Goal: Task Accomplishment & Management: Complete application form

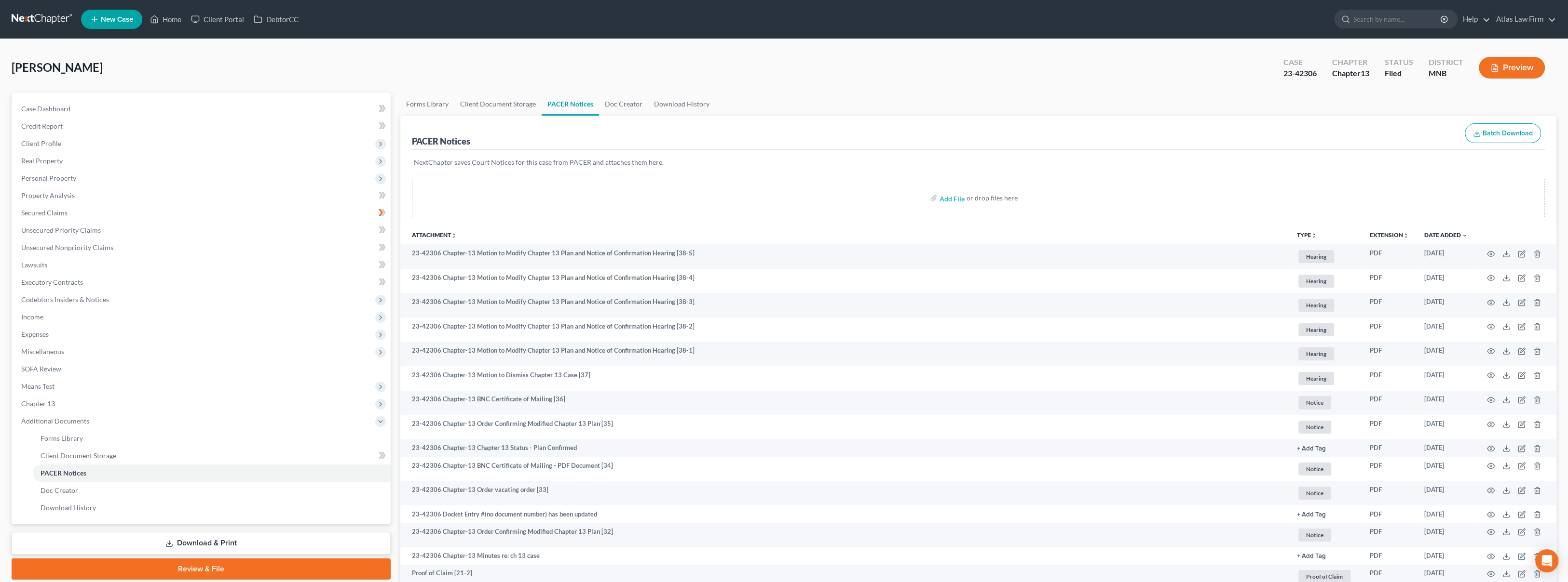
drag, startPoint x: 150, startPoint y: 72, endPoint x: 150, endPoint y: 67, distance: 5.0
click at [150, 72] on div "Lundberg, Joshua Upgraded Case 23-42306 Chapter Chapter 13 Status Filed Distric…" at bounding box center [784, 72] width 1545 height 42
click at [35, 15] on link at bounding box center [42, 19] width 62 height 17
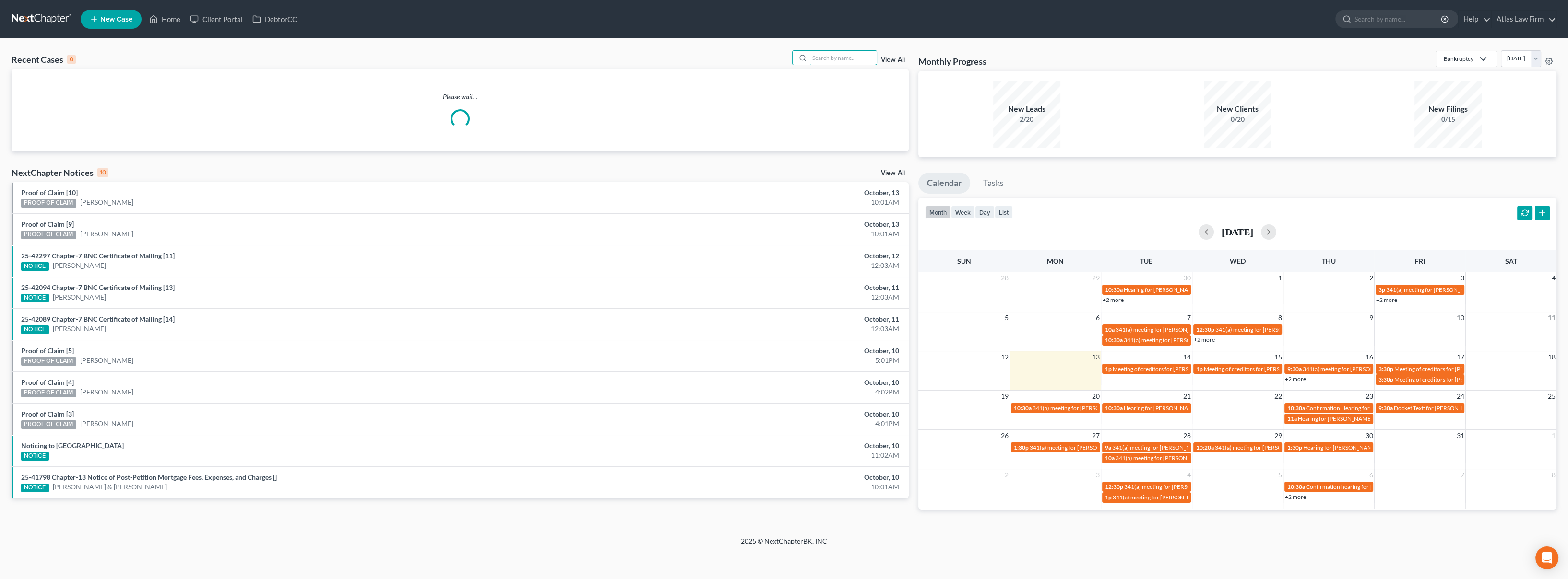
click at [837, 60] on input "search" at bounding box center [843, 58] width 67 height 14
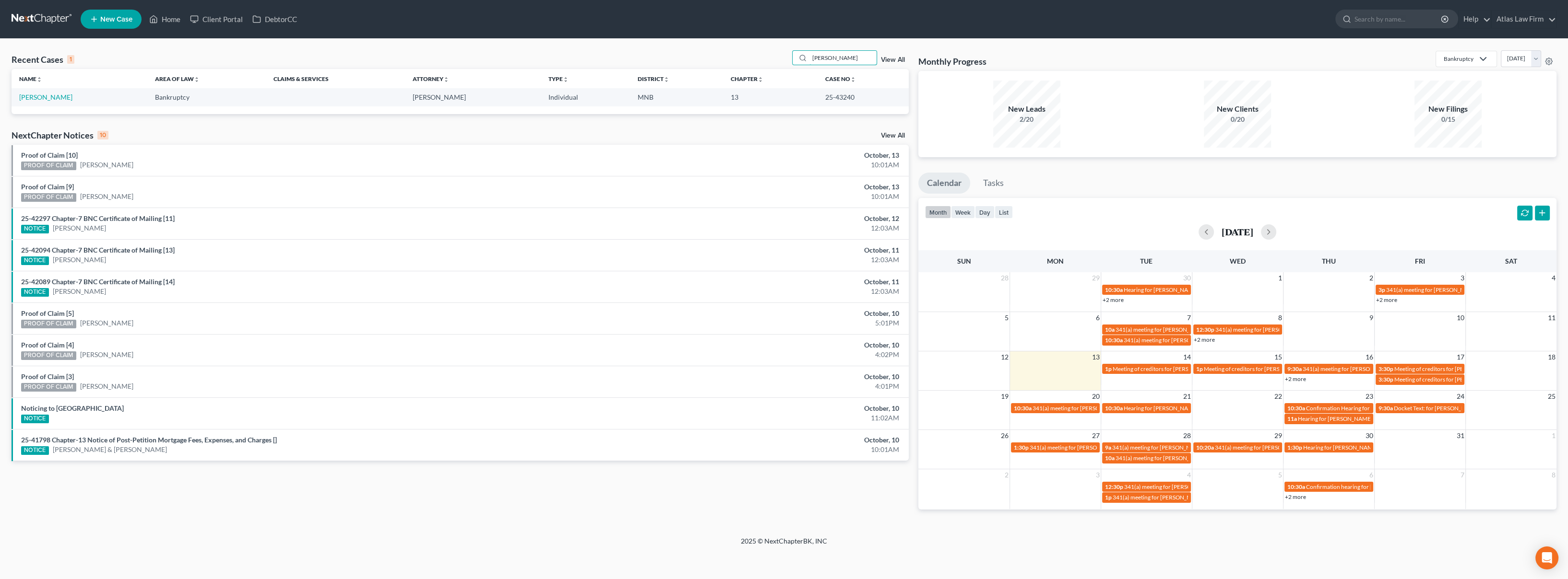
type input "[PERSON_NAME]"
click at [44, 97] on link "[PERSON_NAME]" at bounding box center [46, 97] width 53 height 8
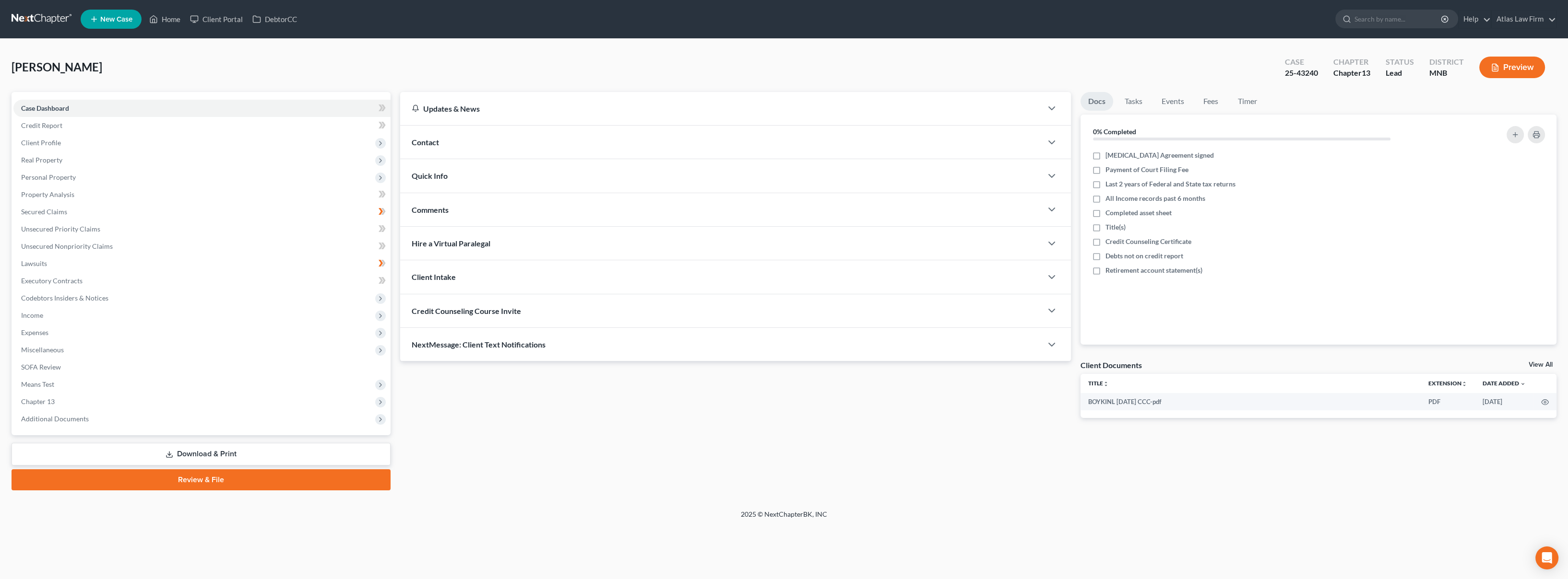
click at [81, 415] on span "Additional Documents" at bounding box center [55, 418] width 68 height 8
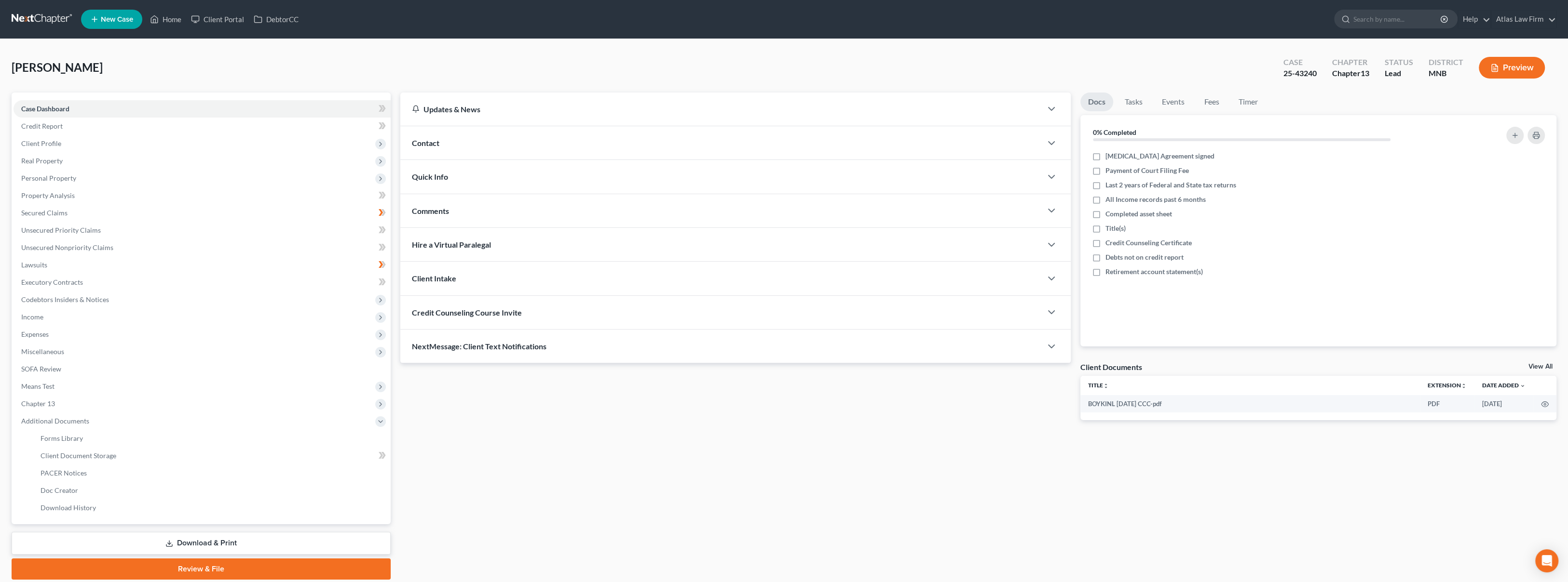
click at [74, 148] on span "Client Profile" at bounding box center [202, 144] width 377 height 17
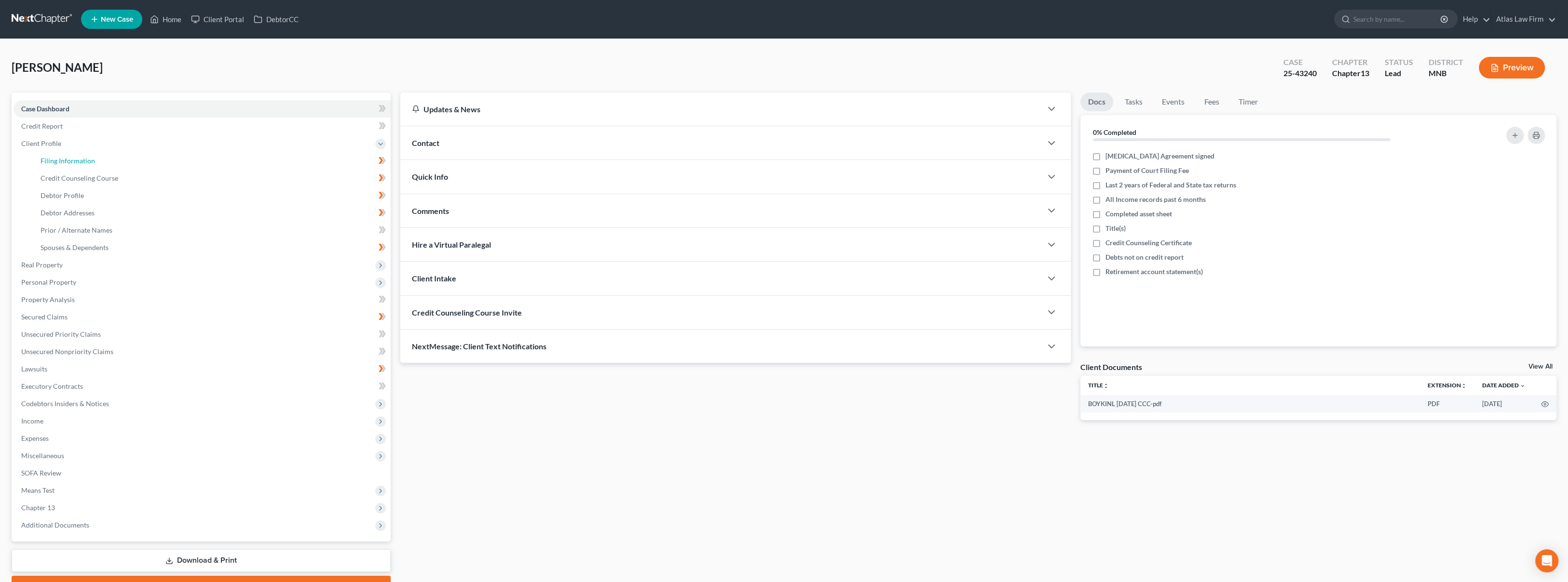
click at [78, 160] on span "Filing Information" at bounding box center [67, 160] width 54 height 8
select select "1"
select select "0"
select select "3"
select select "42"
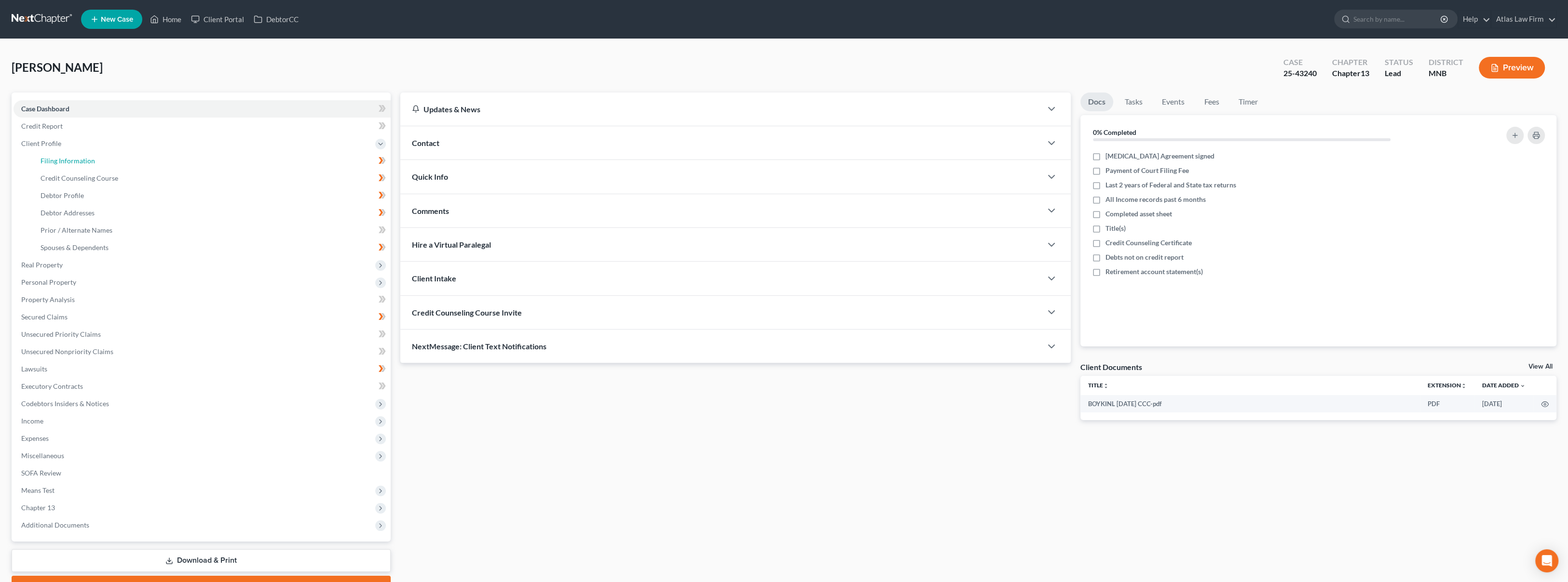
select select "24"
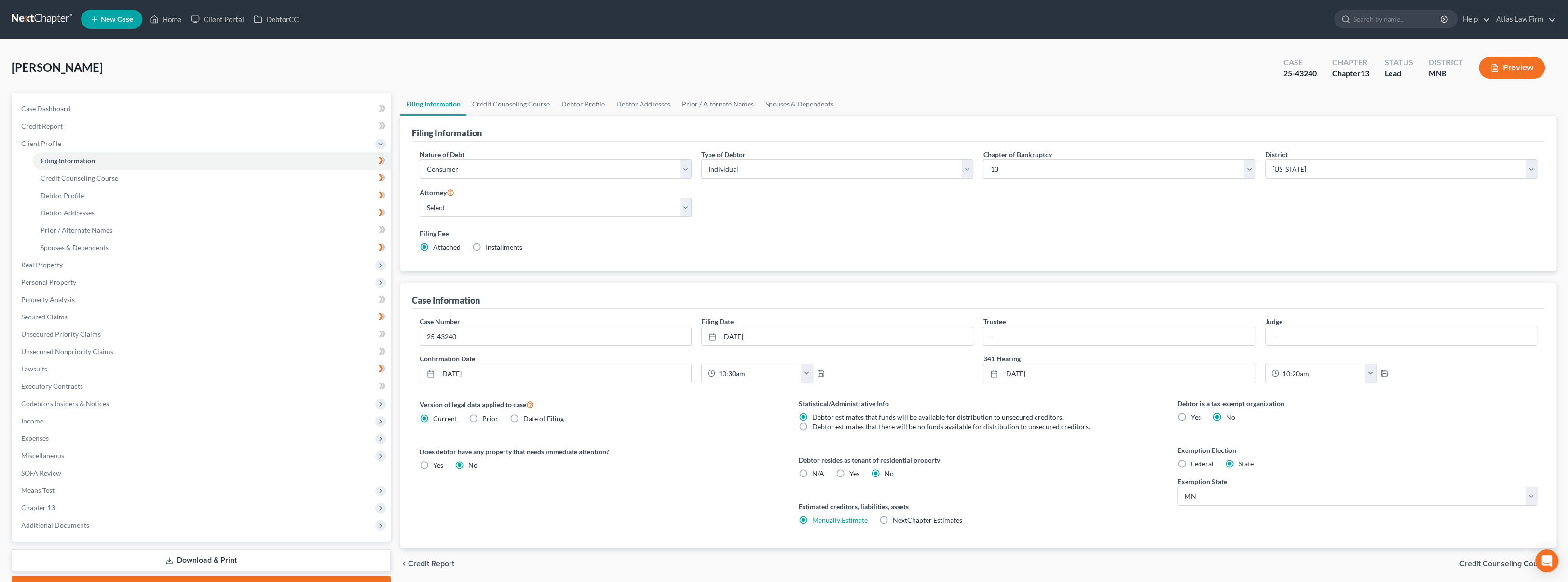
scroll to position [50, 0]
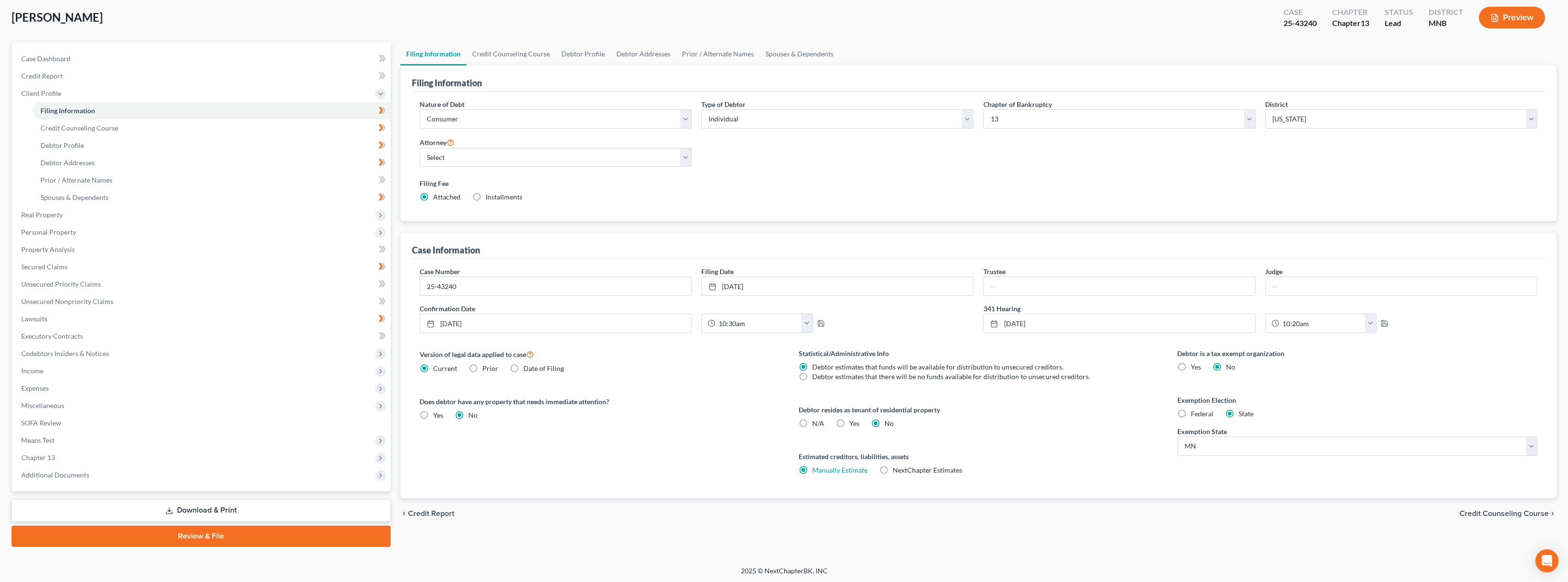
click at [79, 455] on span "Chapter 13" at bounding box center [202, 458] width 377 height 17
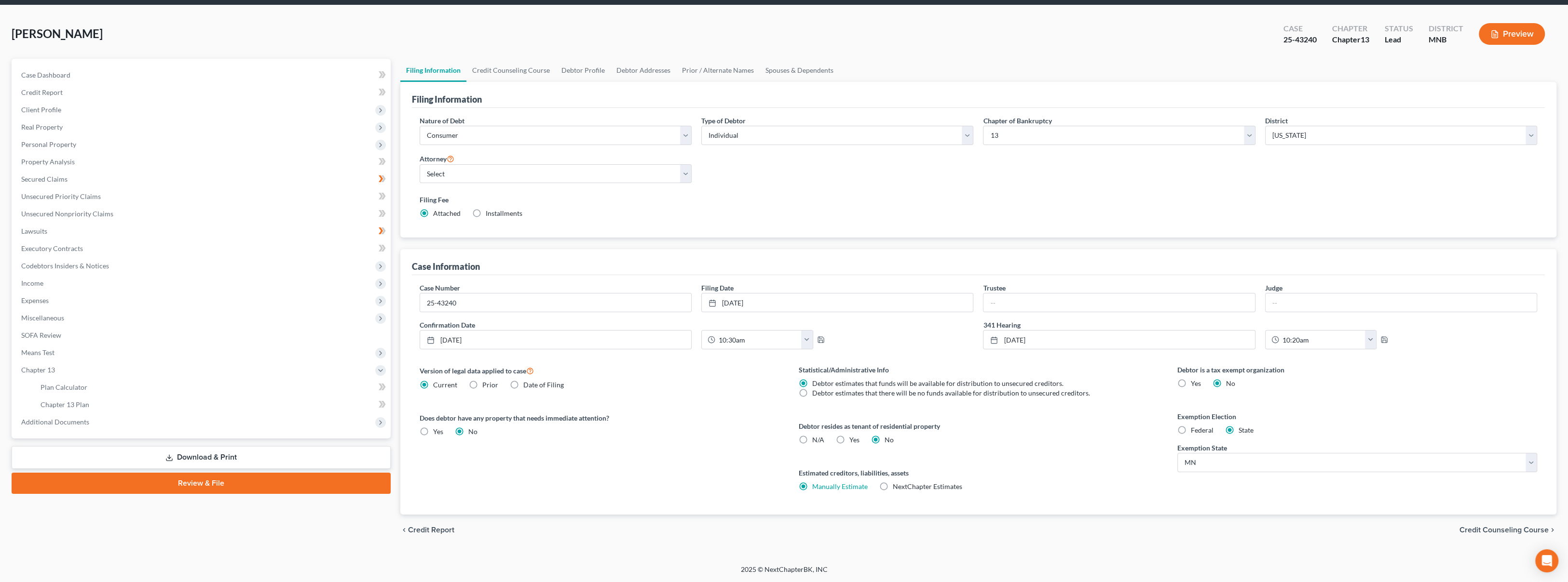
scroll to position [33, 0]
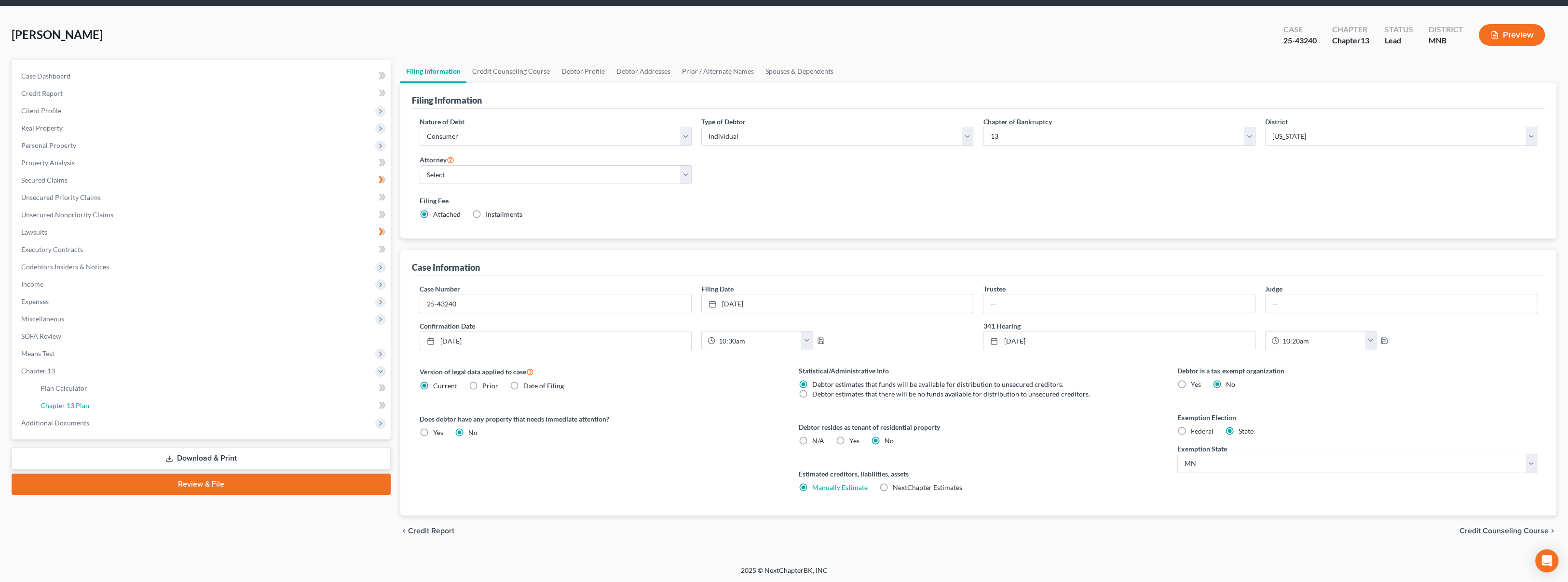
click at [97, 410] on link "Chapter 13 Plan" at bounding box center [212, 406] width 358 height 17
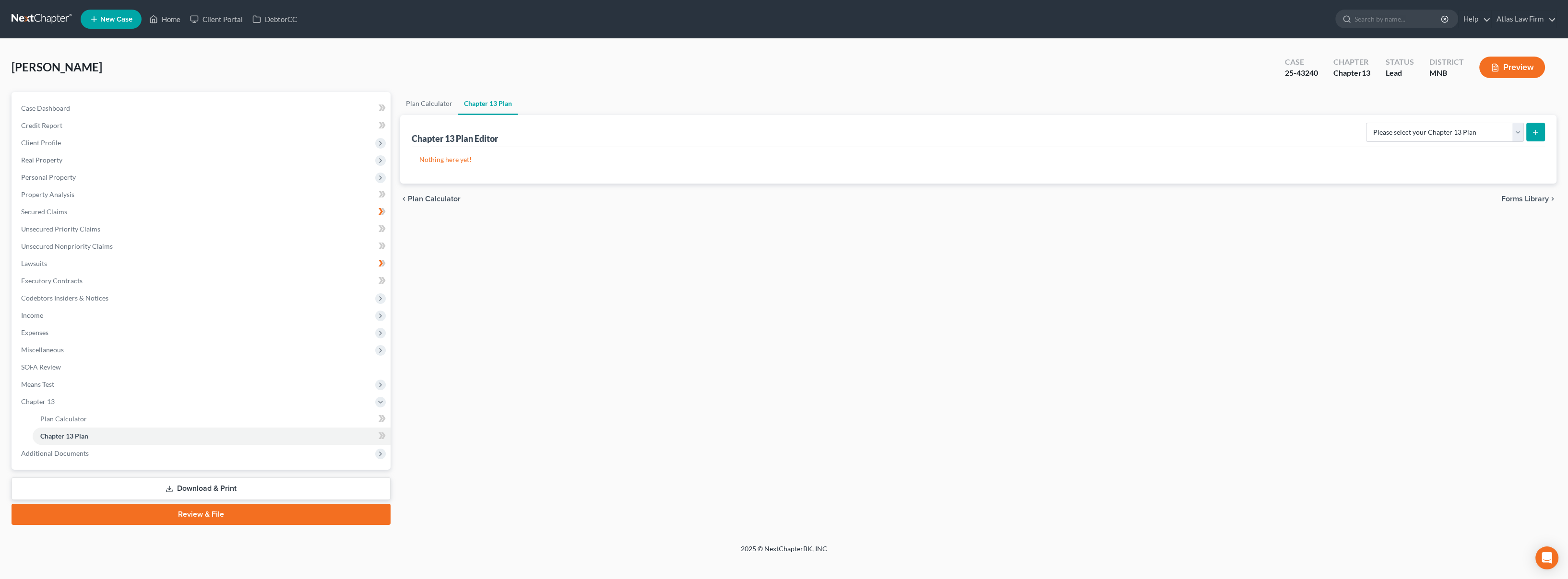
click at [107, 456] on span "Additional Documents" at bounding box center [202, 453] width 377 height 17
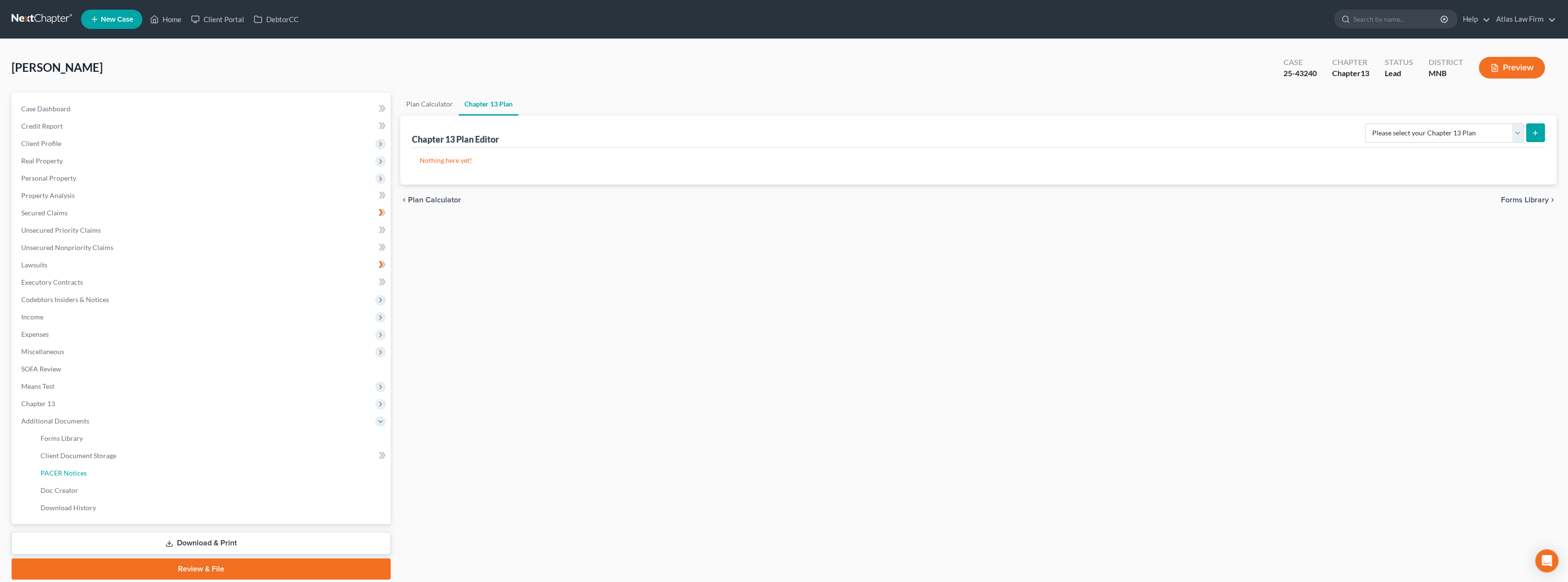
click at [116, 476] on link "PACER Notices" at bounding box center [212, 473] width 358 height 17
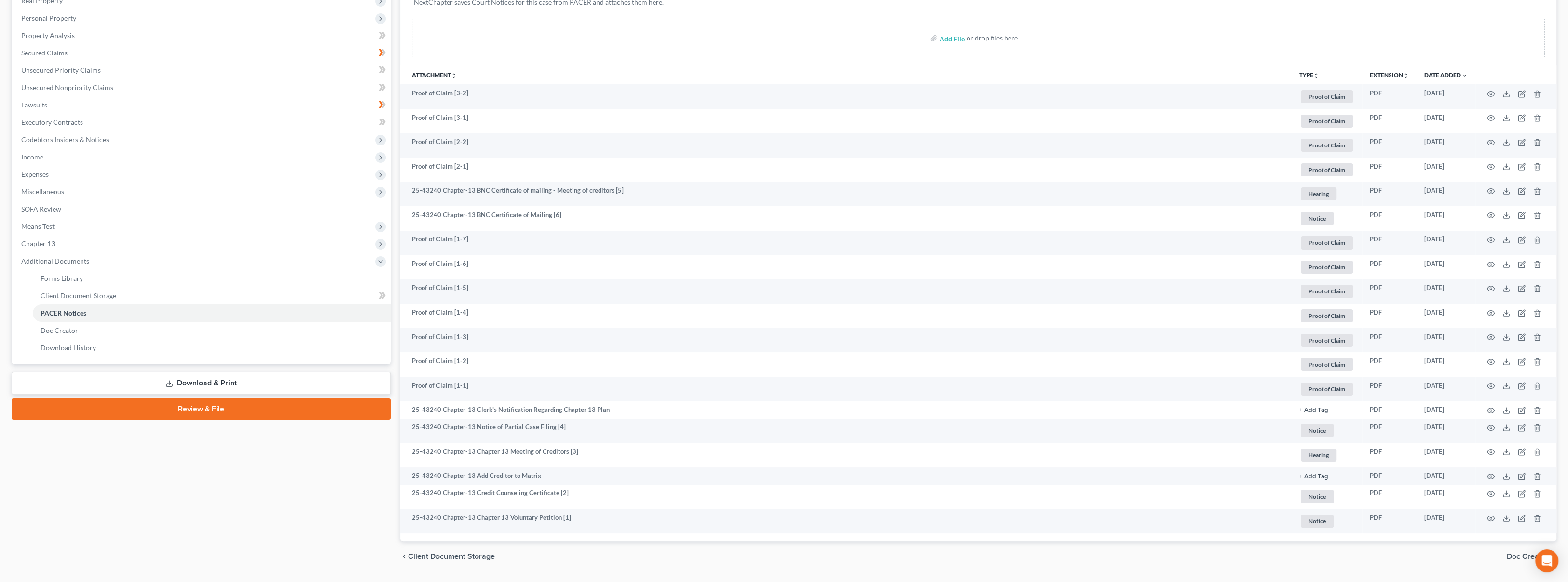
scroll to position [160, 0]
click at [1488, 384] on icon "button" at bounding box center [1490, 385] width 8 height 8
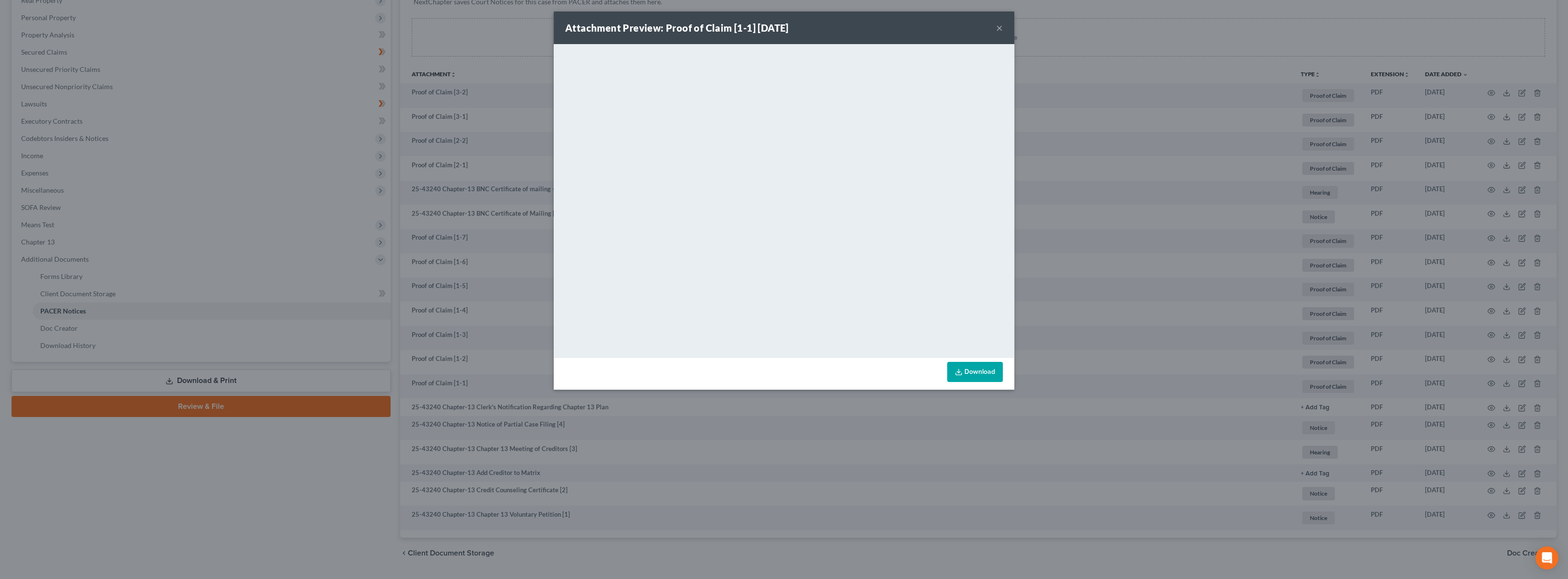
click at [998, 31] on button "×" at bounding box center [999, 27] width 7 height 12
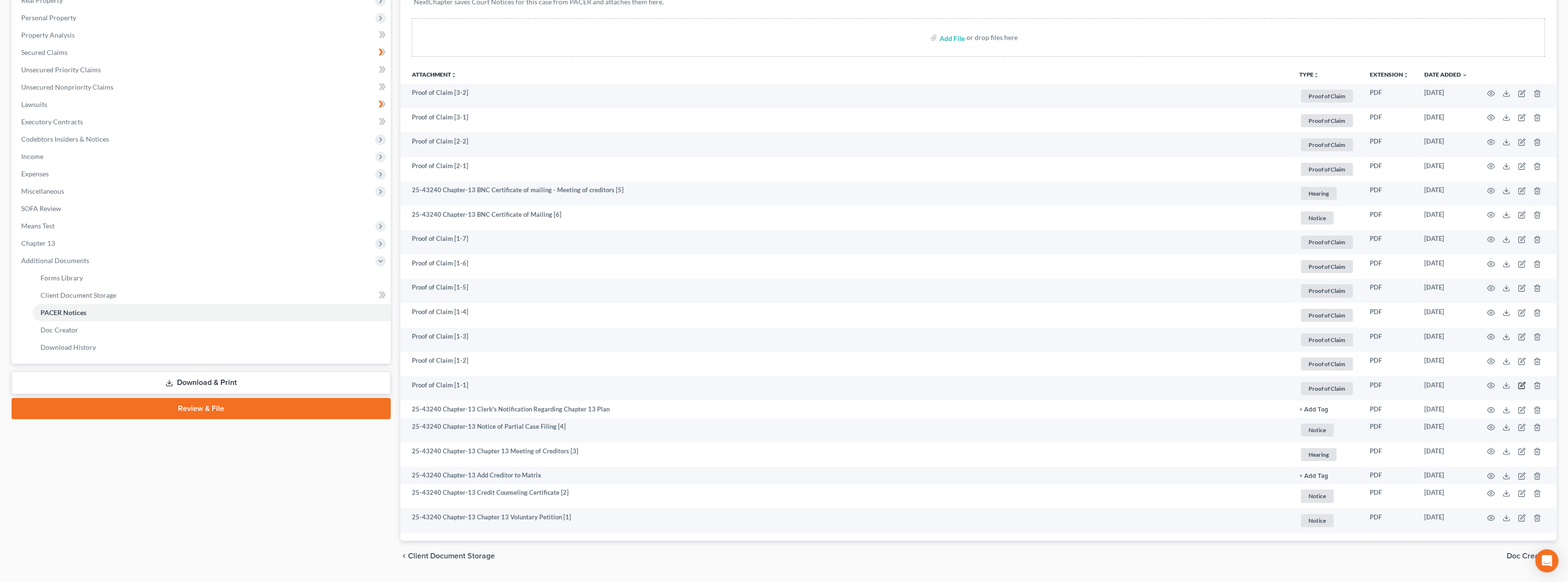
click at [1519, 383] on icon "button" at bounding box center [1522, 385] width 8 height 8
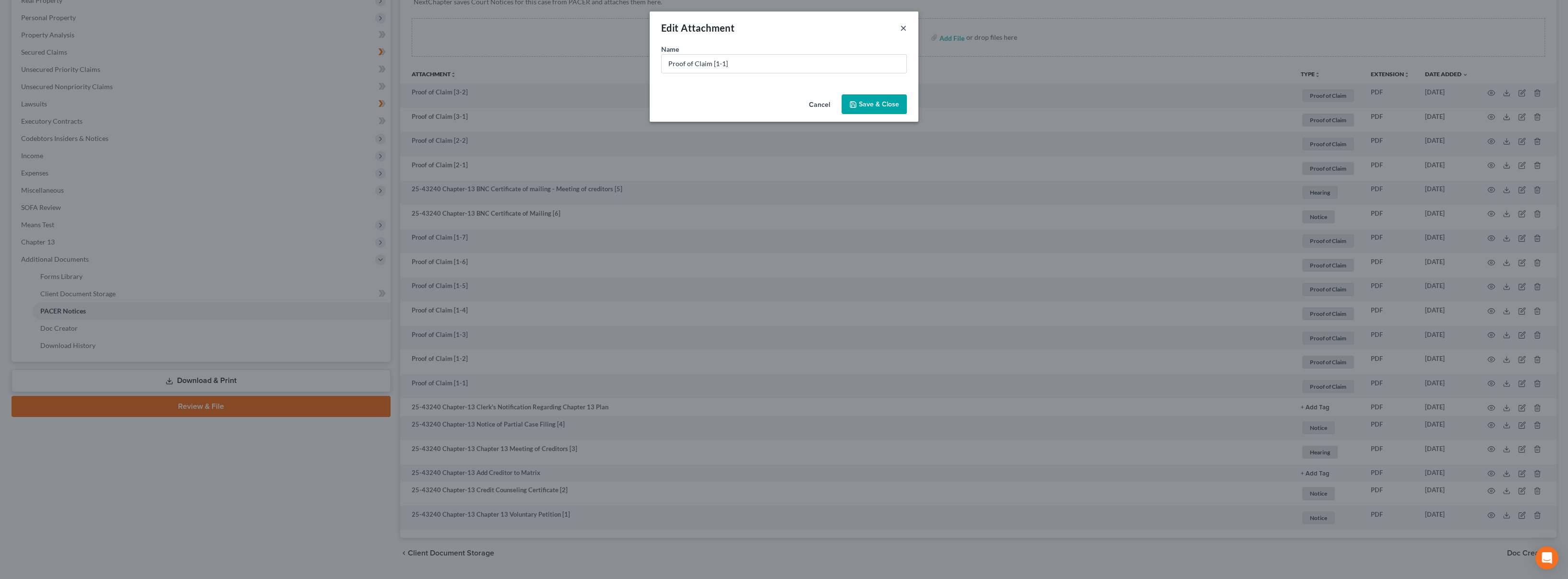
drag, startPoint x: 901, startPoint y: 27, endPoint x: 782, endPoint y: 122, distance: 152.3
click at [901, 29] on button "×" at bounding box center [903, 27] width 7 height 12
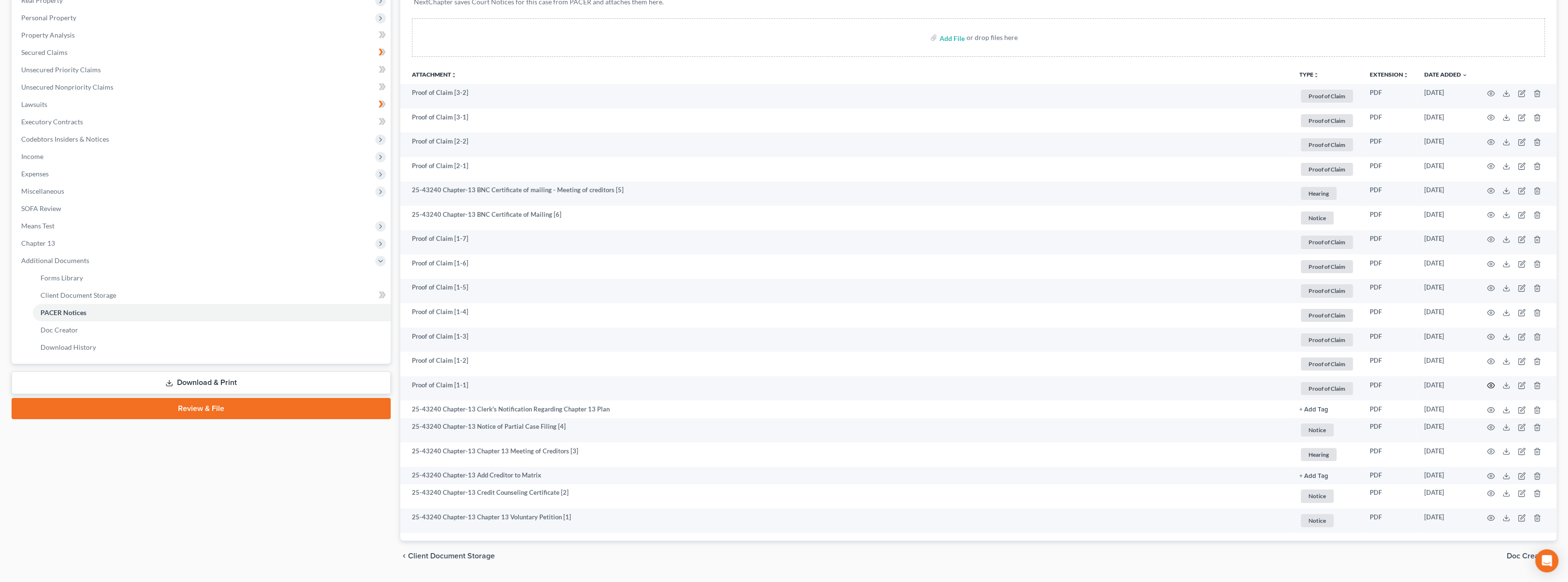
click at [1490, 385] on icon "button" at bounding box center [1490, 385] width 8 height 8
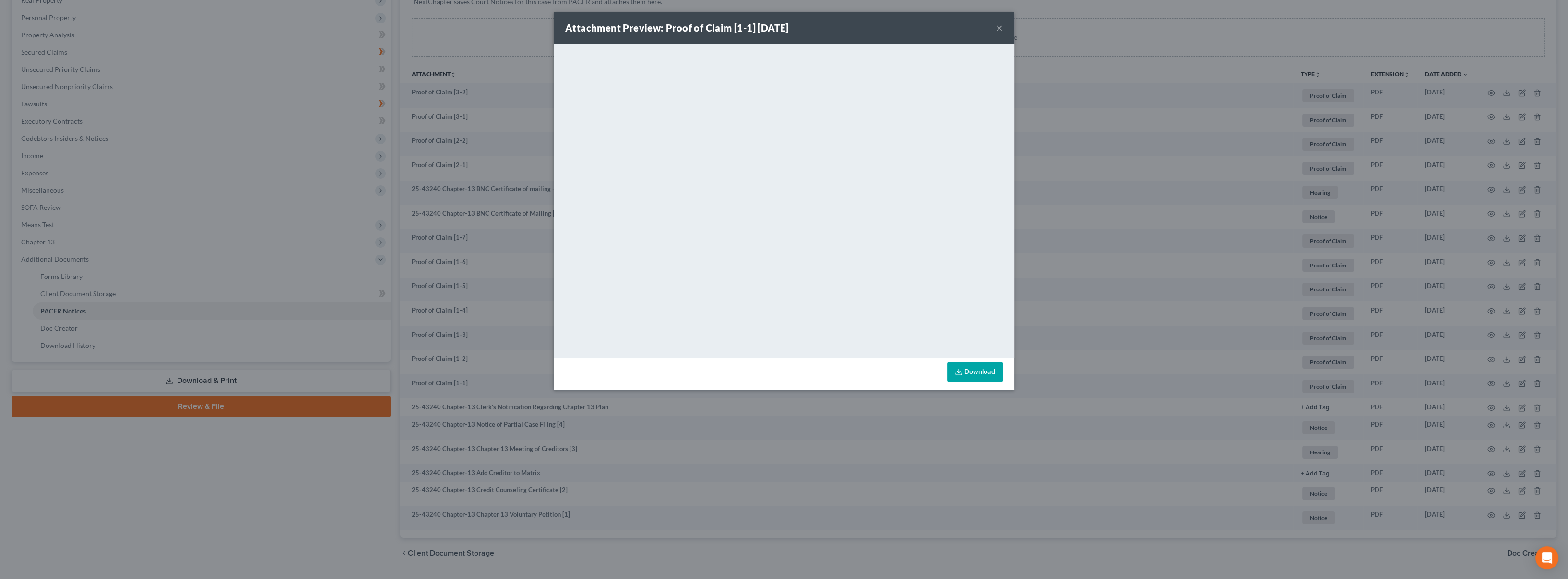
click at [999, 30] on button "×" at bounding box center [999, 27] width 7 height 12
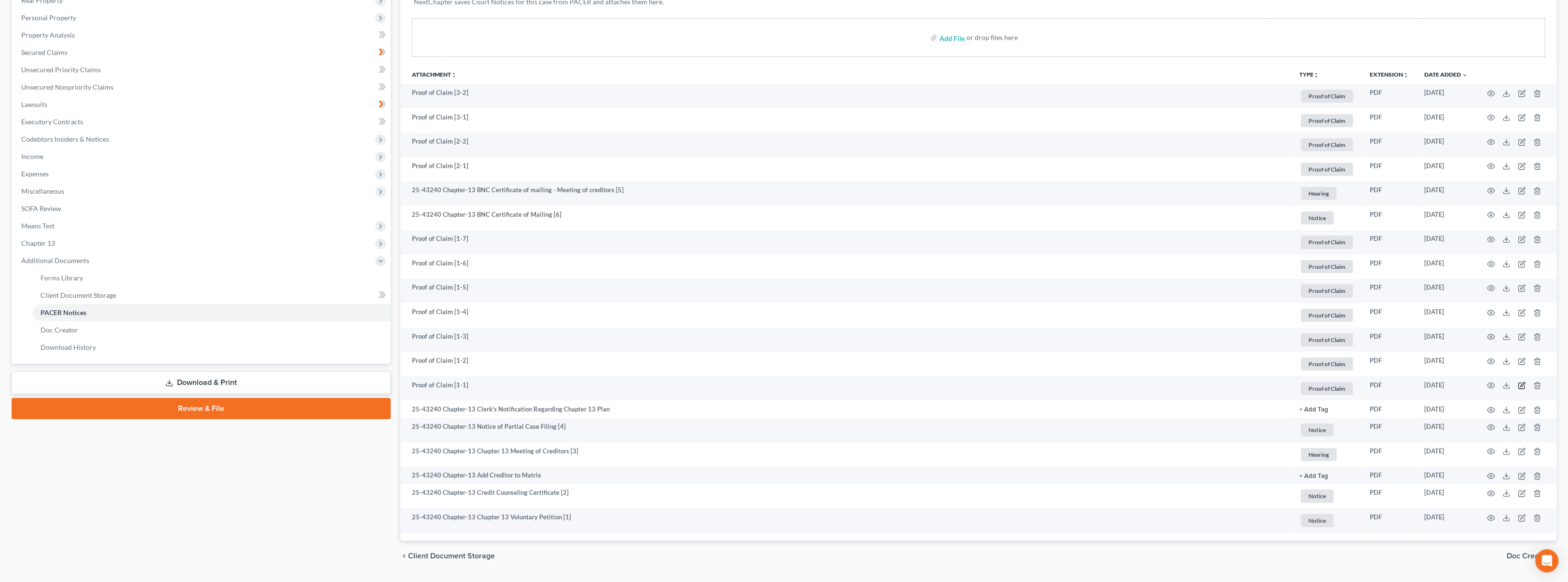
click at [1522, 383] on icon "button" at bounding box center [1522, 385] width 4 height 4
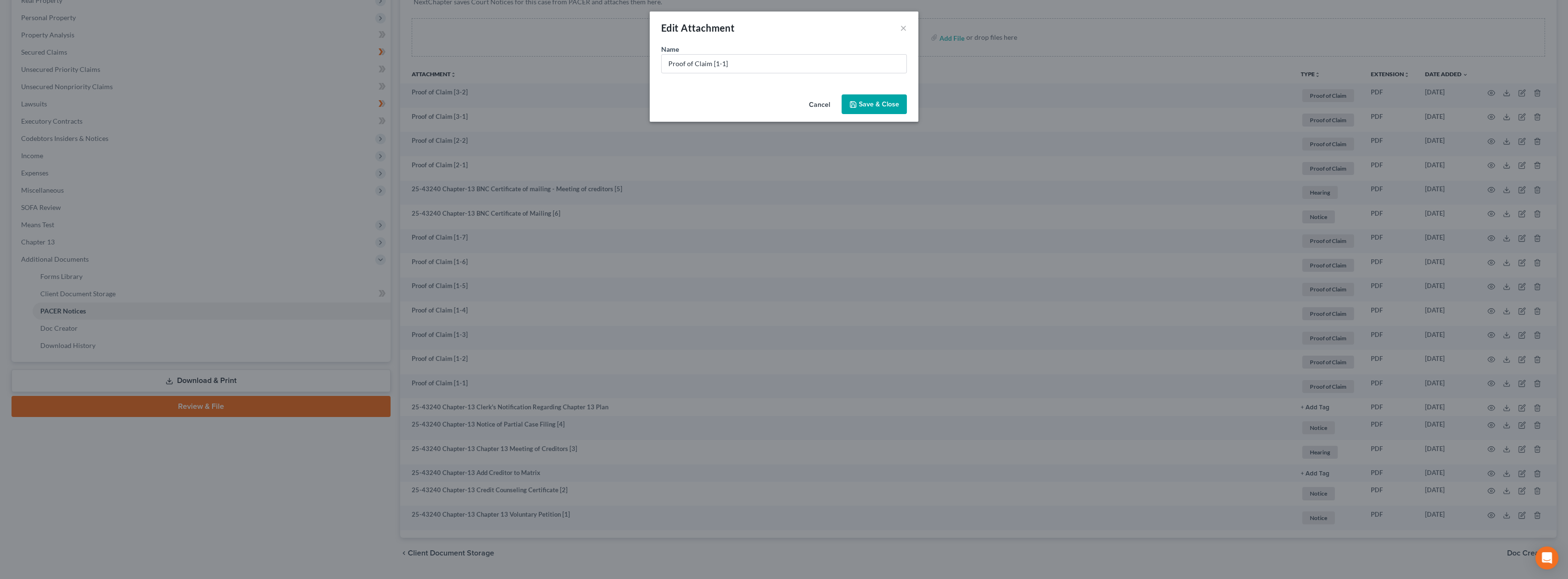
click at [821, 108] on button "Cancel" at bounding box center [819, 105] width 37 height 19
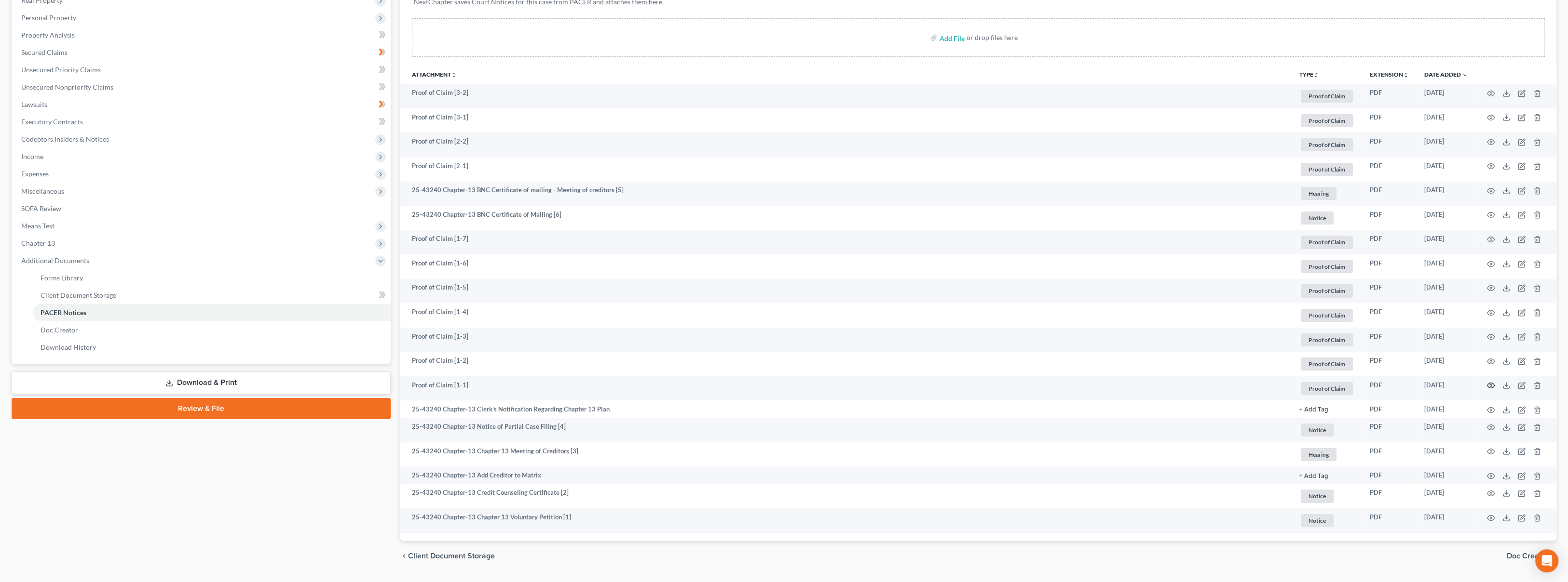
click at [1488, 385] on icon "button" at bounding box center [1490, 385] width 8 height 8
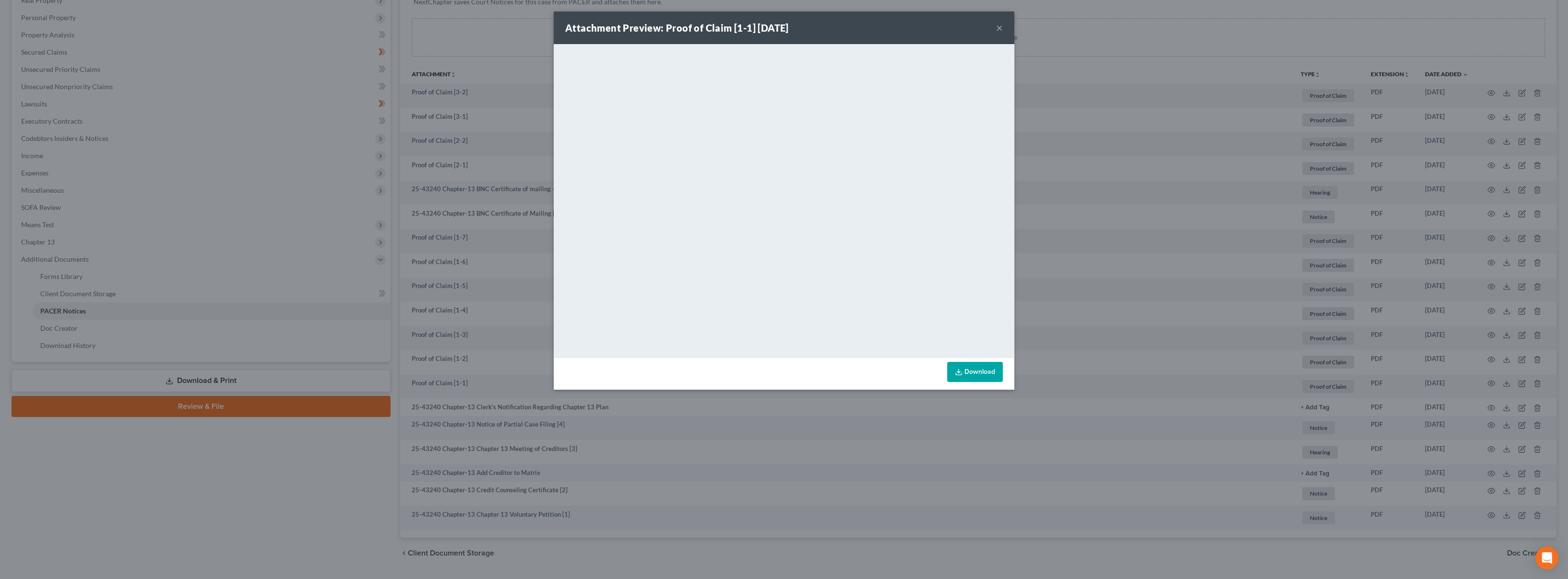
click at [1001, 28] on button "×" at bounding box center [999, 27] width 7 height 12
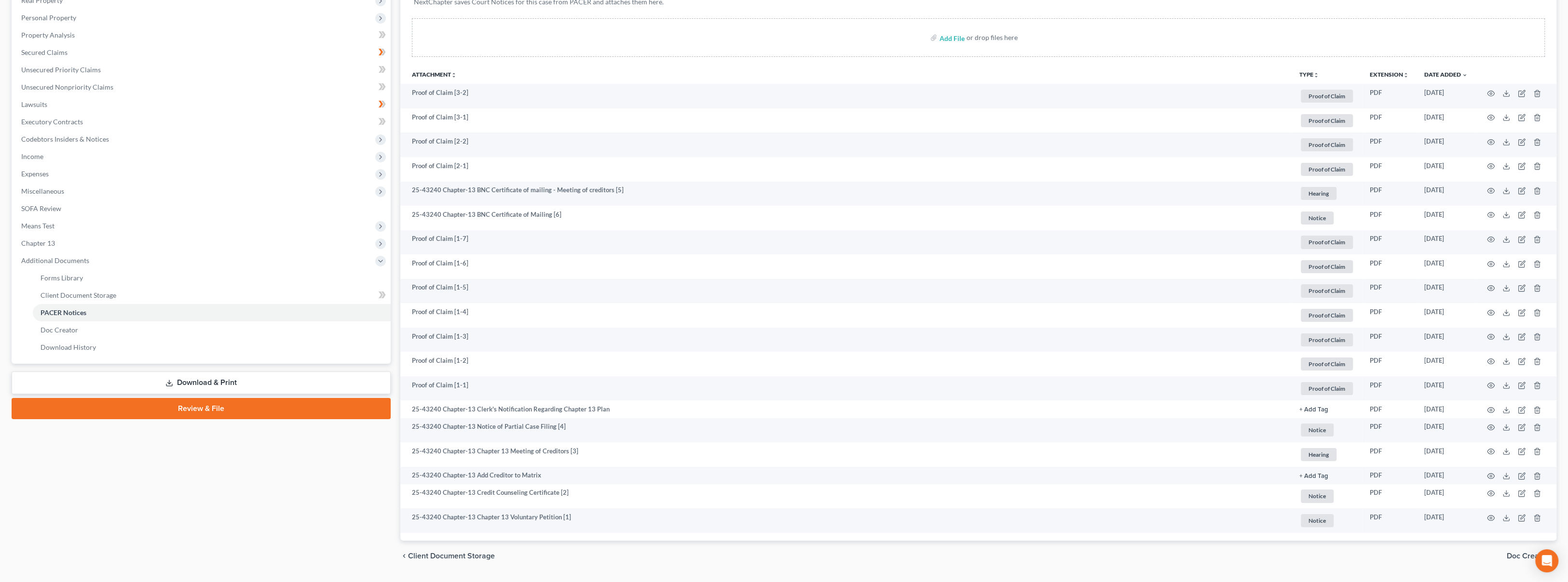
click at [1496, 166] on td at bounding box center [1515, 169] width 81 height 24
click at [1490, 168] on icon "button" at bounding box center [1490, 166] width 8 height 8
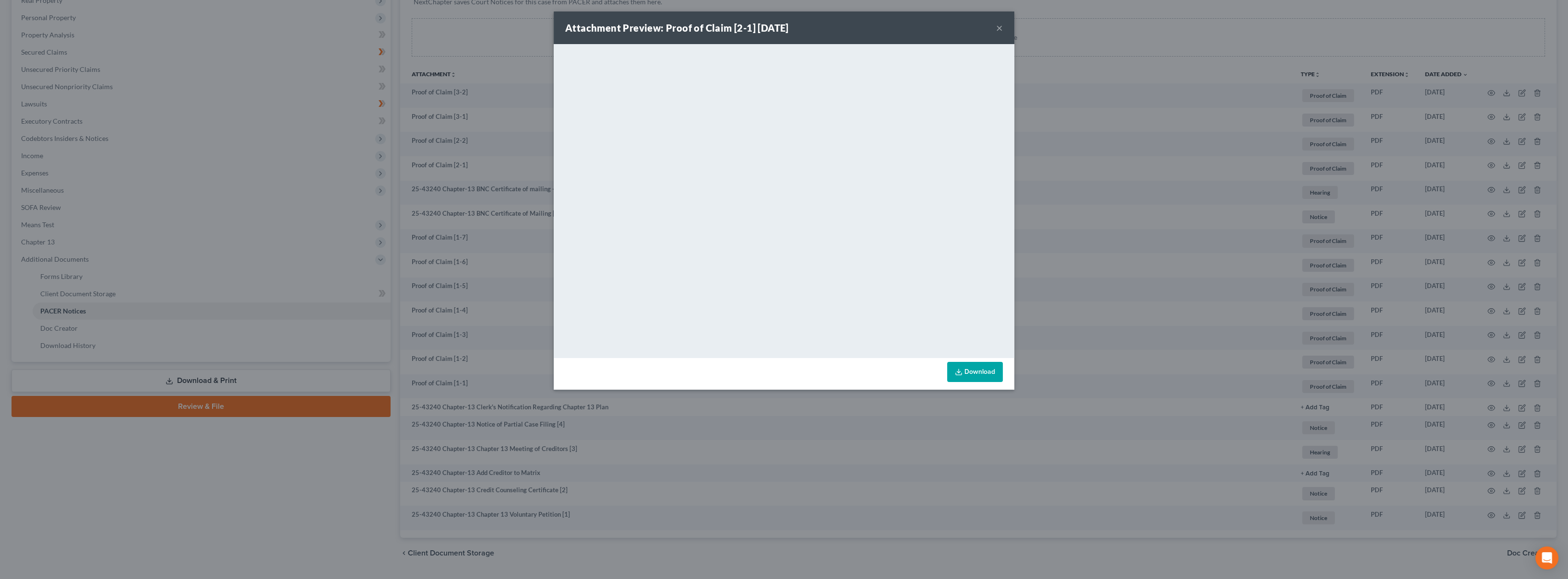
drag, startPoint x: 1001, startPoint y: 30, endPoint x: 786, endPoint y: 54, distance: 216.3
click at [999, 30] on button "×" at bounding box center [999, 27] width 7 height 12
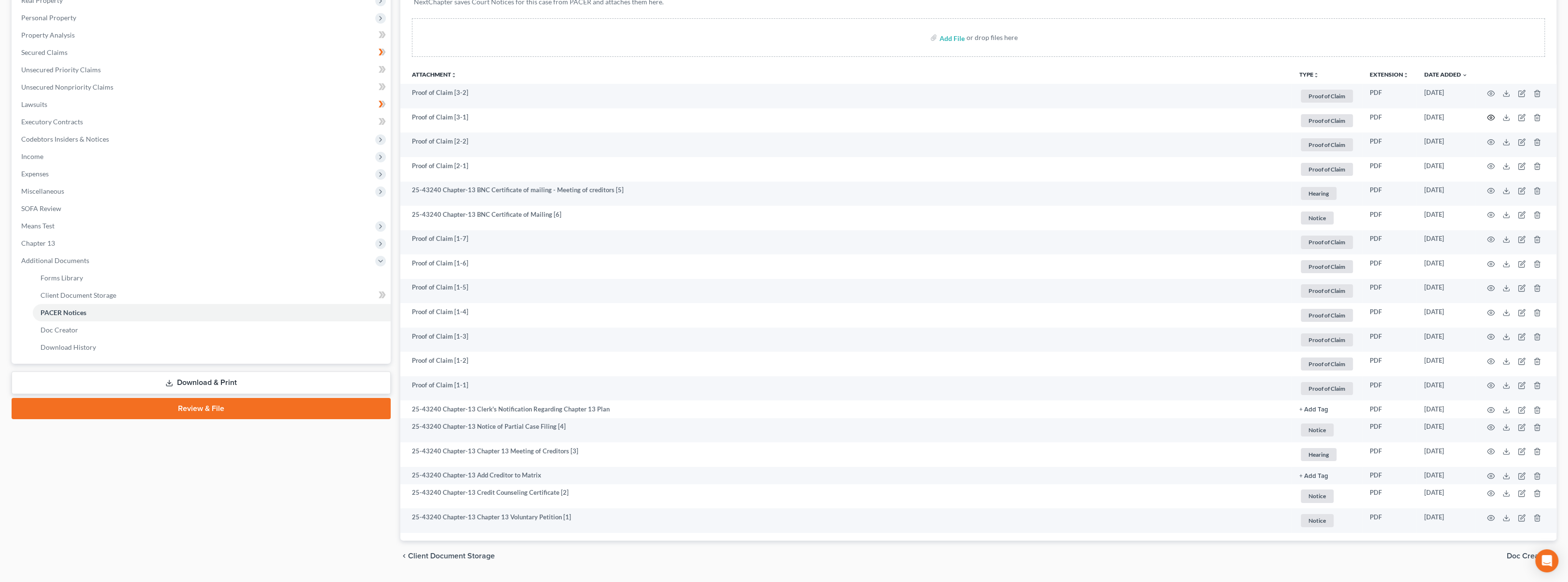
click at [1487, 117] on icon "button" at bounding box center [1491, 117] width 7 height 6
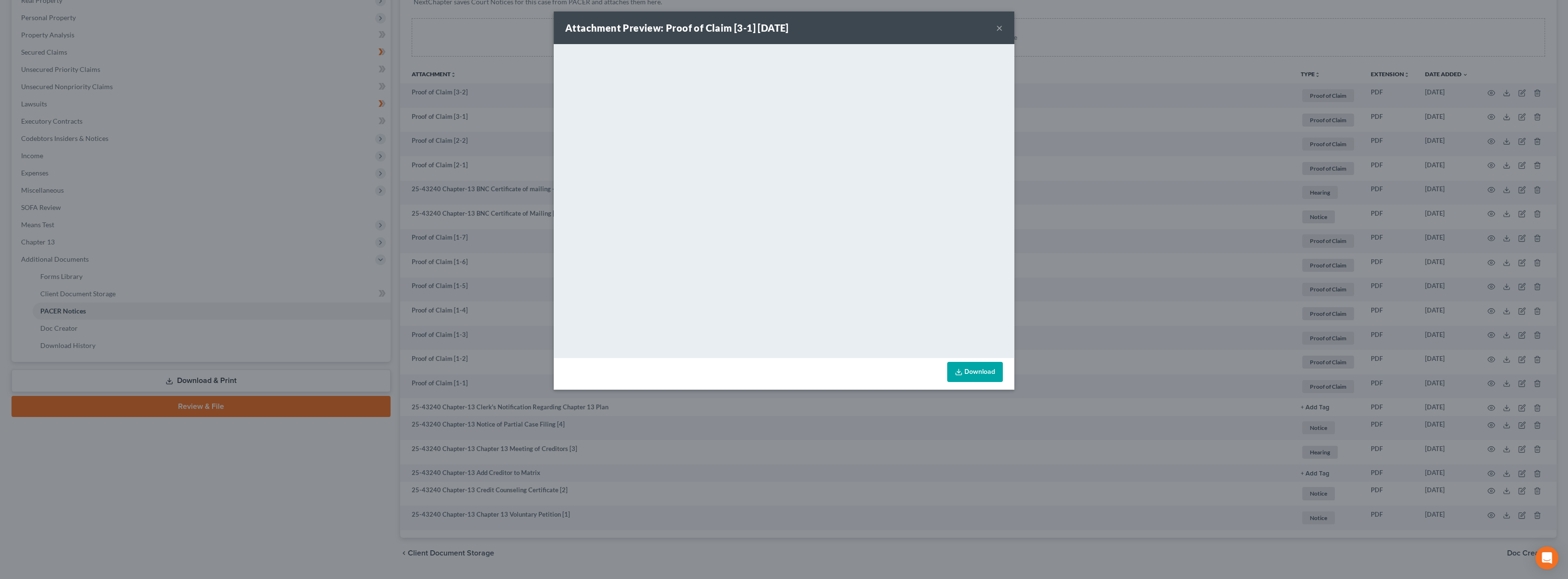
click at [1004, 26] on div "Attachment Preview: Proof of Claim [3-1] [DATE] ×" at bounding box center [784, 28] width 461 height 33
click at [999, 27] on button "×" at bounding box center [999, 27] width 7 height 12
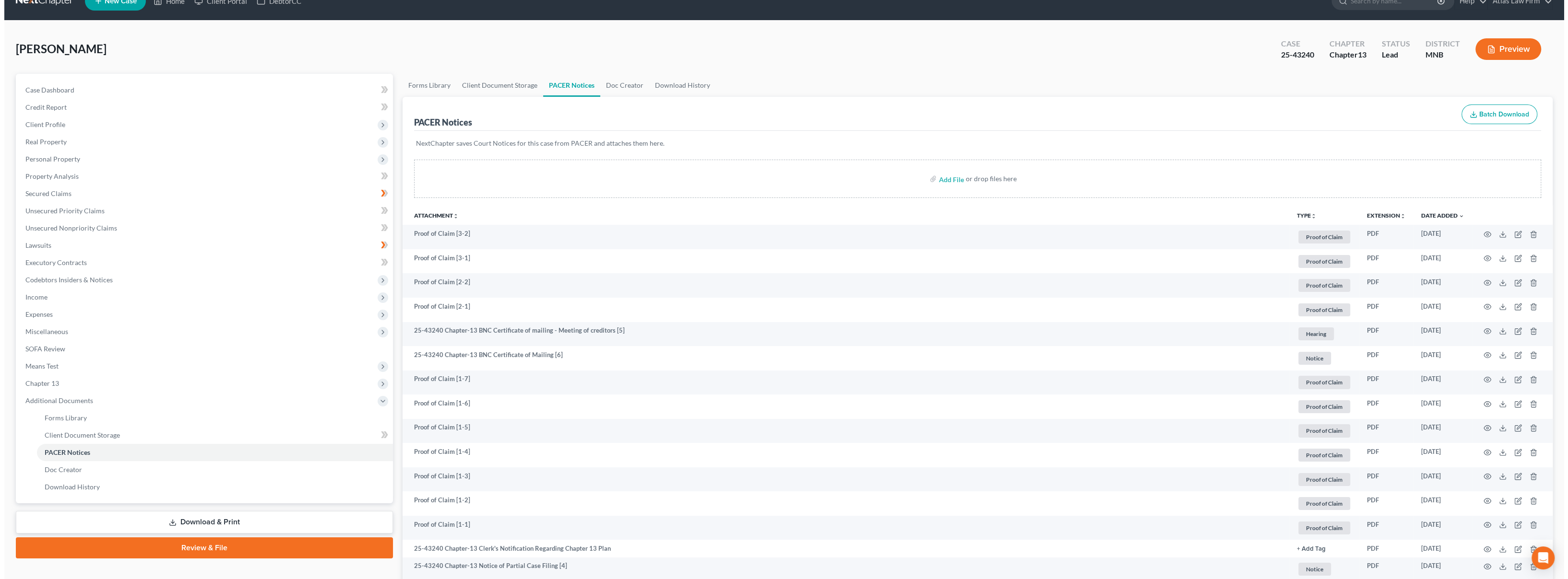
scroll to position [0, 0]
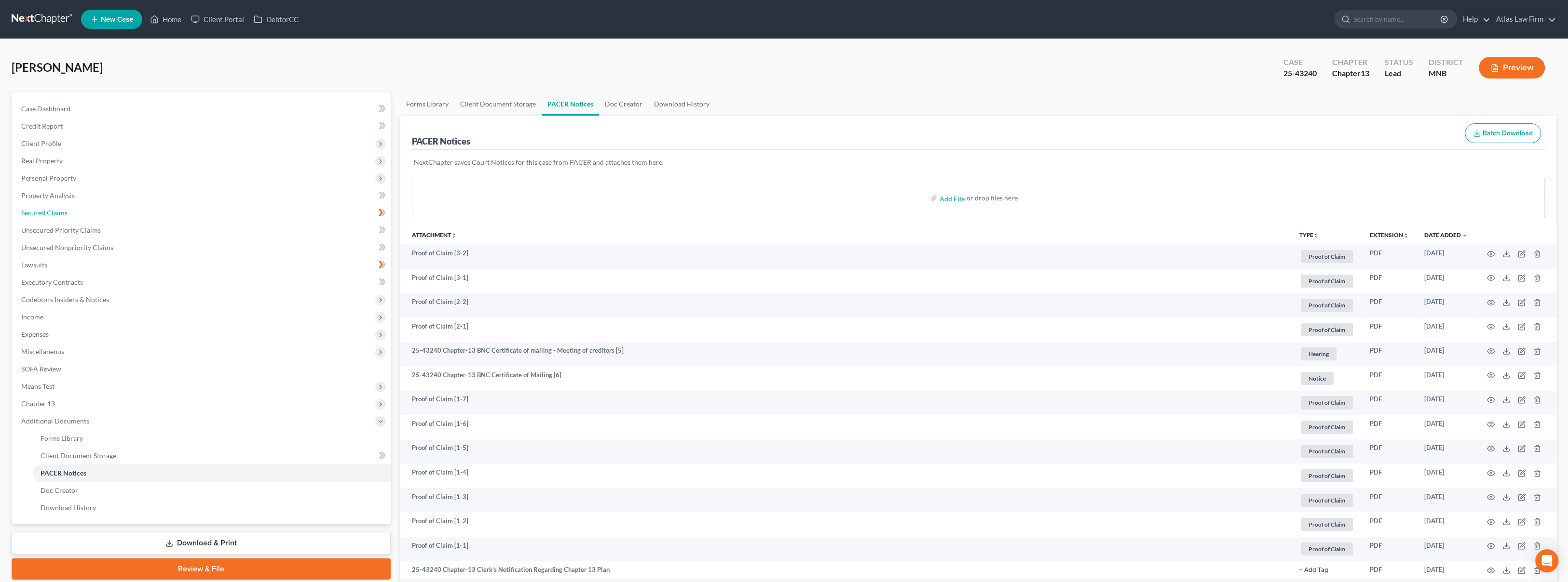
click at [58, 216] on span "Secured Claims" at bounding box center [45, 212] width 46 height 8
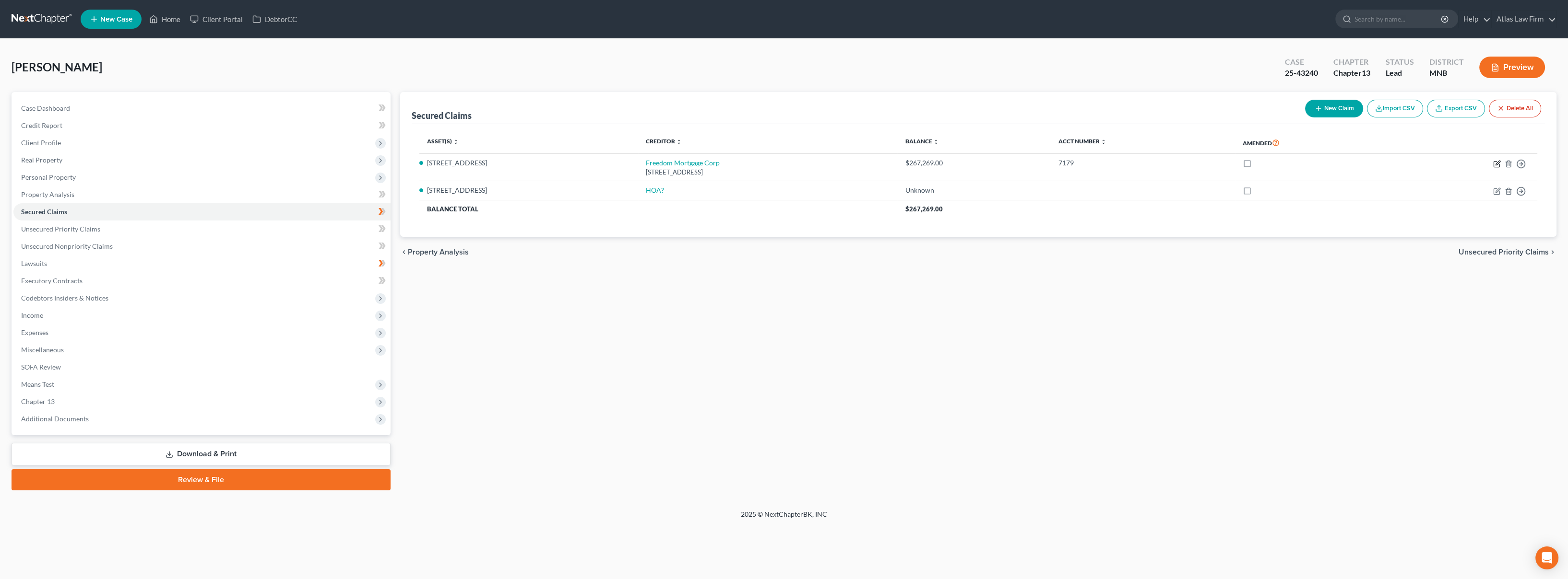
click at [1495, 165] on icon "button" at bounding box center [1497, 164] width 8 height 8
select select "9"
select select "2"
select select "0"
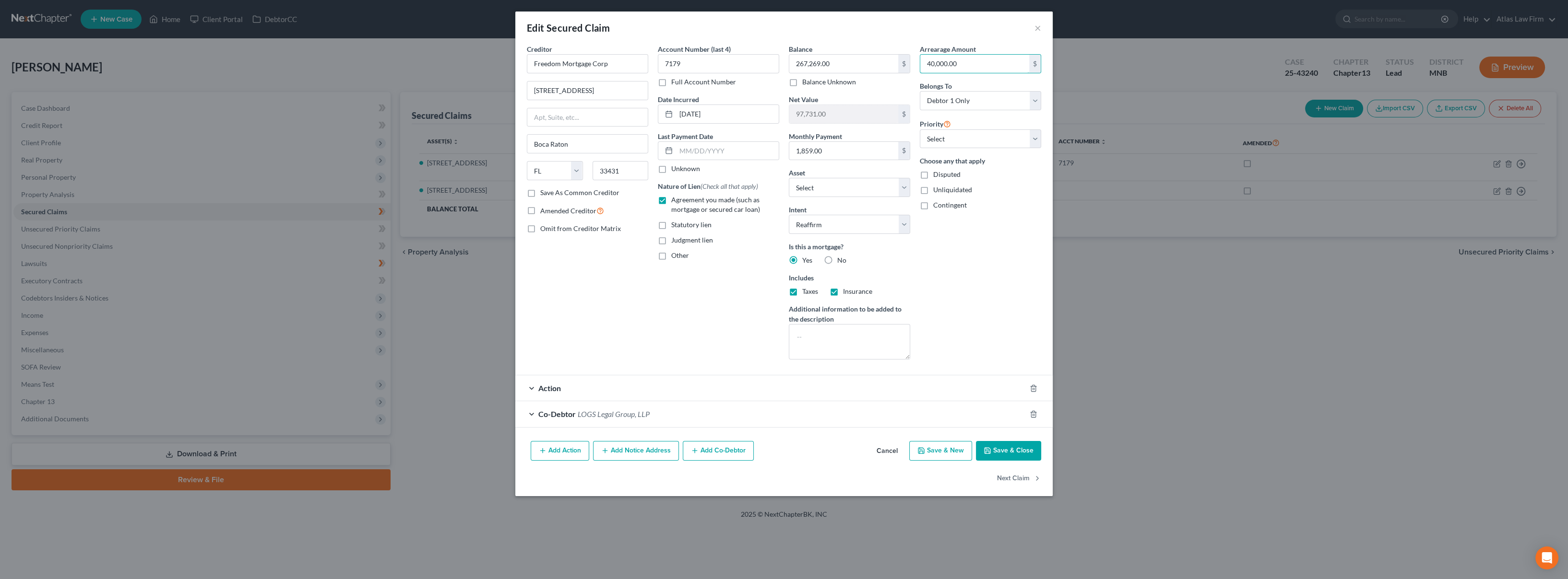
click at [1015, 67] on input "40,000.00" at bounding box center [975, 64] width 109 height 18
type input "21,600"
click at [709, 270] on div "Account Number (last 4) 7179 Full Account Number Date Incurred [DATE] Last Paym…" at bounding box center [718, 206] width 131 height 323
click at [892, 384] on div "Action" at bounding box center [771, 388] width 511 height 26
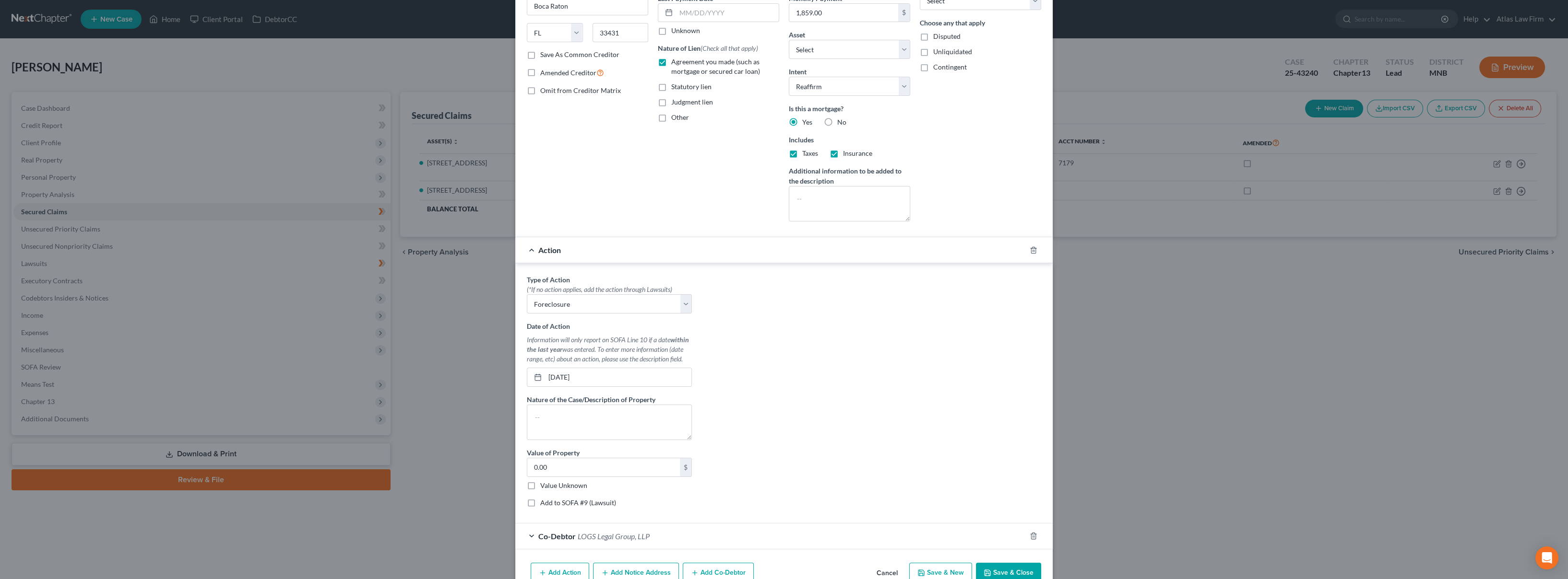
scroll to position [187, 0]
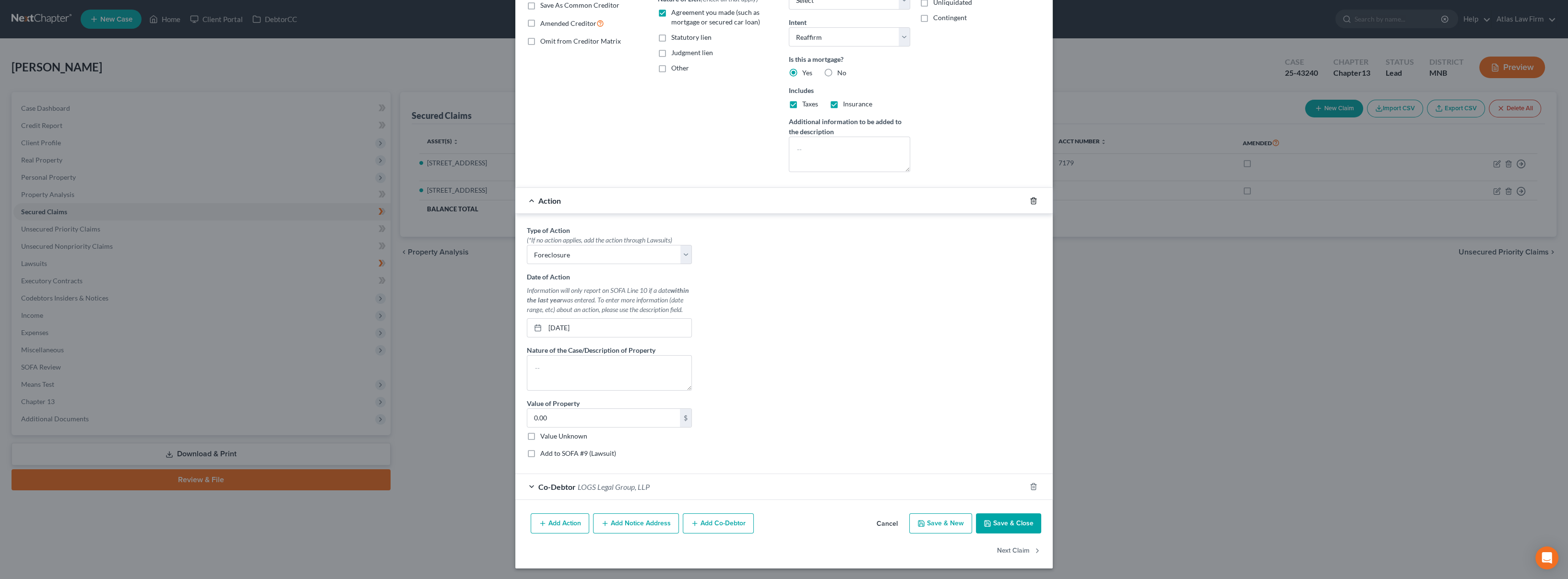
click at [1030, 203] on icon "button" at bounding box center [1034, 201] width 8 height 8
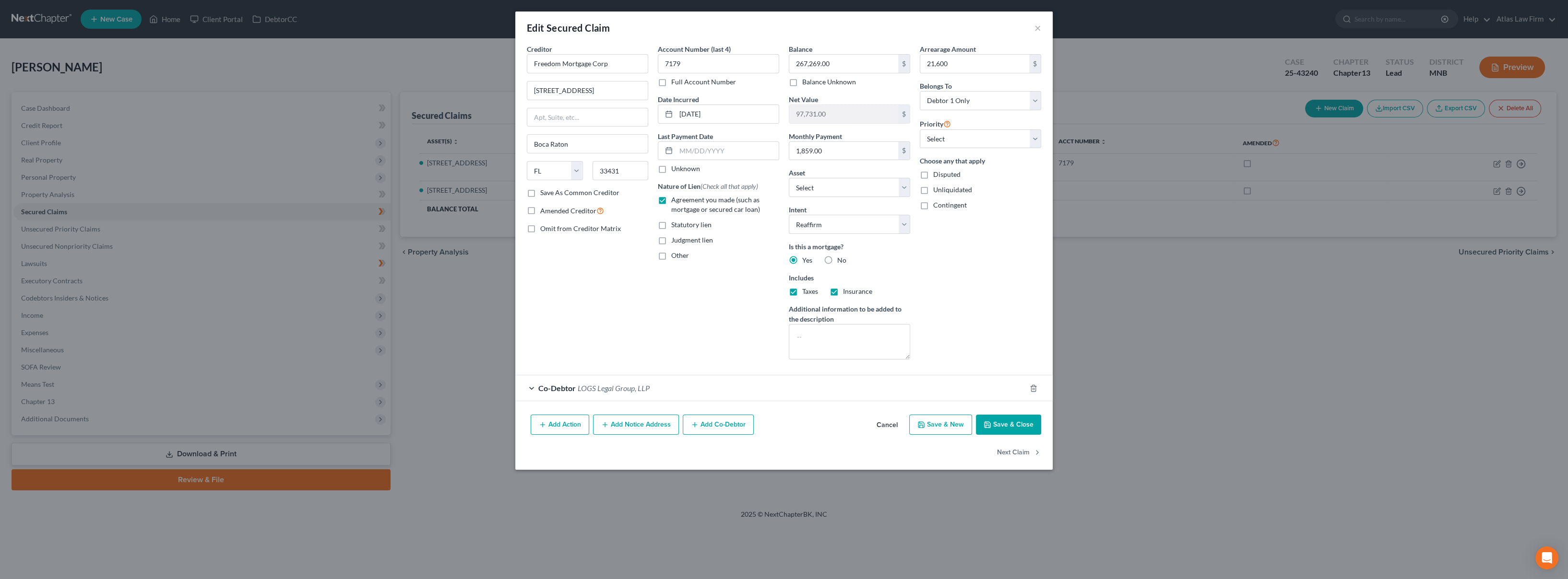
scroll to position [0, 0]
click at [620, 390] on span "LOGS Legal Group, LLP" at bounding box center [614, 388] width 72 height 9
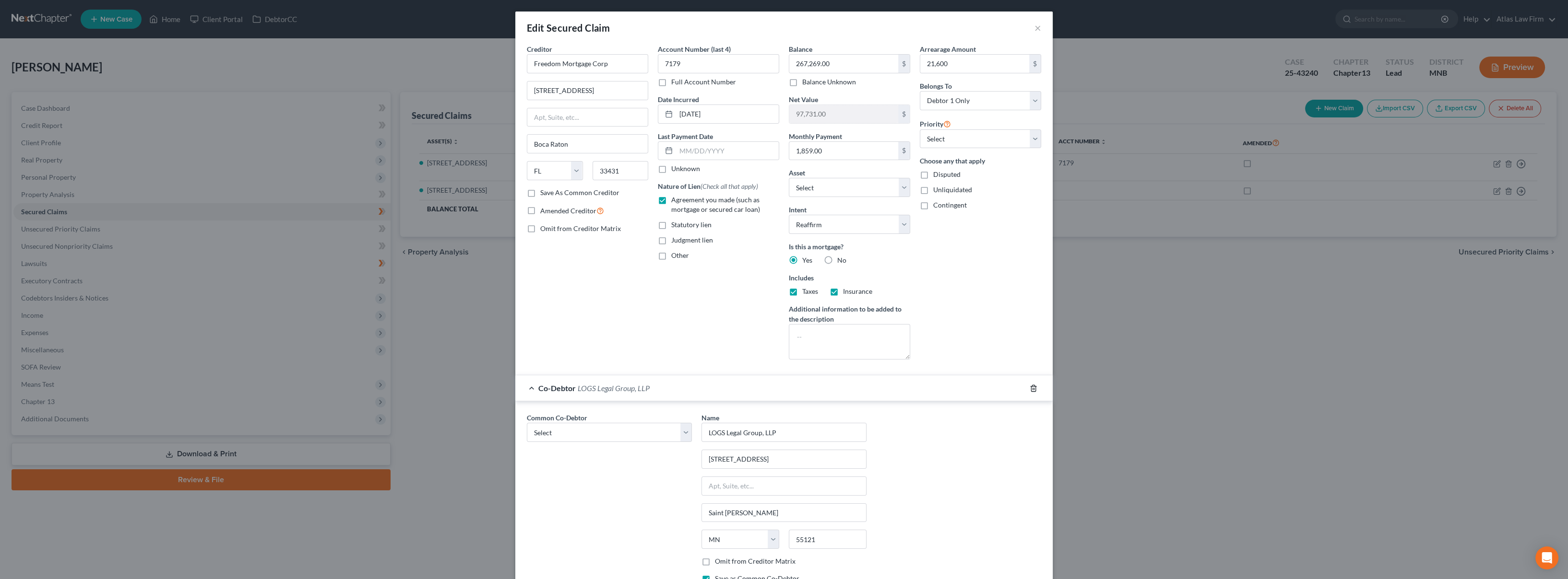
click at [1031, 385] on icon "button" at bounding box center [1033, 388] width 4 height 6
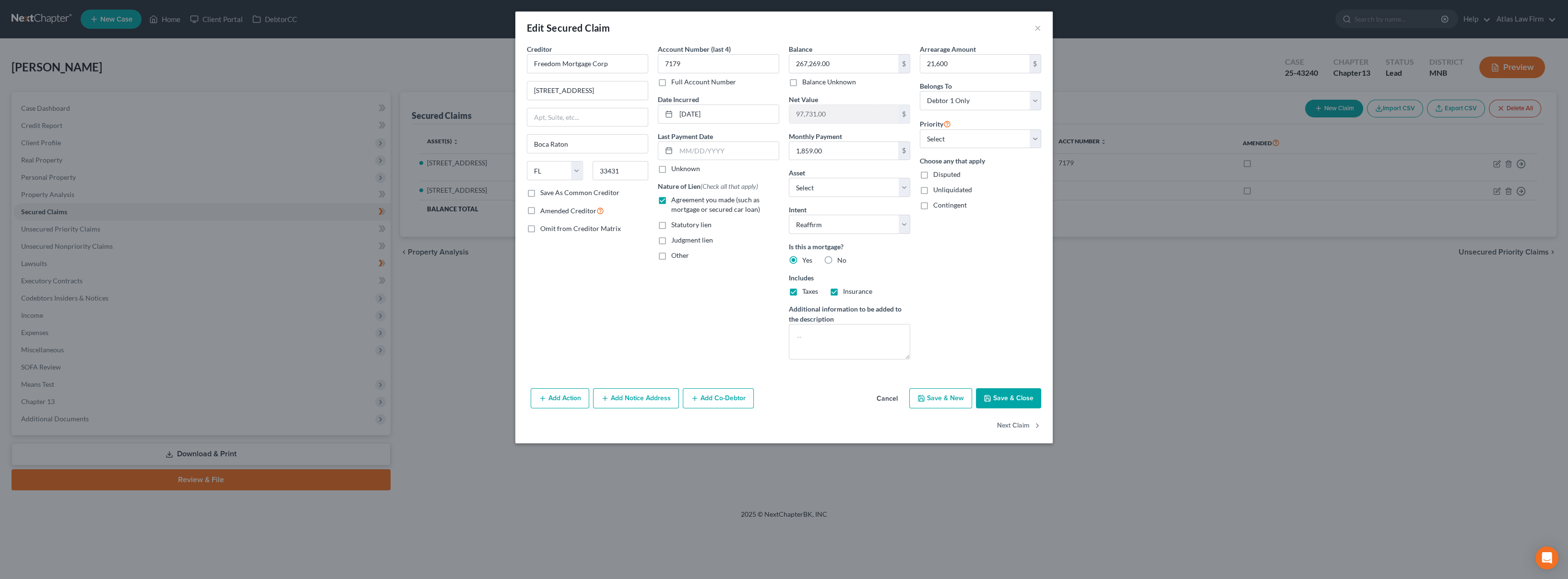
click at [631, 396] on button "Add Notice Address" at bounding box center [635, 398] width 86 height 20
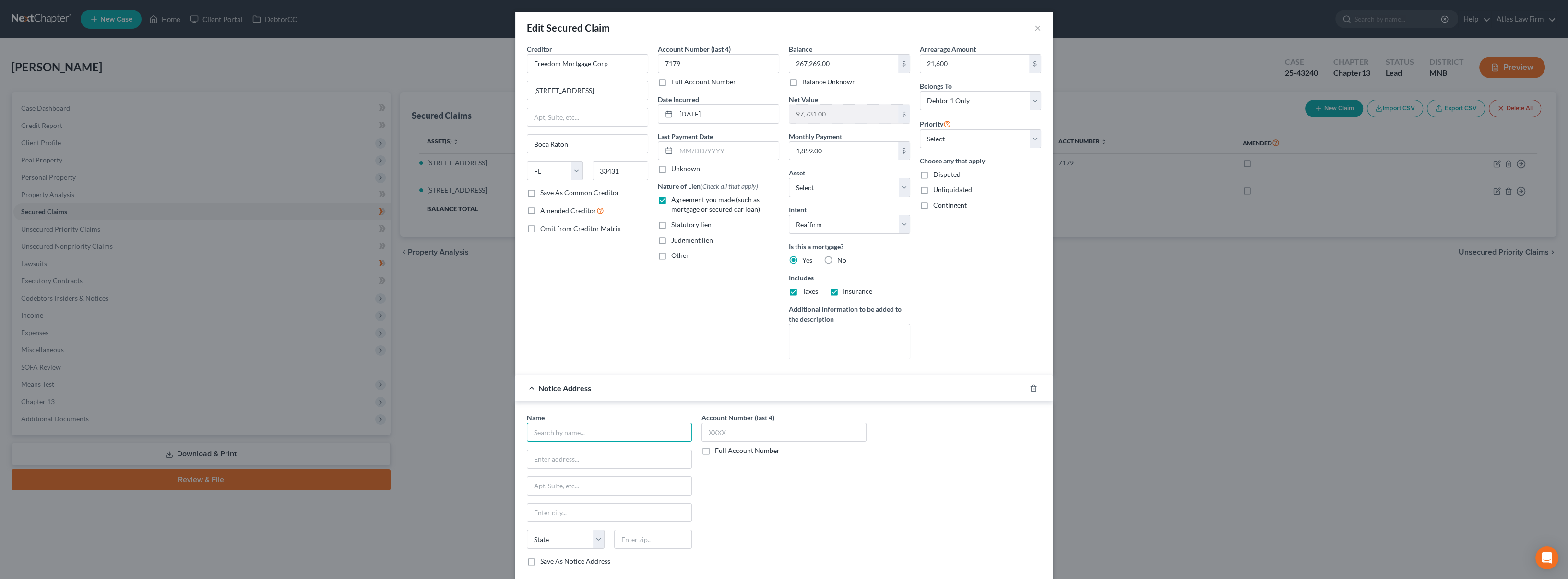
click at [598, 431] on input "text" at bounding box center [609, 432] width 165 height 19
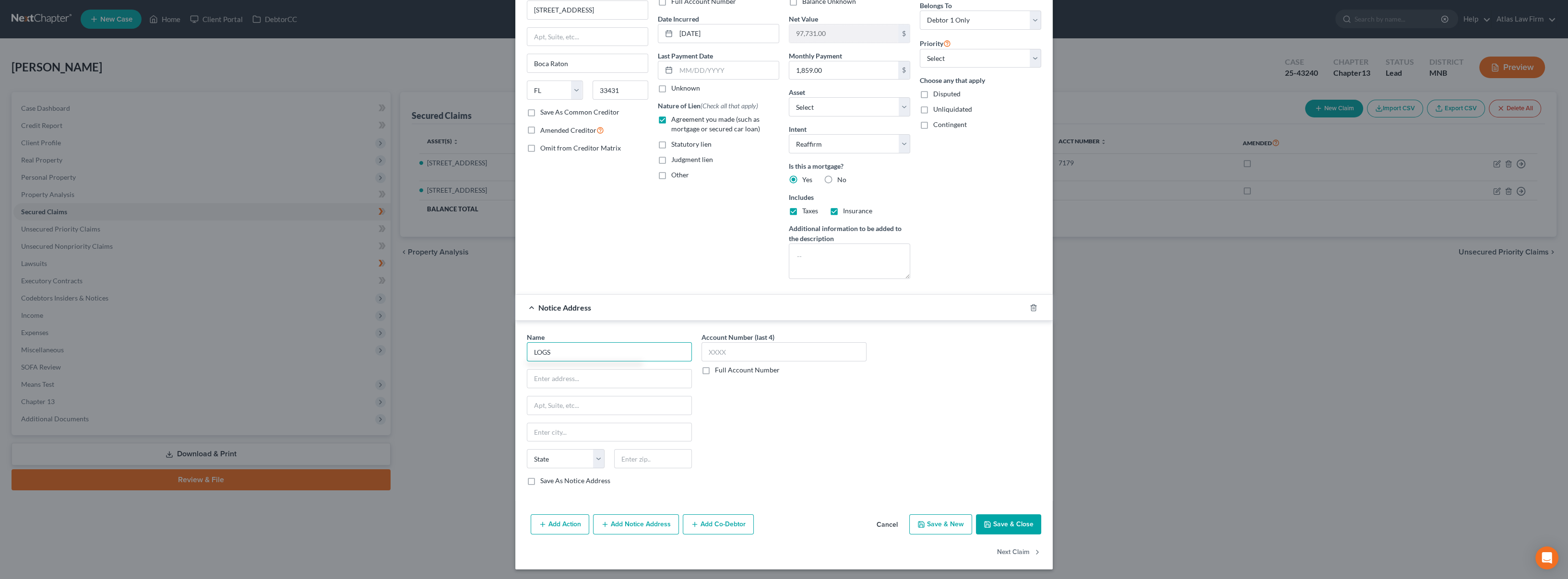
scroll to position [81, 0]
type input "LOGS"
click at [877, 522] on button "Cancel" at bounding box center [887, 524] width 37 height 19
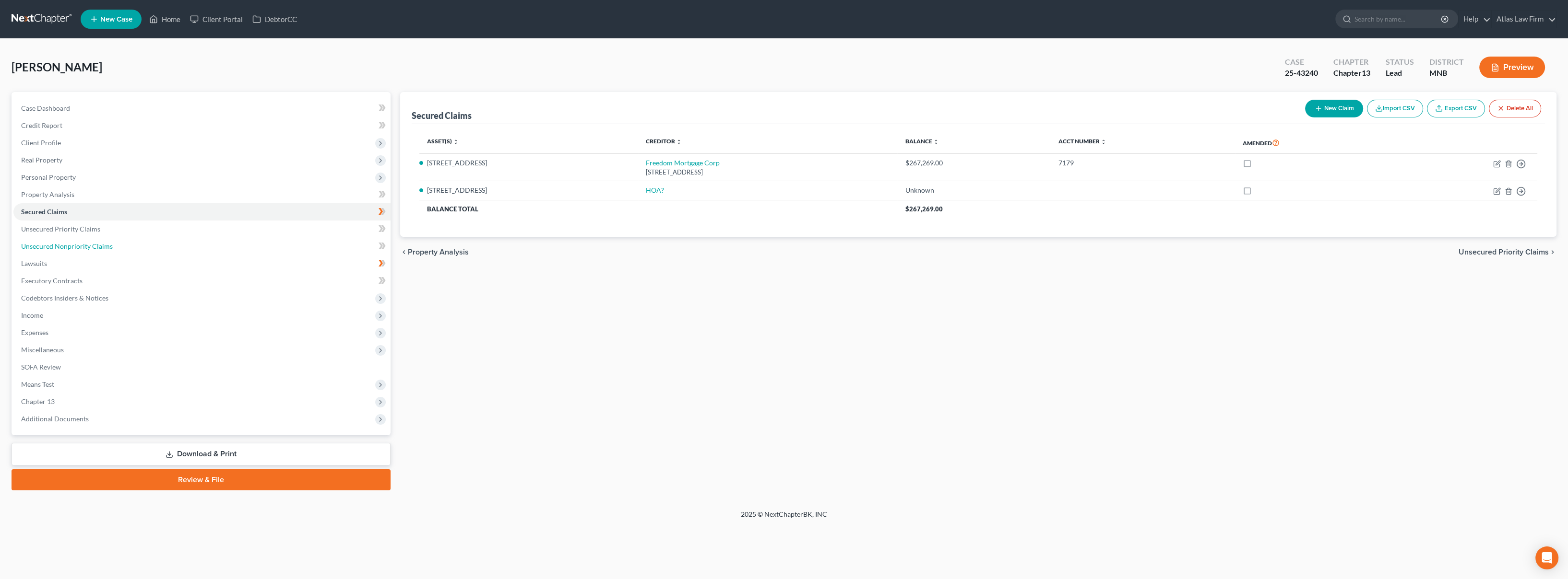
click at [135, 246] on link "Unsecured Nonpriority Claims" at bounding box center [202, 246] width 377 height 17
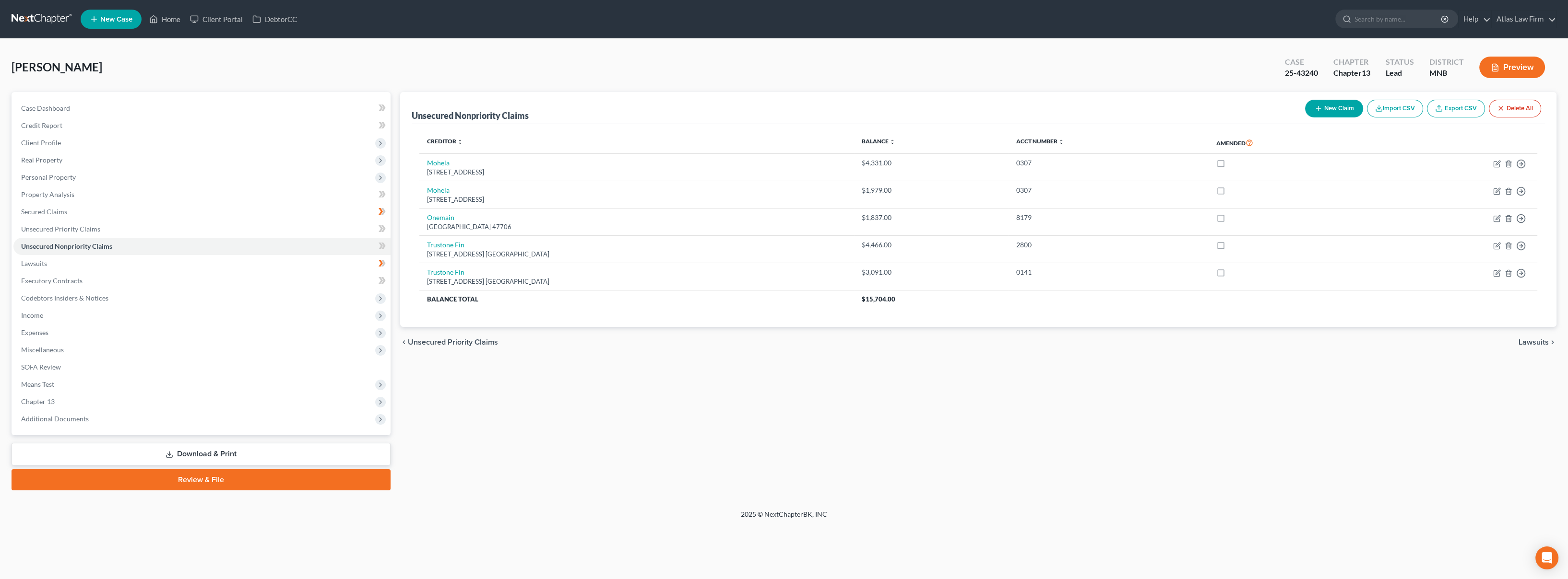
click at [1331, 110] on button "New Claim" at bounding box center [1334, 108] width 58 height 18
select select "0"
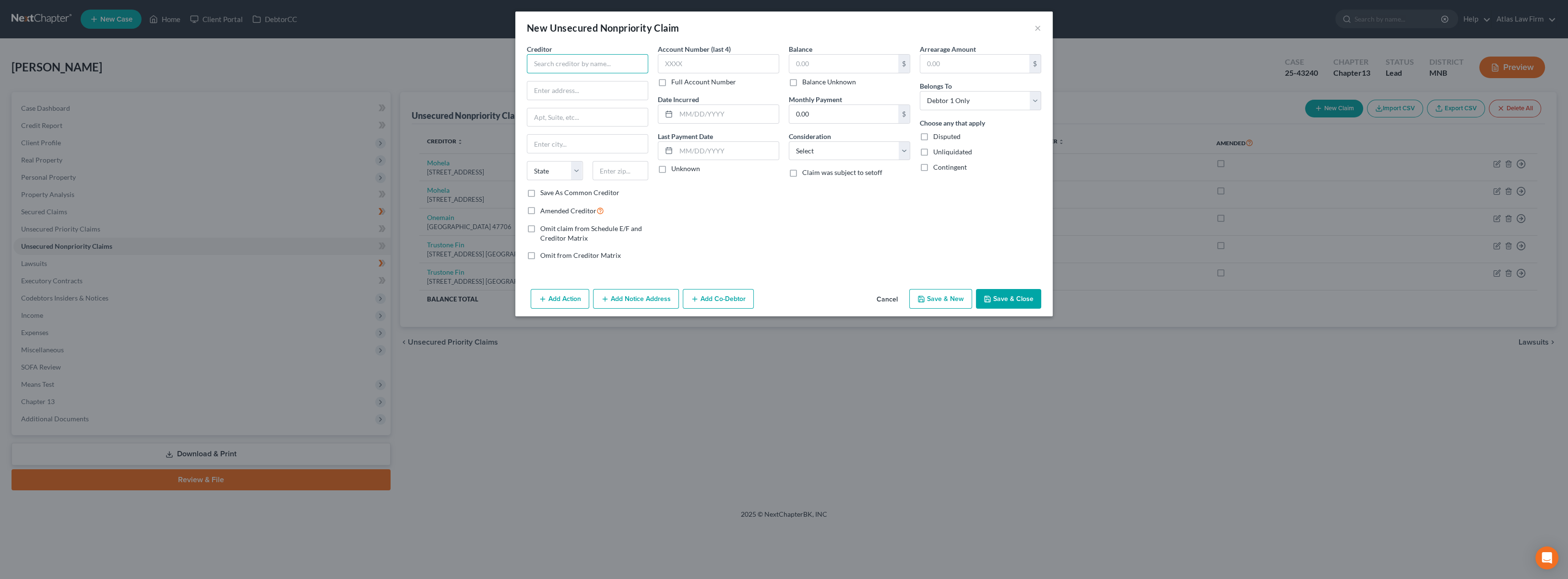
drag, startPoint x: 565, startPoint y: 64, endPoint x: 568, endPoint y: 57, distance: 7.6
click at [565, 62] on input "text" at bounding box center [587, 64] width 121 height 19
type input "LOGS"
click at [898, 296] on button "Cancel" at bounding box center [887, 300] width 37 height 19
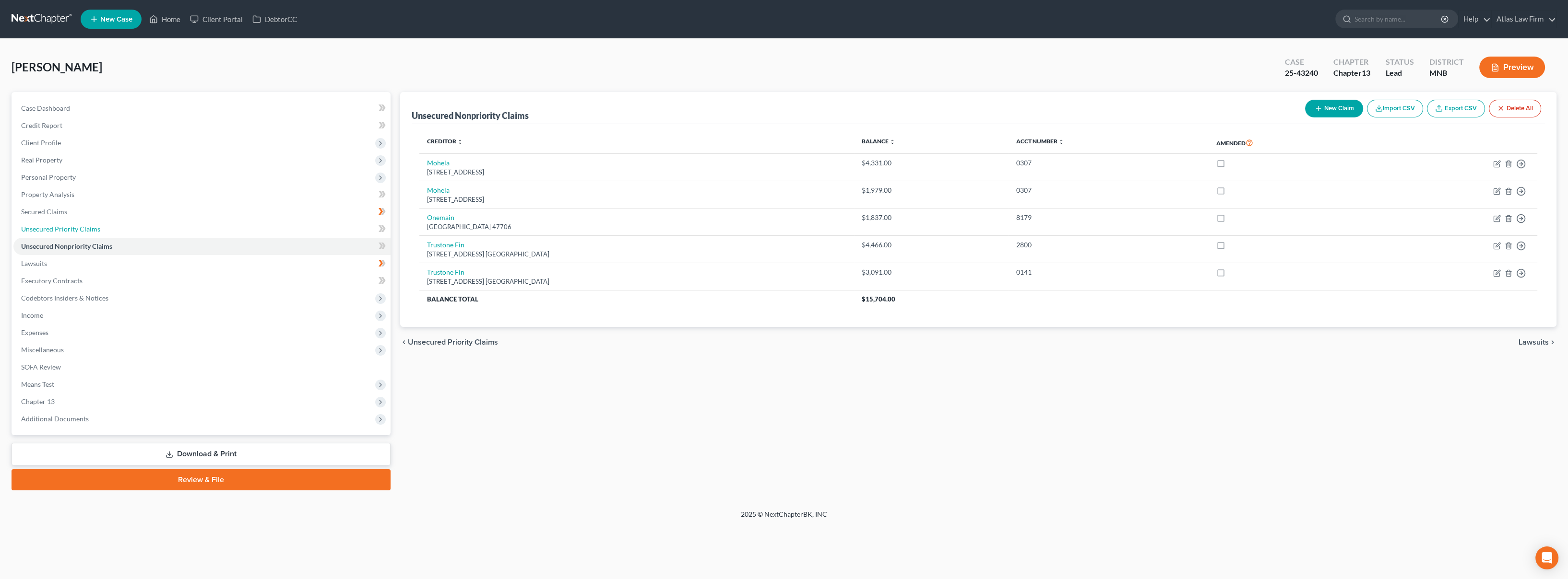
click at [101, 230] on link "Unsecured Priority Claims" at bounding box center [202, 229] width 377 height 17
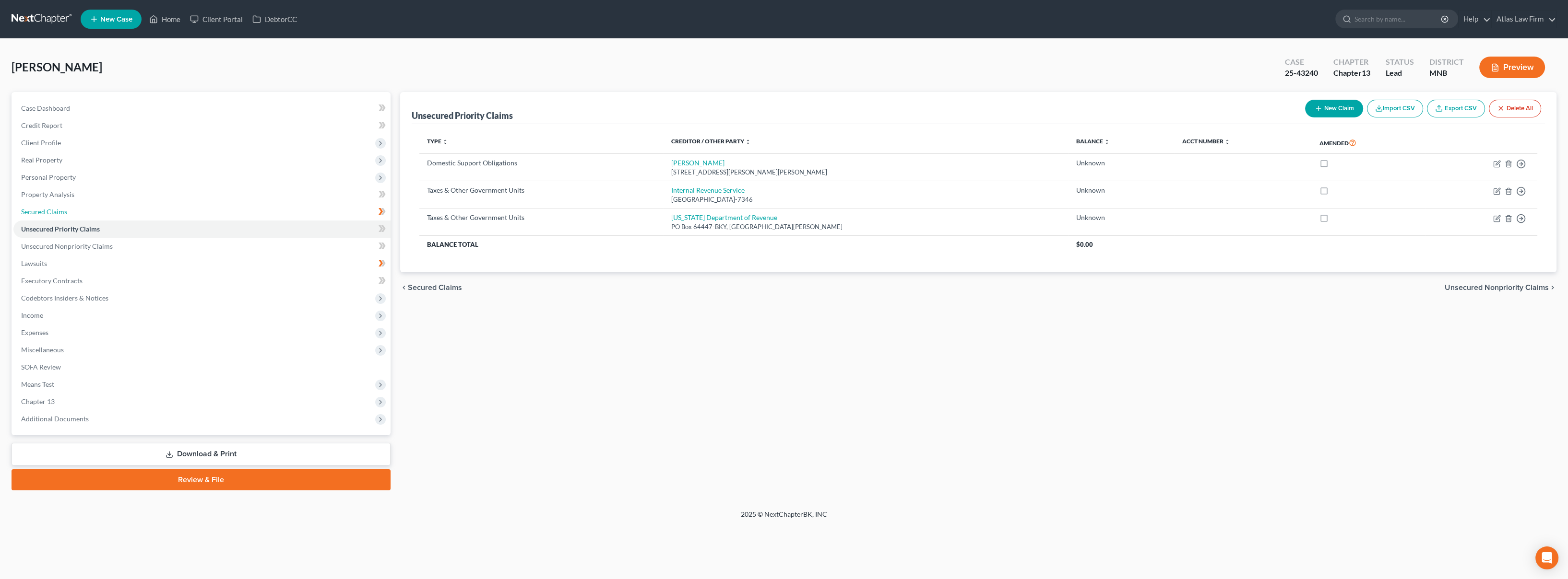
click at [100, 212] on link "Secured Claims" at bounding box center [202, 212] width 377 height 17
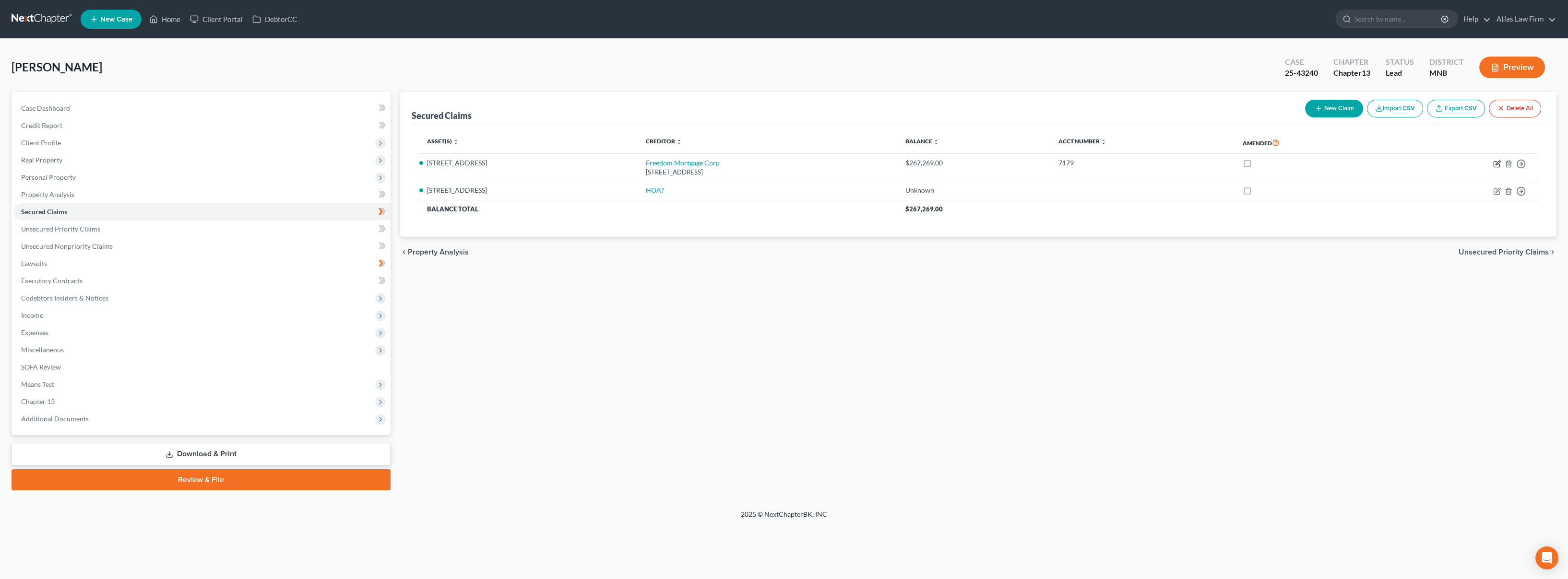
click at [1495, 163] on icon "button" at bounding box center [1497, 164] width 8 height 8
select select "9"
select select "10"
select select "2"
select select "0"
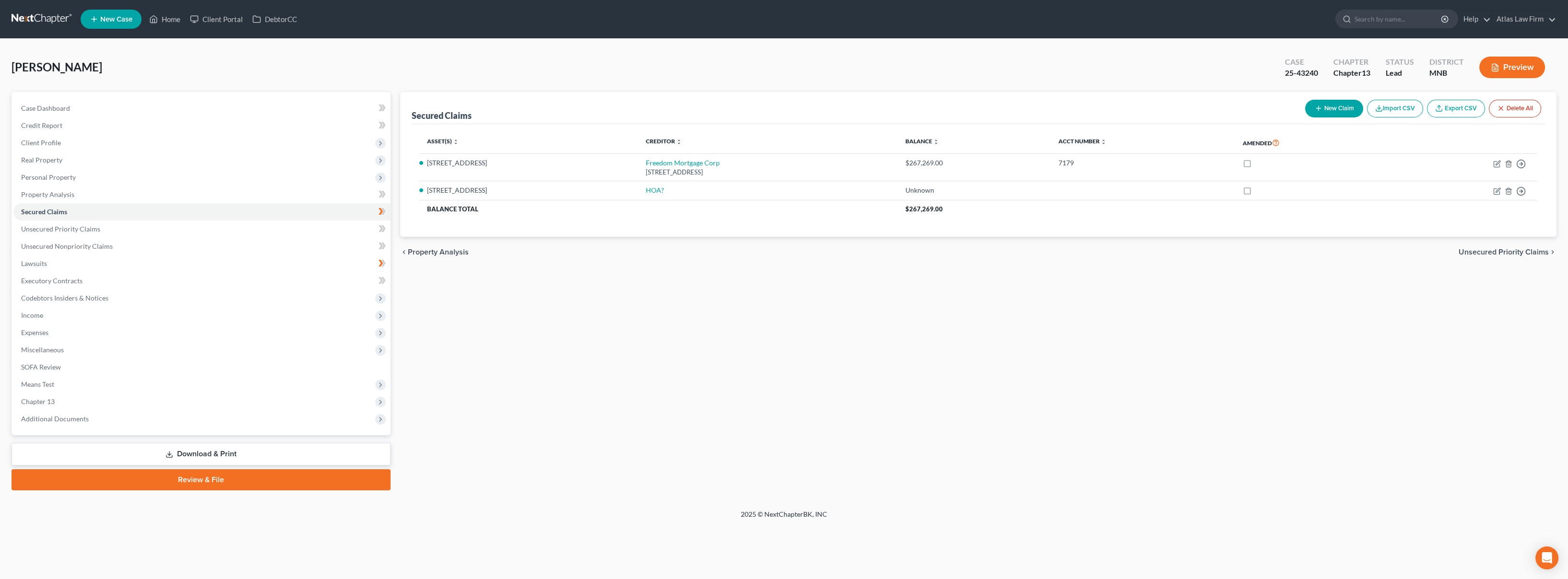
select select "24"
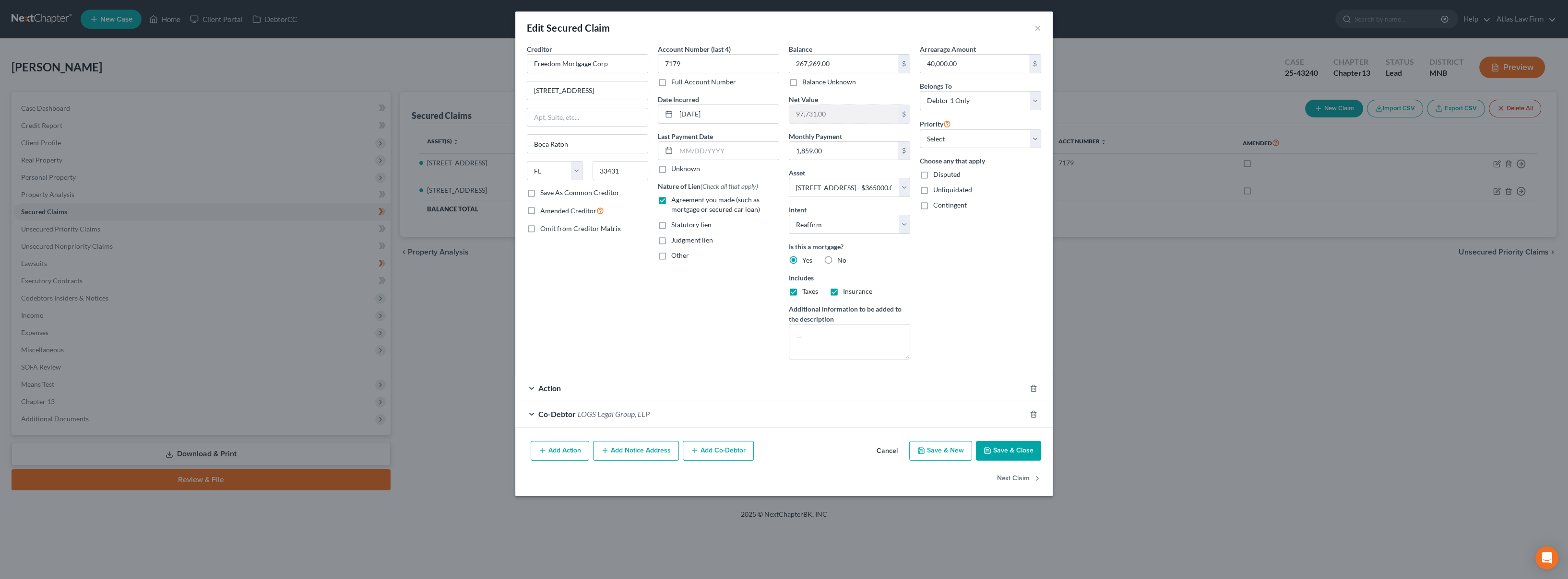
click at [679, 411] on div "Co-Debtor LOGS Legal Group, LLP" at bounding box center [771, 414] width 511 height 26
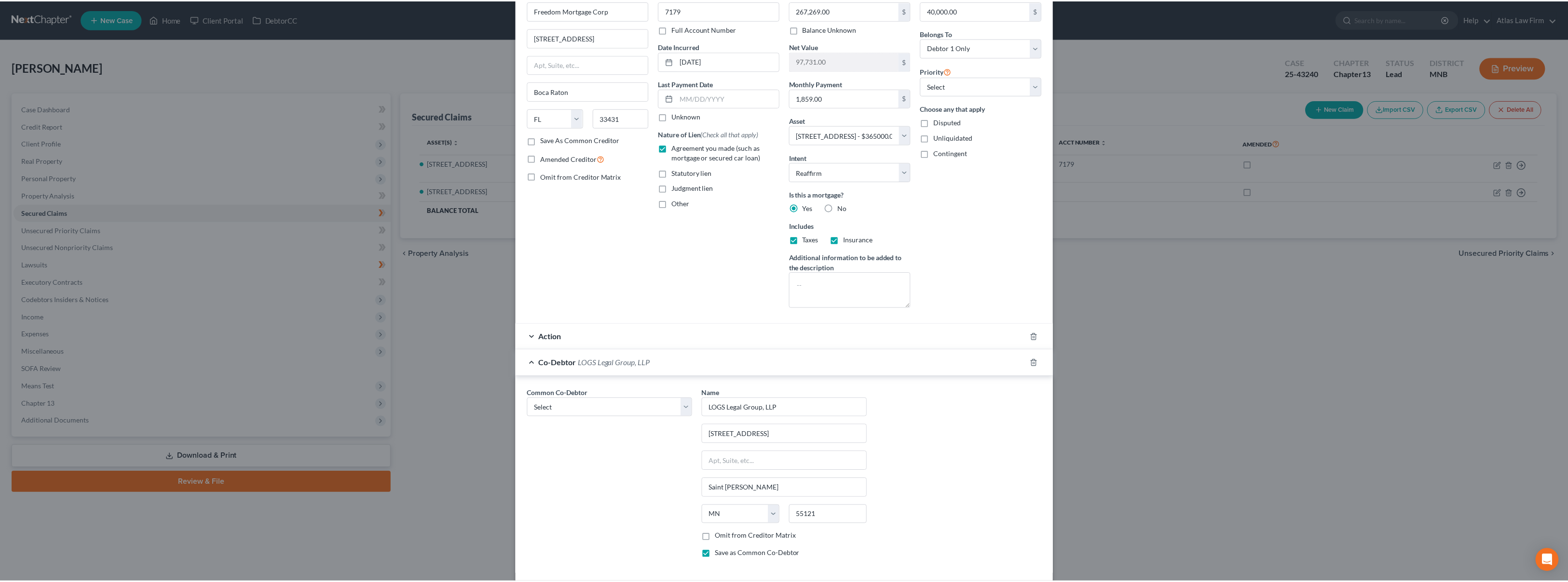
scroll to position [126, 0]
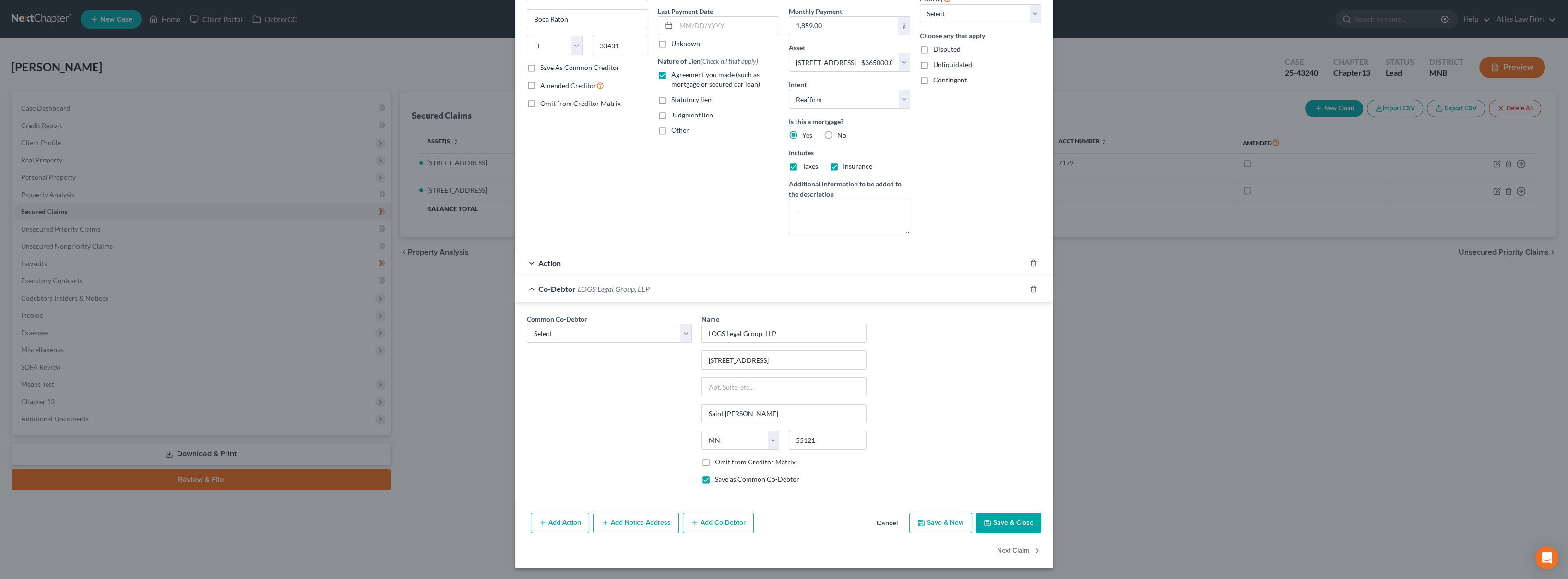
click at [881, 524] on button "Cancel" at bounding box center [887, 524] width 37 height 19
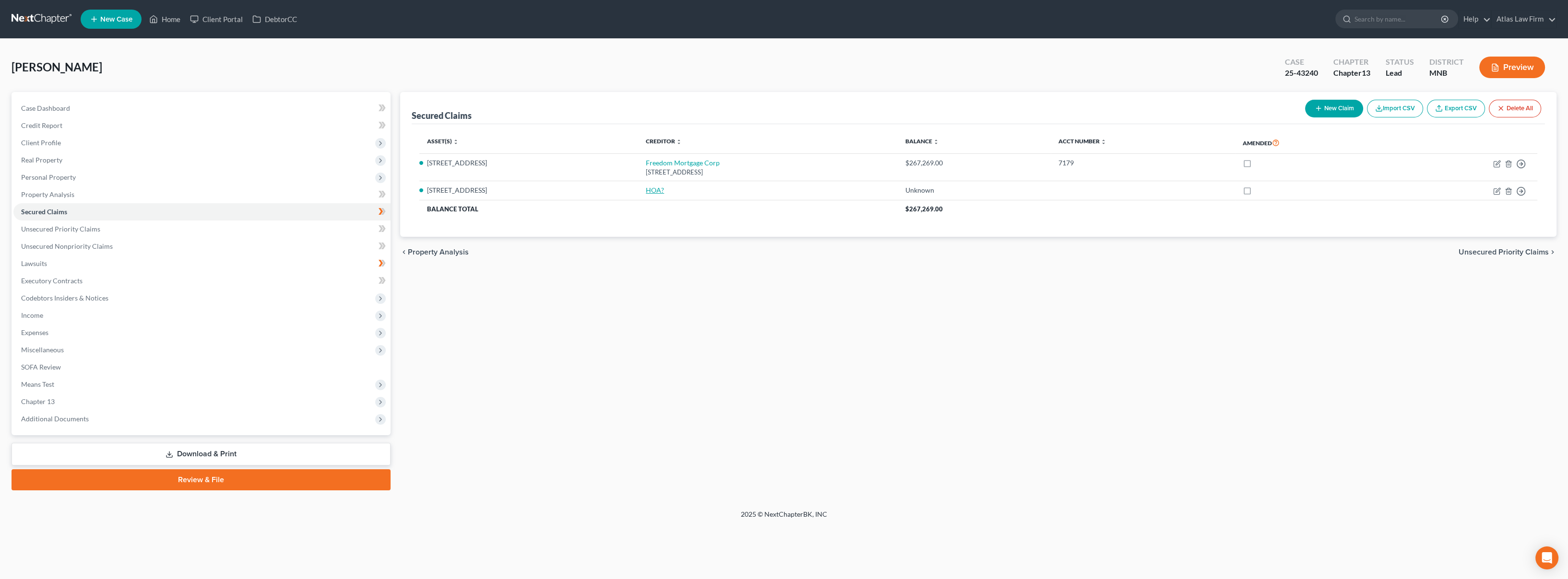
click at [646, 189] on link "HOA?" at bounding box center [655, 190] width 18 height 8
select select "10"
select select "0"
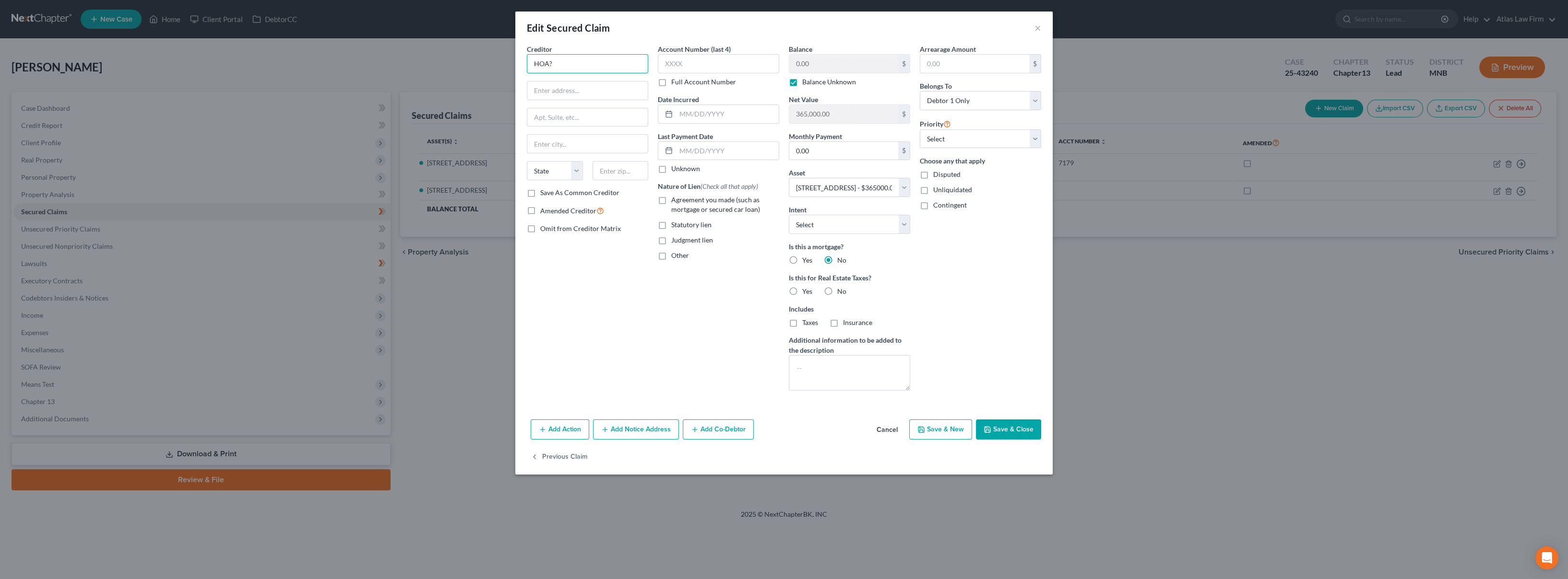
drag, startPoint x: 575, startPoint y: 64, endPoint x: 511, endPoint y: 60, distance: 64.1
click at [511, 60] on div "Edit Secured Claim × Creditor * HOA? State [US_STATE] AK AR AZ CA CO CT DE DC […" at bounding box center [784, 290] width 1568 height 579
type input "Sunflower Ridge HOA"
type input "[STREET_ADDRESS]"
type input "55428"
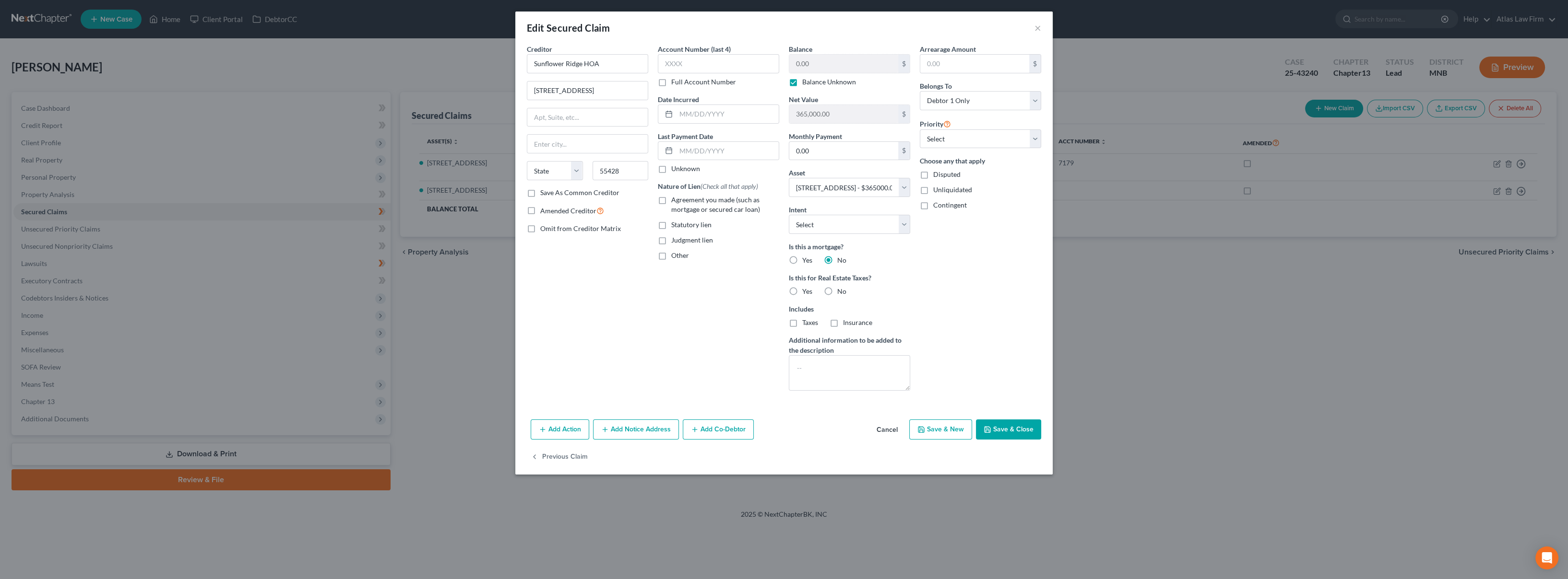
type input "[GEOGRAPHIC_DATA]"
select select "24"
drag, startPoint x: 604, startPoint y: 146, endPoint x: 487, endPoint y: 146, distance: 117.0
click at [487, 146] on div "Edit Secured Claim × Creditor * [GEOGRAPHIC_DATA] HOA [STREET_ADDRESS][GEOGRAPH…" at bounding box center [784, 290] width 1568 height 579
type input "[GEOGRAPHIC_DATA]"
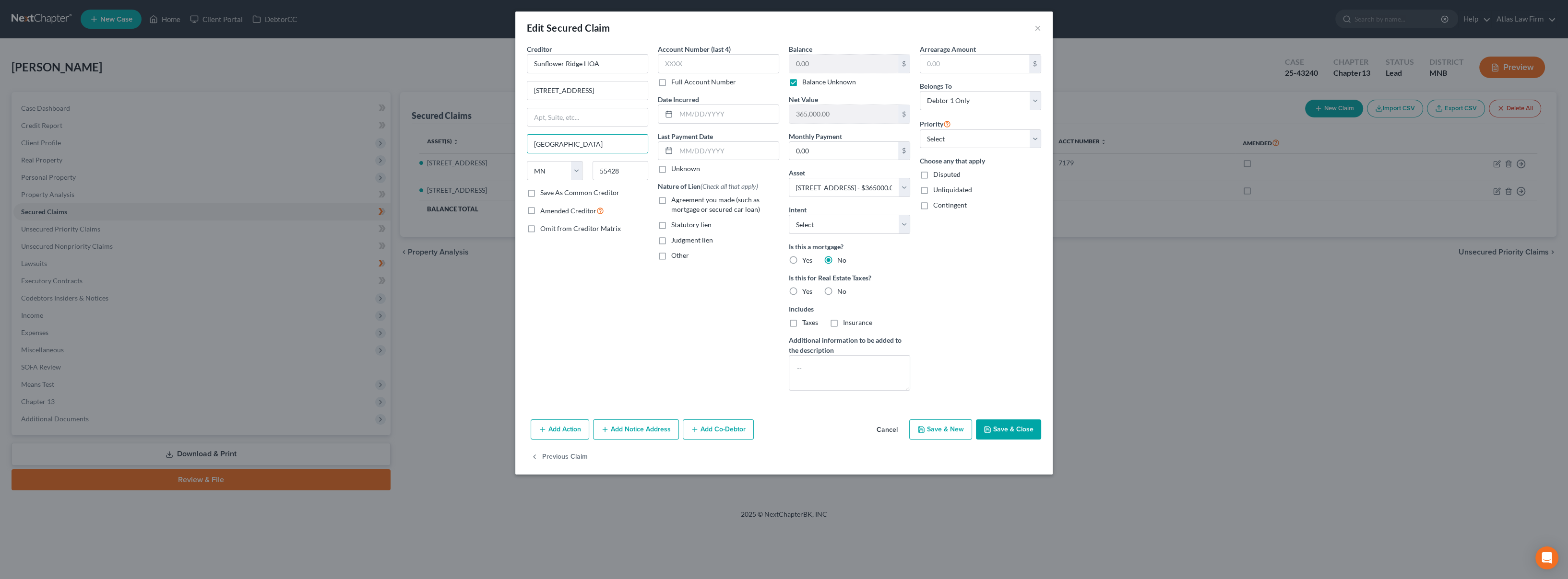
click at [543, 193] on label "Save As Common Creditor" at bounding box center [580, 193] width 79 height 10
click at [544, 193] on input "Save As Common Creditor" at bounding box center [547, 191] width 6 height 6
checkbox input "true"
click at [802, 81] on label "Balance Unknown" at bounding box center [829, 82] width 54 height 10
click at [806, 81] on input "Balance Unknown" at bounding box center [809, 80] width 6 height 6
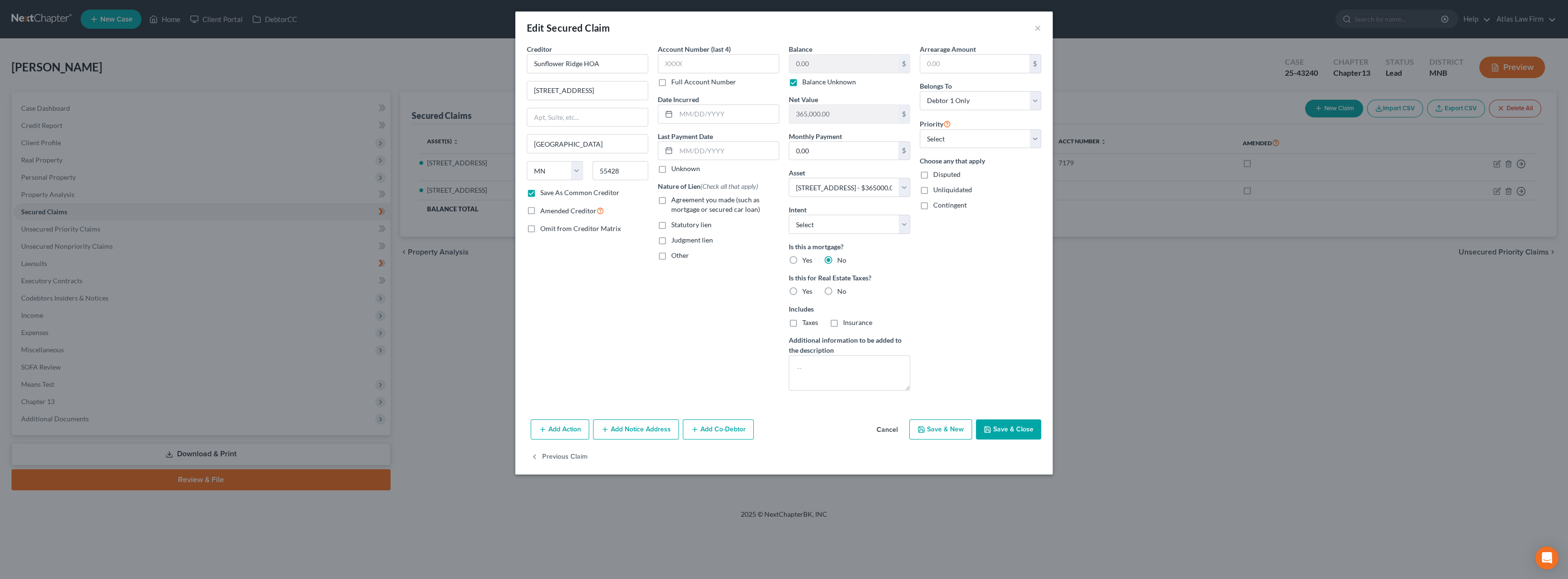
checkbox input "false"
type input "15,000"
click at [959, 64] on input "text" at bounding box center [975, 64] width 109 height 18
type input "15,000"
click at [894, 227] on select "Select Surrender Redeem Reaffirm Avoid Other" at bounding box center [849, 224] width 121 height 19
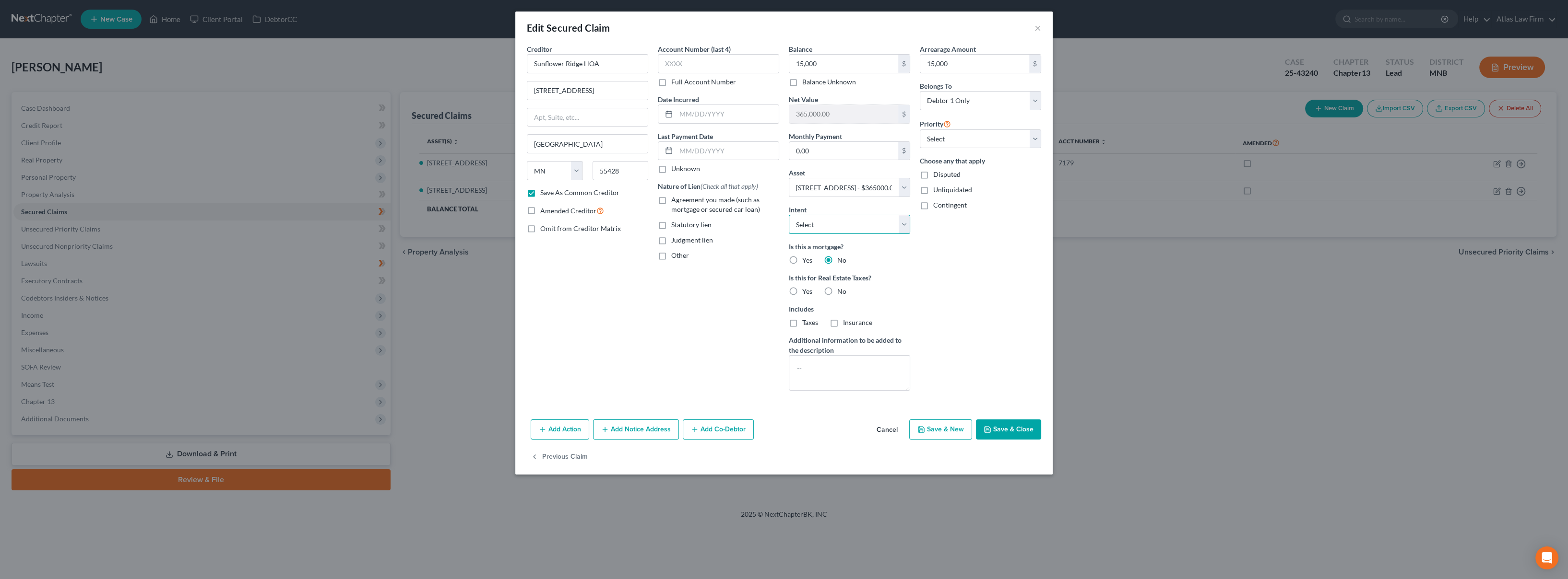
select select "2"
click at [789, 215] on select "Select Surrender Redeem Reaffirm Avoid Other" at bounding box center [849, 224] width 121 height 19
click at [837, 291] on label "No" at bounding box center [841, 291] width 9 height 10
click at [841, 291] on input "No" at bounding box center [844, 290] width 6 height 6
radio input "true"
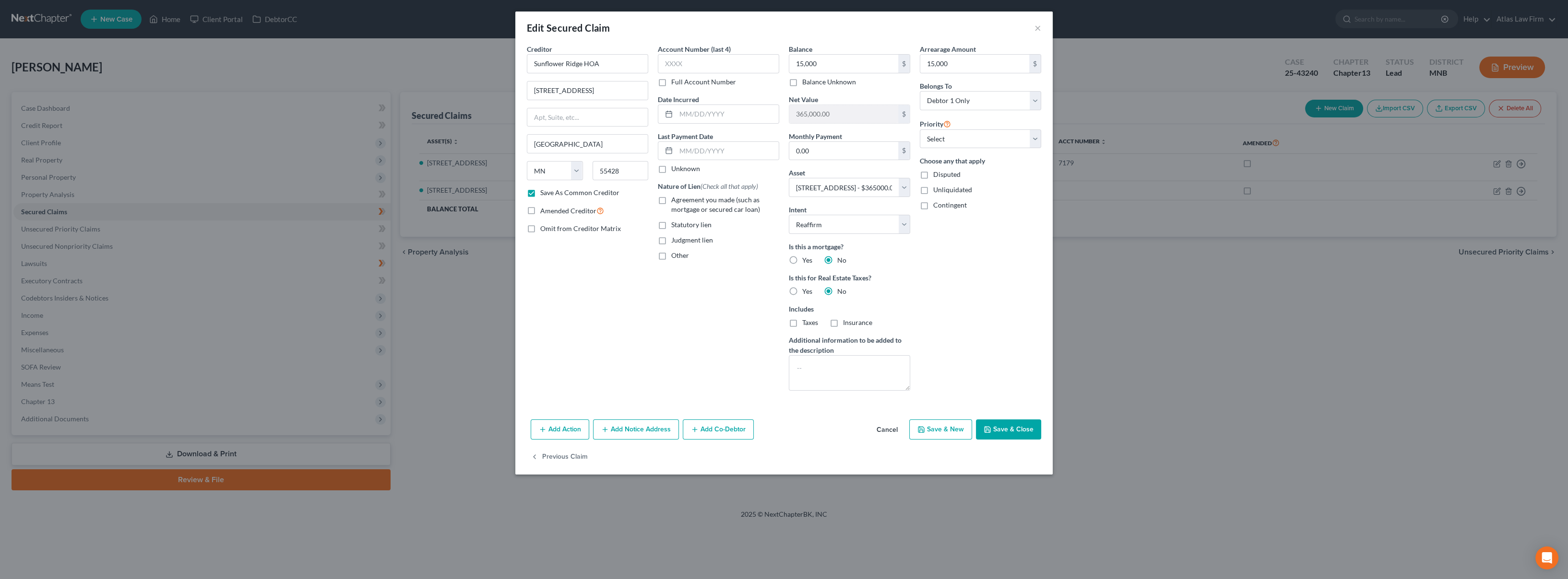
click at [671, 199] on label "Agreement you made (such as mortgage or secured car loan)" at bounding box center [725, 205] width 108 height 19
click at [675, 199] on input "Agreement you made (such as mortgage or secured car loan)" at bounding box center [678, 198] width 6 height 6
click at [671, 198] on label "Agreement you made (such as mortgage or secured car loan)" at bounding box center [725, 205] width 108 height 19
click at [675, 198] on input "Agreement you made (such as mortgage or secured car loan)" at bounding box center [678, 198] width 6 height 6
checkbox input "false"
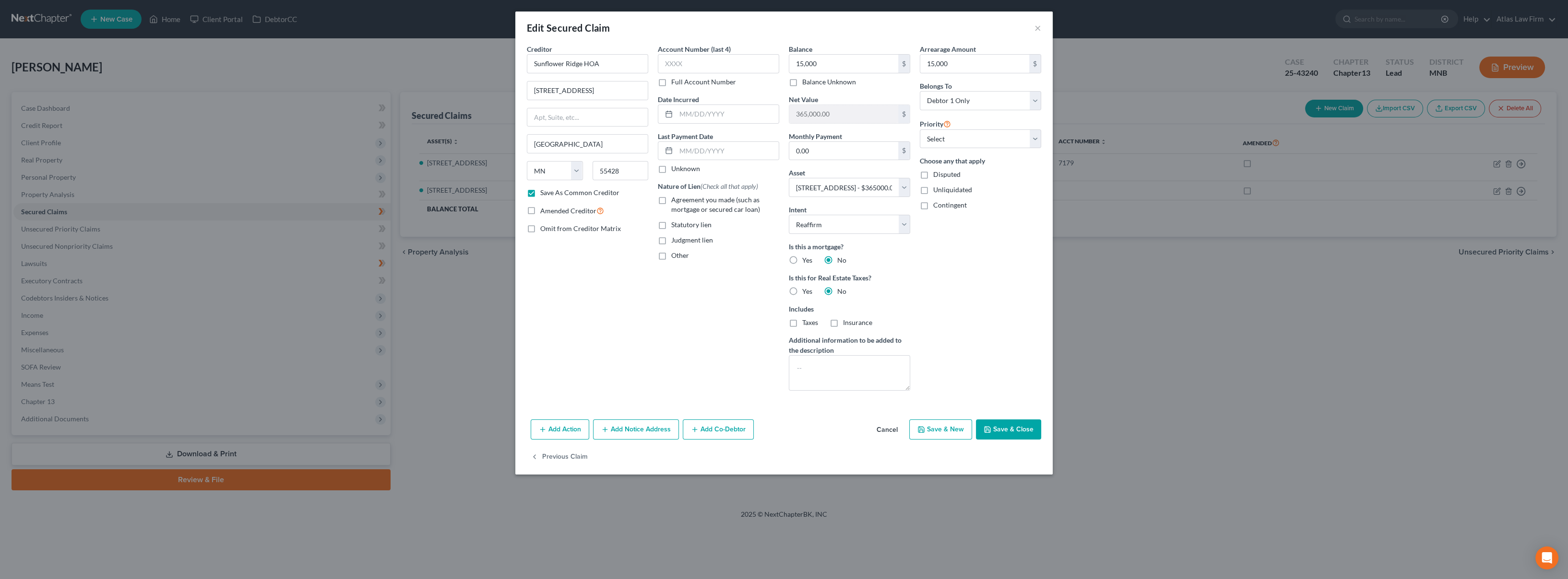
click at [671, 226] on label "Statutory lien" at bounding box center [691, 225] width 40 height 10
click at [675, 226] on input "Statutory lien" at bounding box center [678, 223] width 6 height 6
checkbox input "true"
drag, startPoint x: 660, startPoint y: 198, endPoint x: 659, endPoint y: 206, distance: 8.1
click at [671, 199] on label "Agreement you made (such as mortgage or secured car loan)" at bounding box center [725, 205] width 108 height 19
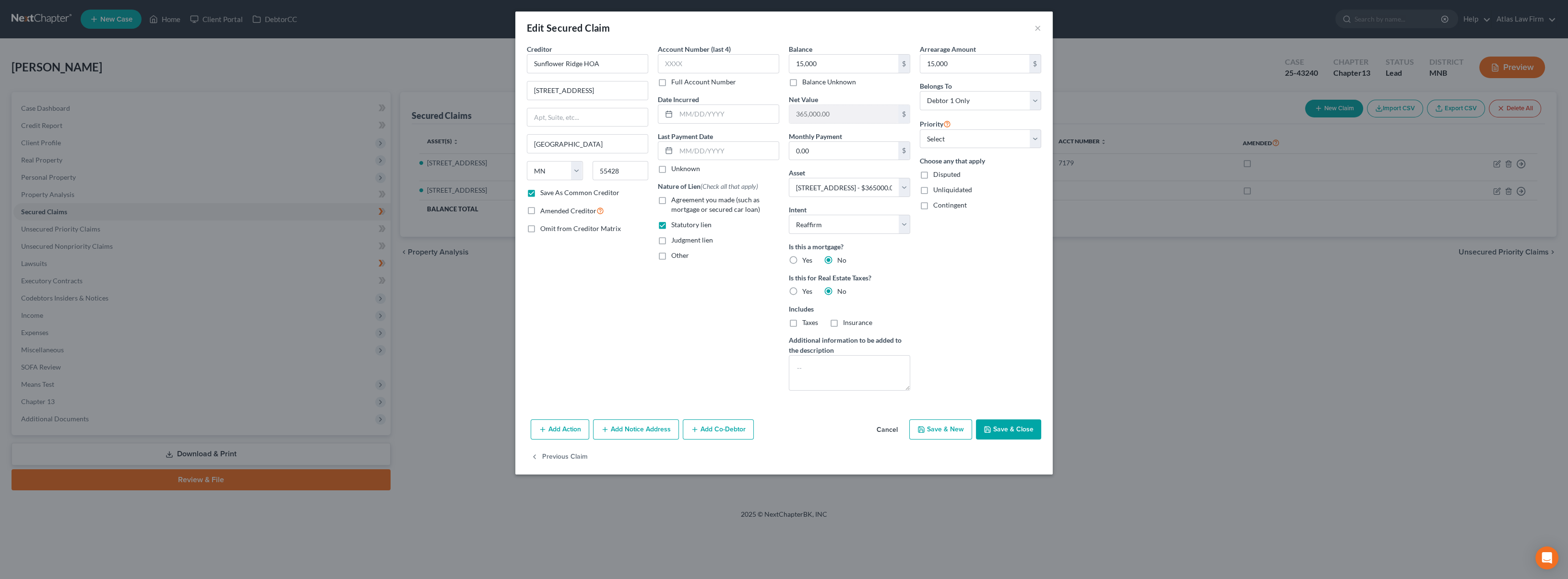
click at [675, 199] on input "Agreement you made (such as mortgage or secured car loan)" at bounding box center [678, 198] width 6 height 6
checkbox input "true"
click at [671, 224] on label "Statutory lien" at bounding box center [691, 225] width 40 height 10
click at [675, 224] on input "Statutory lien" at bounding box center [678, 223] width 6 height 6
checkbox input "false"
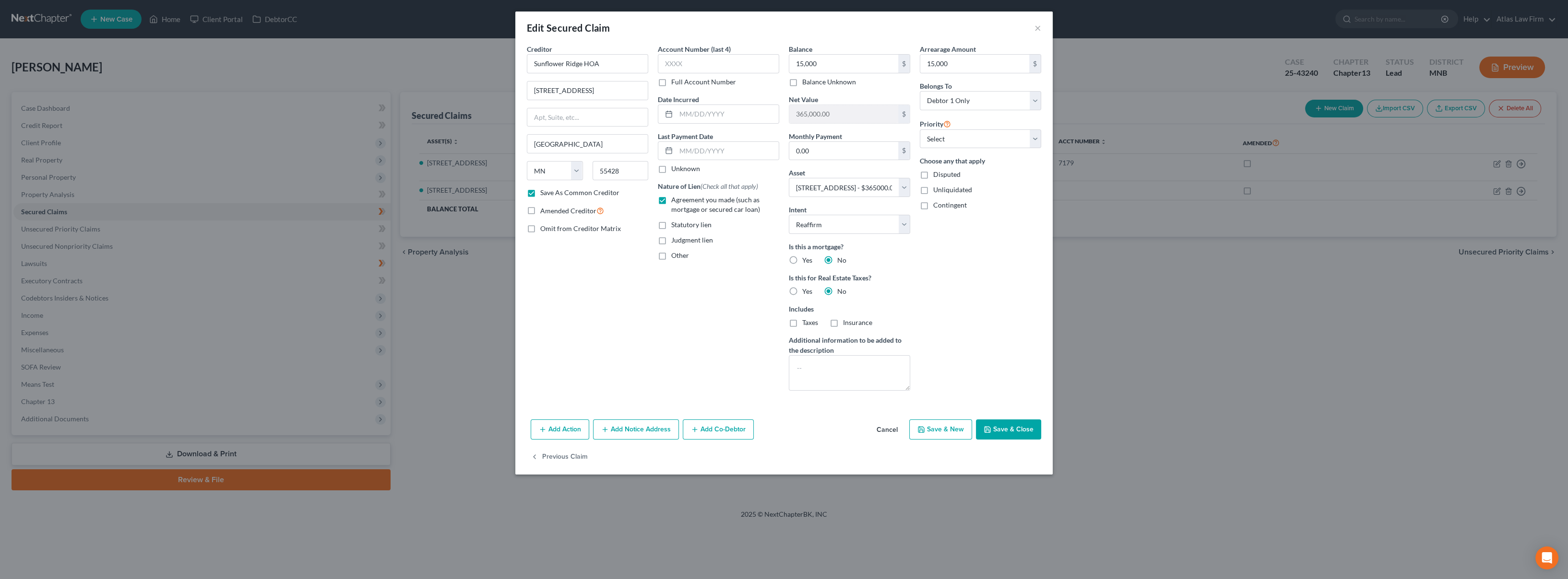
click at [1007, 425] on button "Save & Close" at bounding box center [1008, 429] width 65 height 20
checkbox input "false"
select select
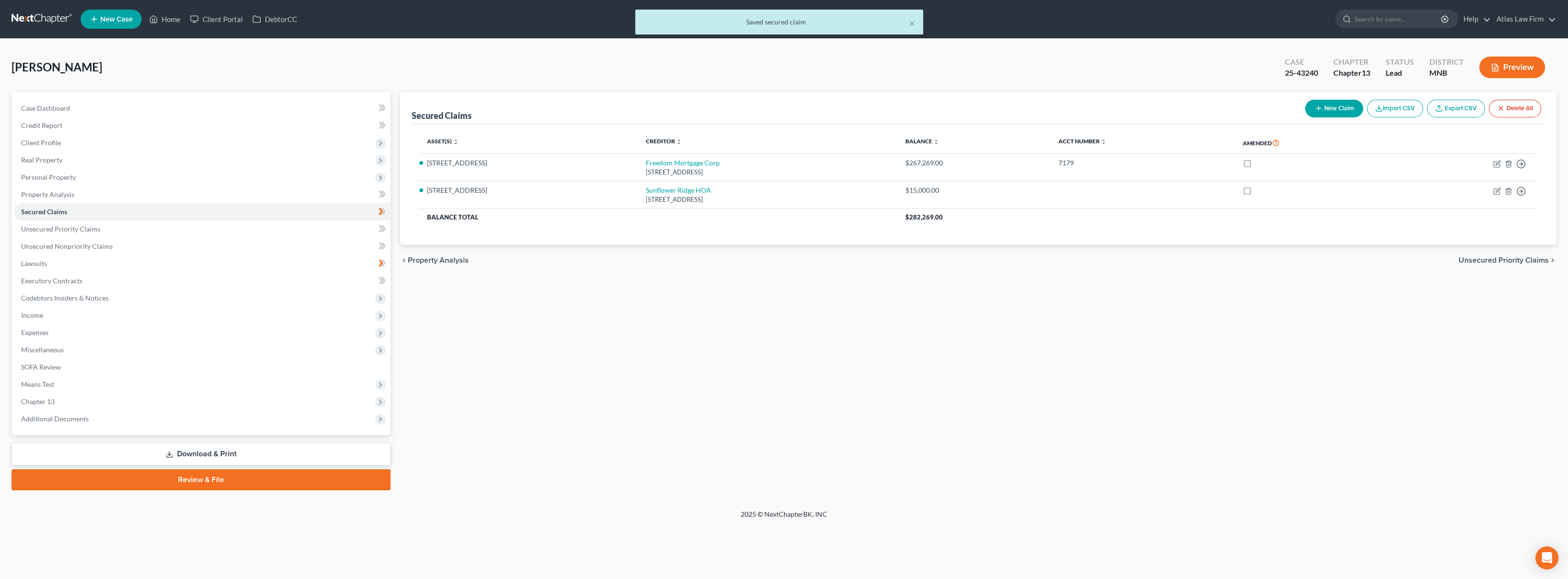
click at [99, 402] on span "Chapter 13" at bounding box center [202, 401] width 377 height 17
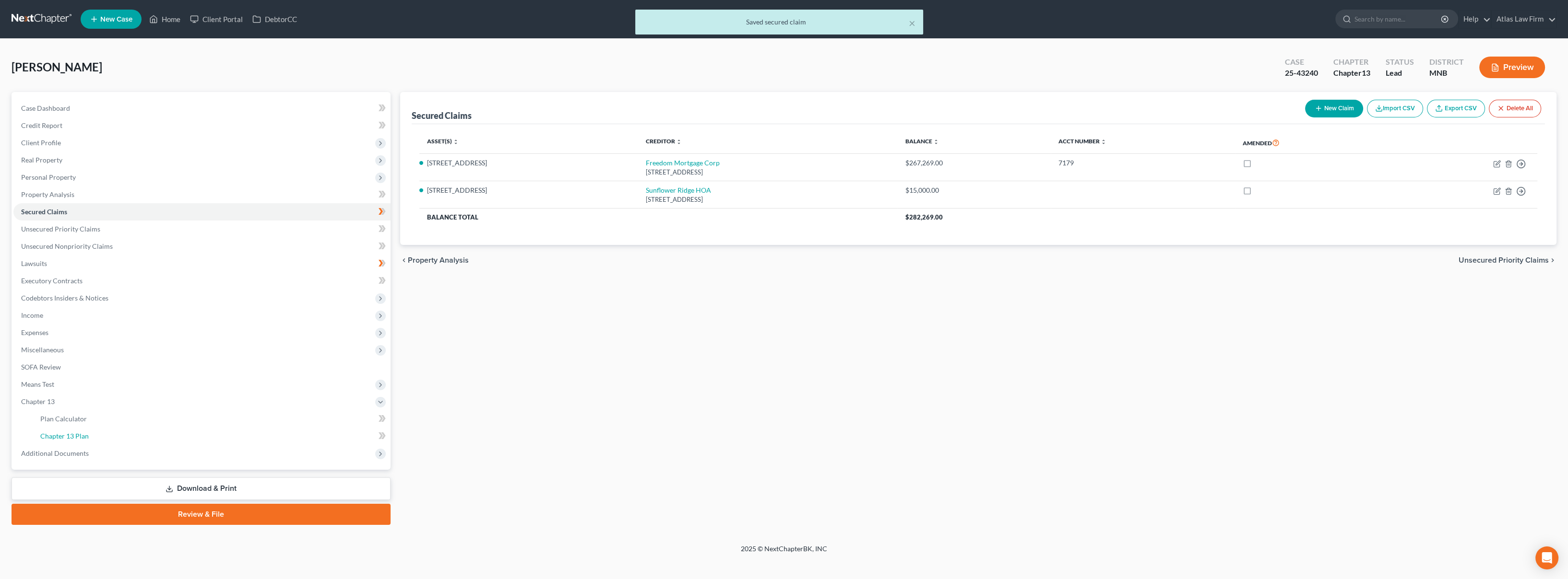
click at [101, 434] on link "Chapter 13 Plan" at bounding box center [212, 436] width 358 height 17
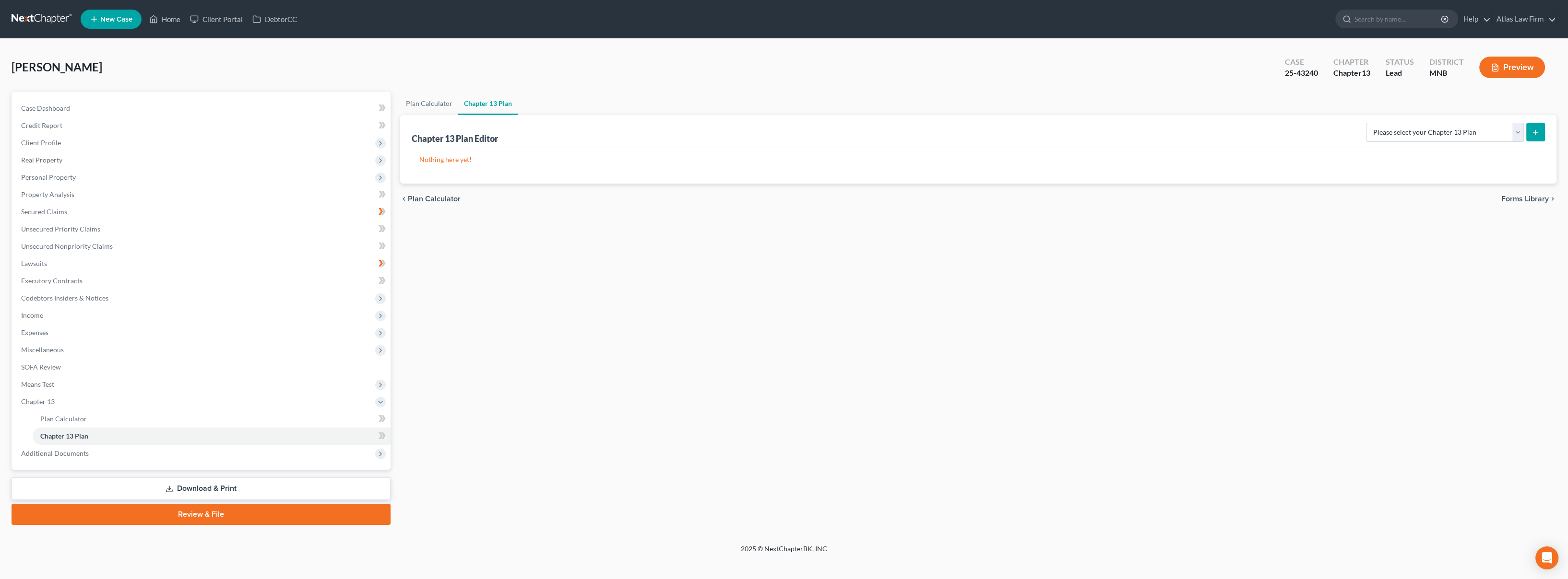
click at [93, 350] on span "Miscellaneous" at bounding box center [202, 350] width 377 height 17
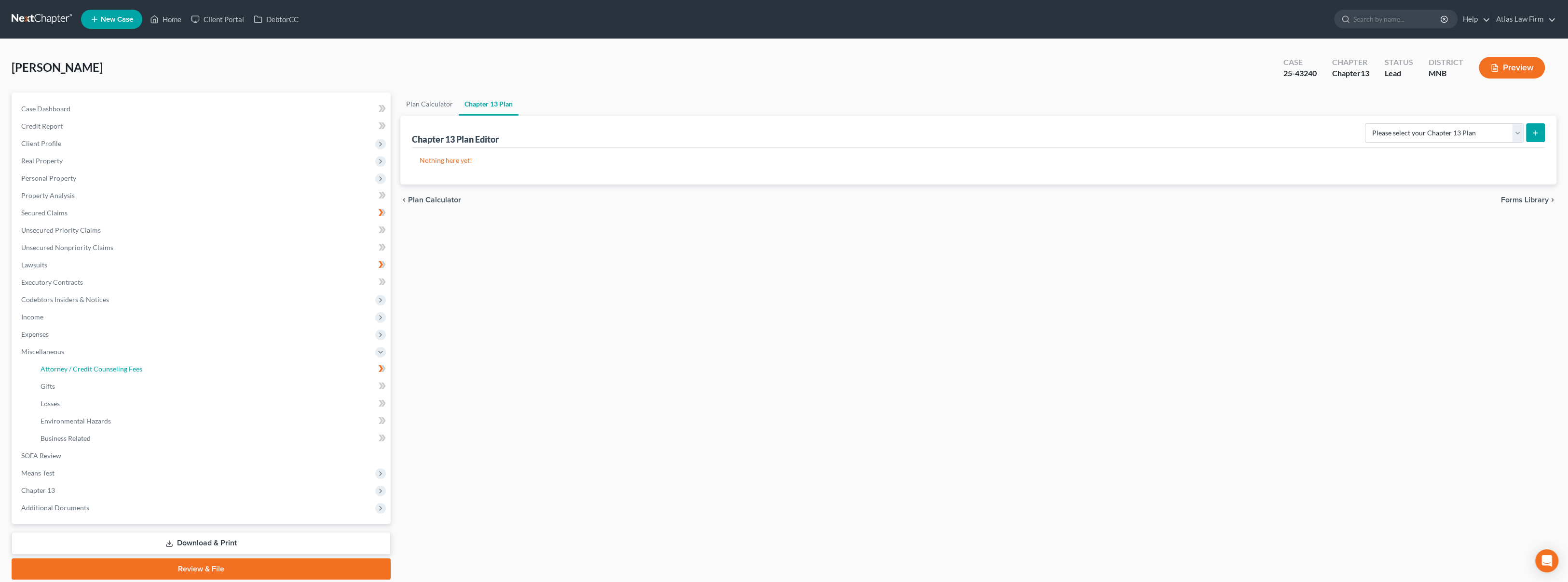
click at [99, 370] on span "Attorney / Credit Counseling Fees" at bounding box center [91, 369] width 102 height 8
select select "0"
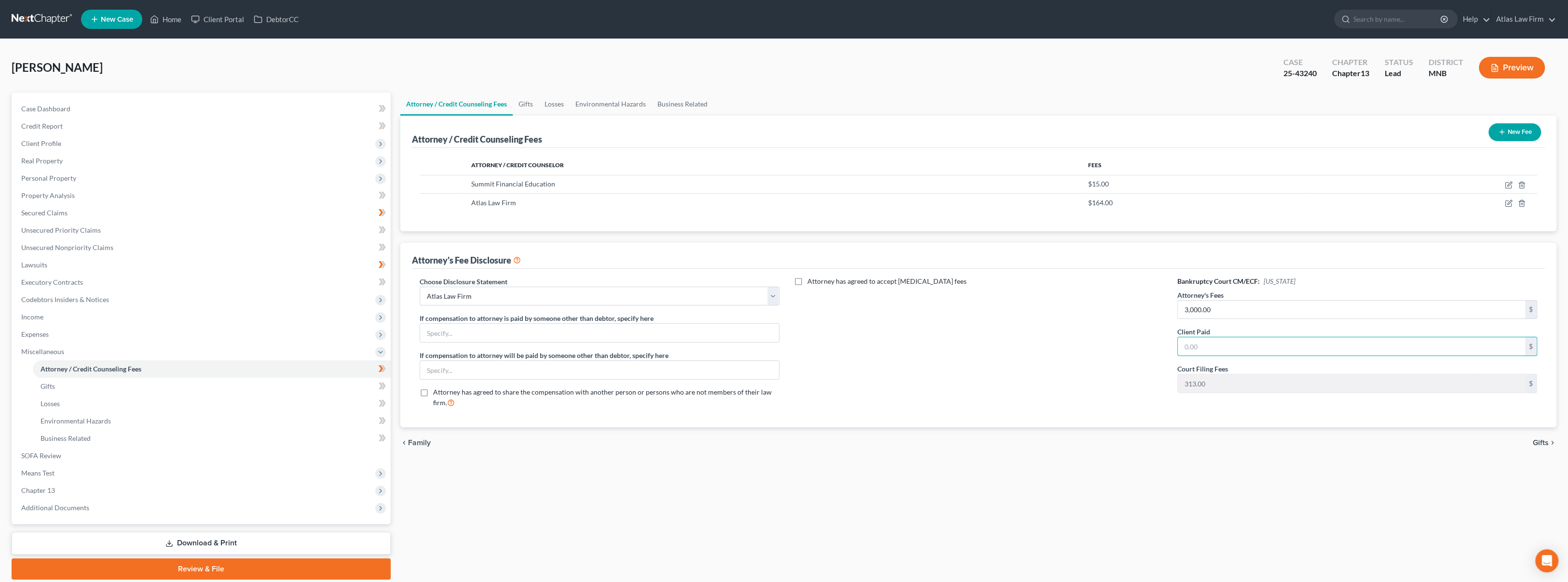
click at [1239, 346] on input "text" at bounding box center [1351, 347] width 347 height 18
type input "0"
click at [1506, 204] on icon "button" at bounding box center [1508, 203] width 8 height 8
select select "24"
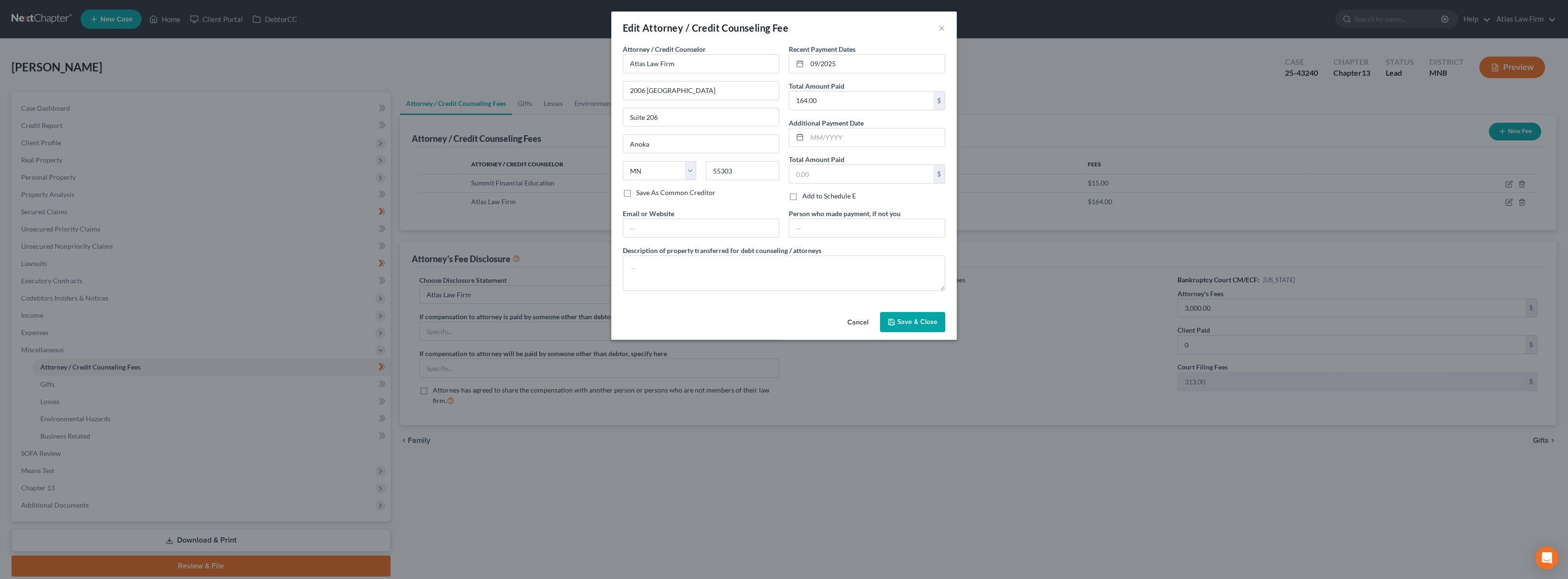
click at [864, 111] on div "Recent Payment Dates 09/2025 Total Amount Paid 164.00 $ Additional Payment Date…" at bounding box center [867, 127] width 166 height 164
click at [866, 103] on input "164.00" at bounding box center [861, 101] width 144 height 18
type input "328"
click at [914, 321] on span "Save & Close" at bounding box center [917, 322] width 40 height 8
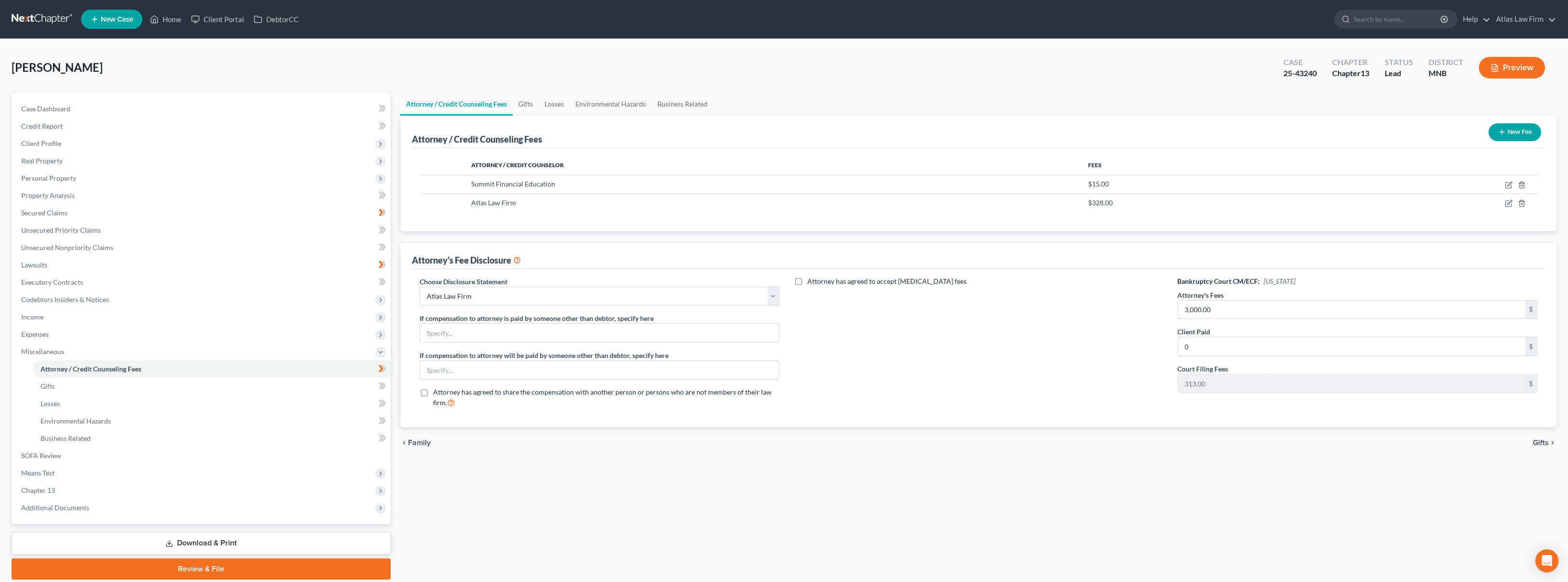
click at [108, 484] on span "Chapter 13" at bounding box center [202, 490] width 377 height 17
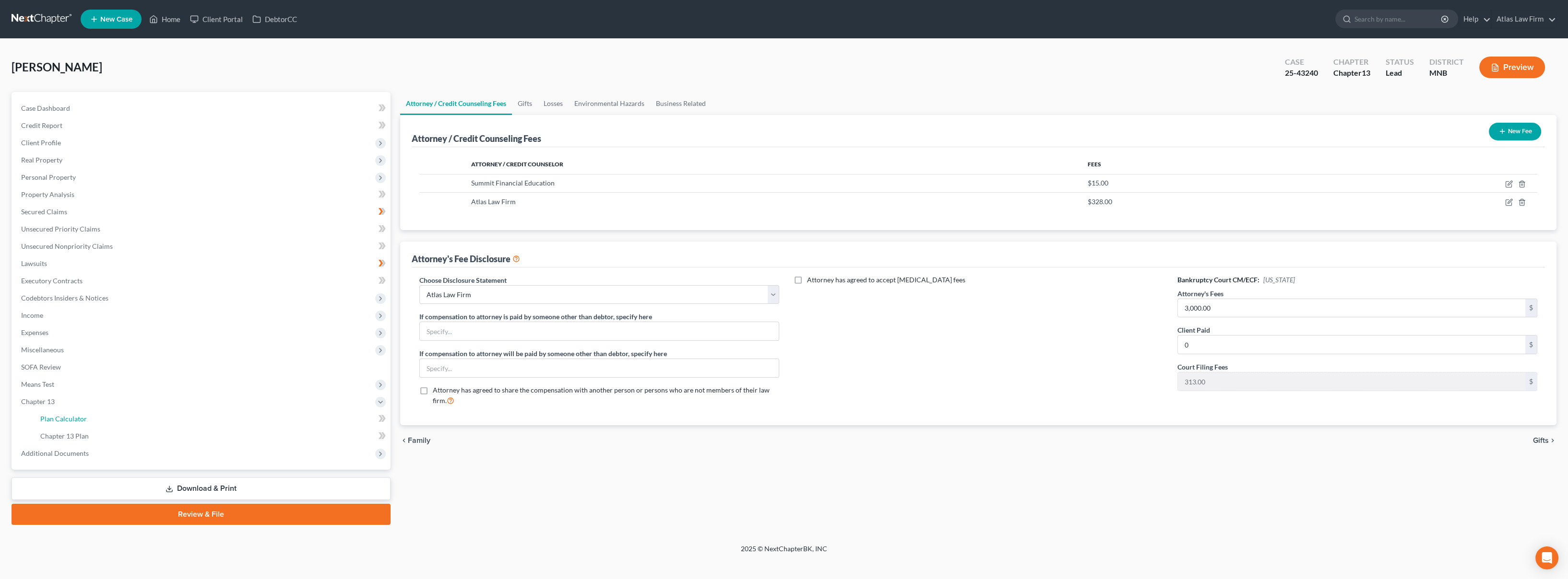
click at [102, 423] on link "Plan Calculator" at bounding box center [212, 419] width 358 height 17
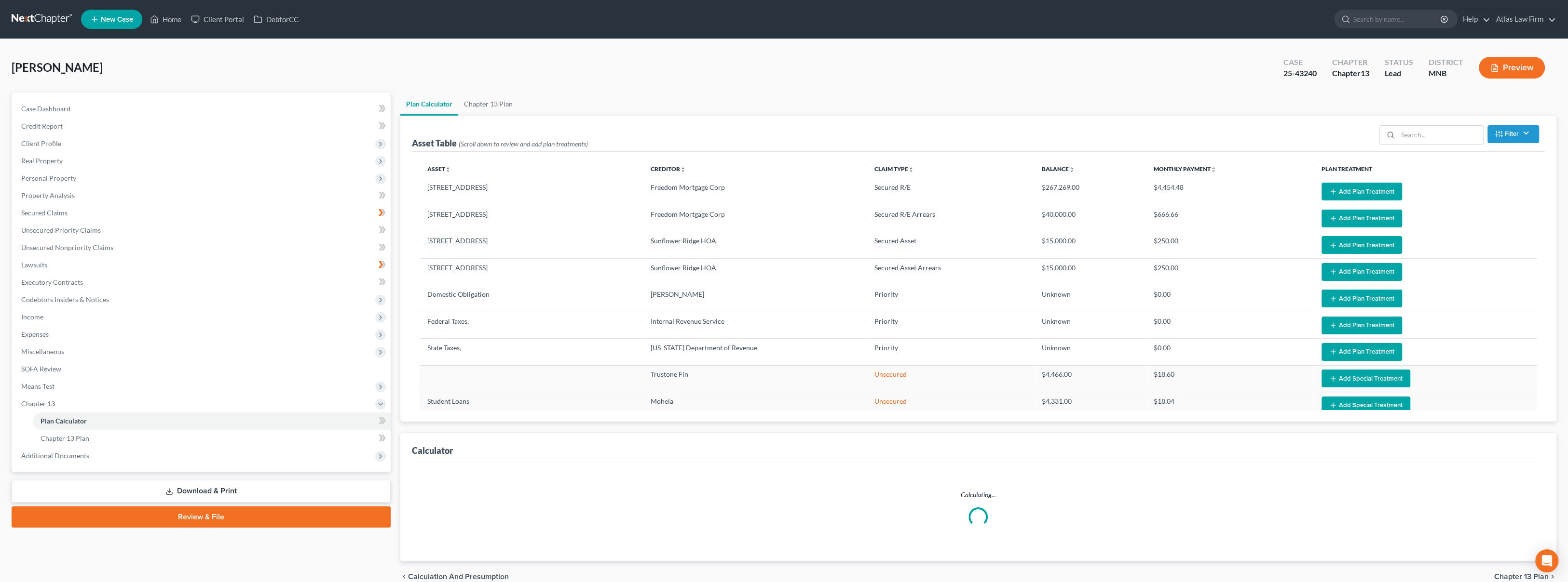
select select "59"
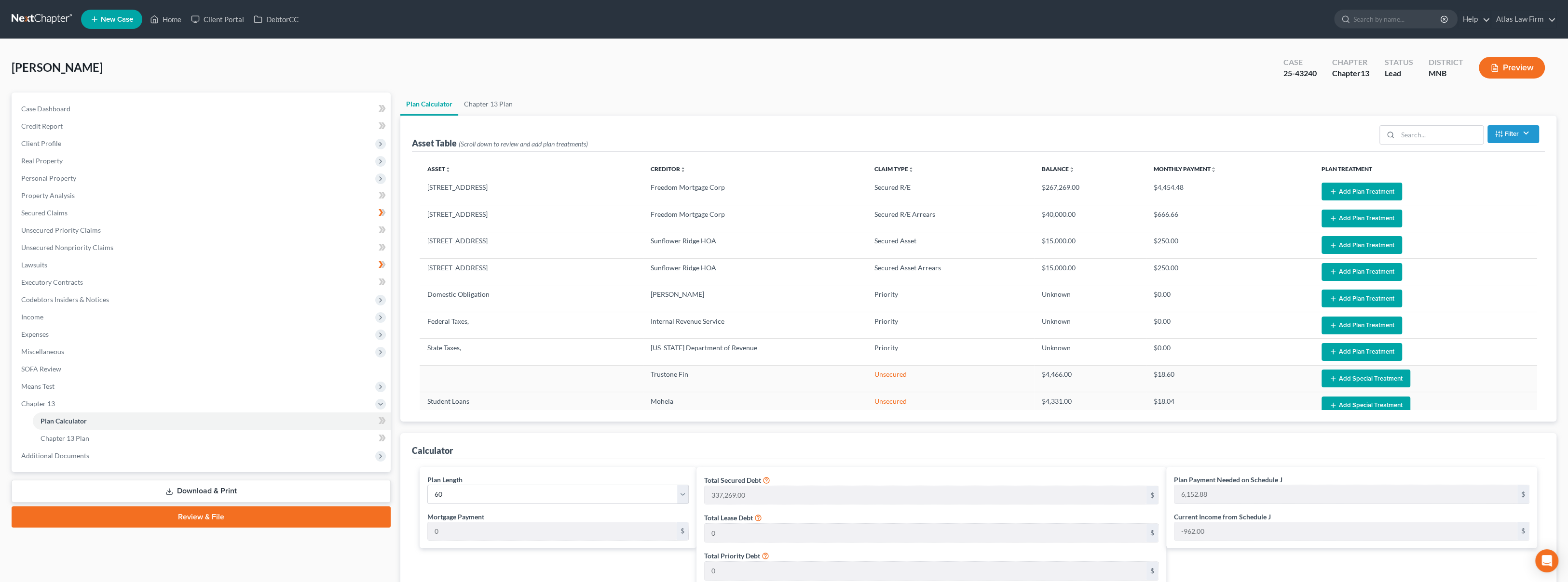
click at [1331, 219] on button "Add Plan Treatment" at bounding box center [1362, 218] width 81 height 18
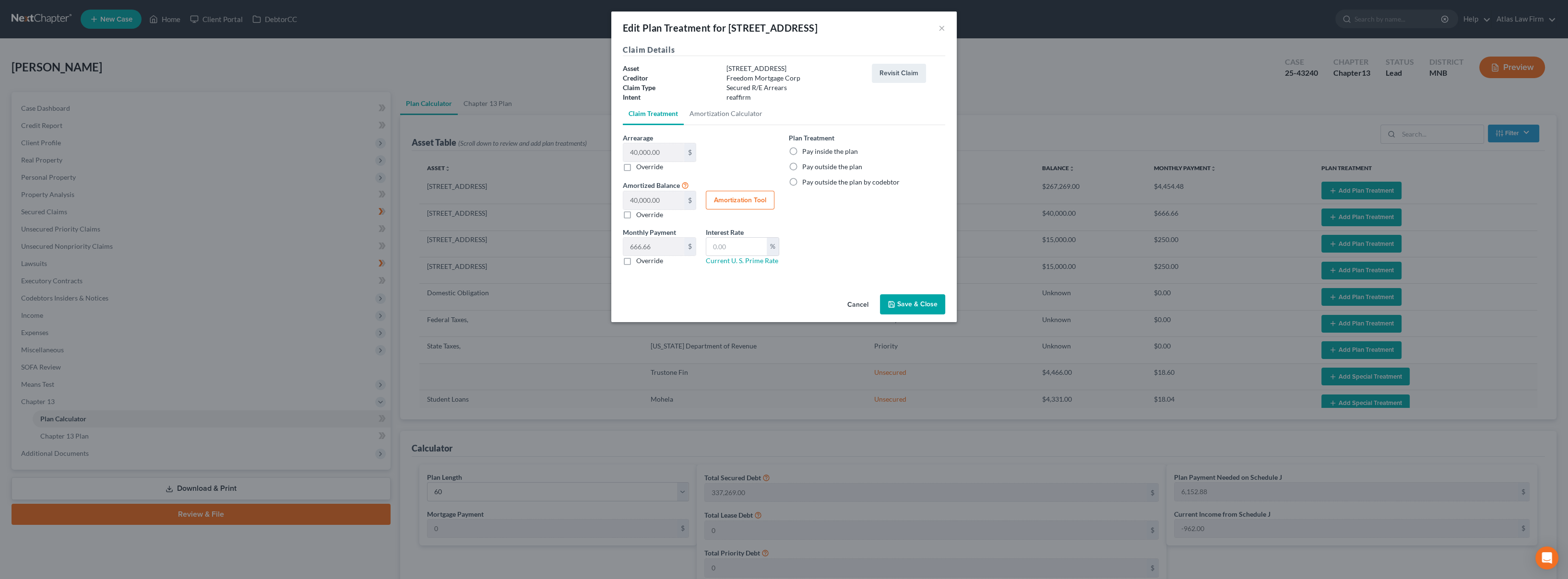
click at [802, 152] on label "Pay inside the plan" at bounding box center [830, 151] width 55 height 10
click at [806, 152] on input "Pay inside the plan" at bounding box center [809, 150] width 6 height 6
radio input "true"
click at [914, 307] on button "Save & Close" at bounding box center [912, 304] width 65 height 20
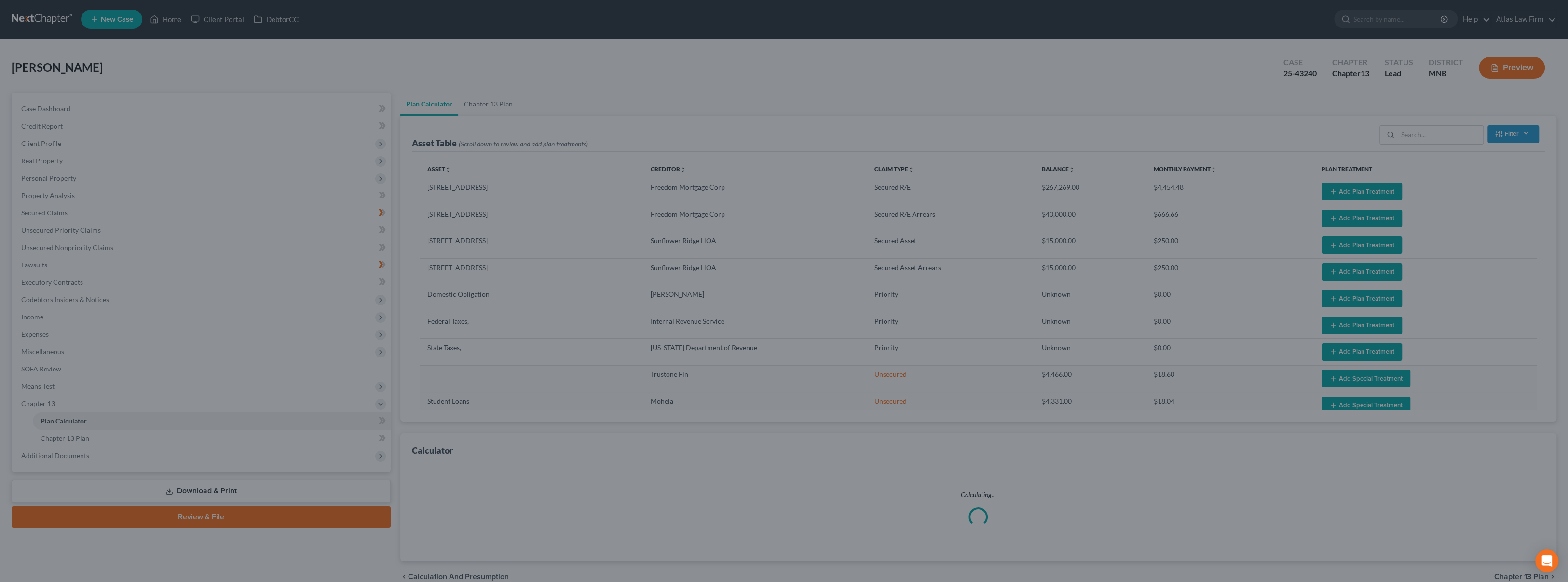
select select "59"
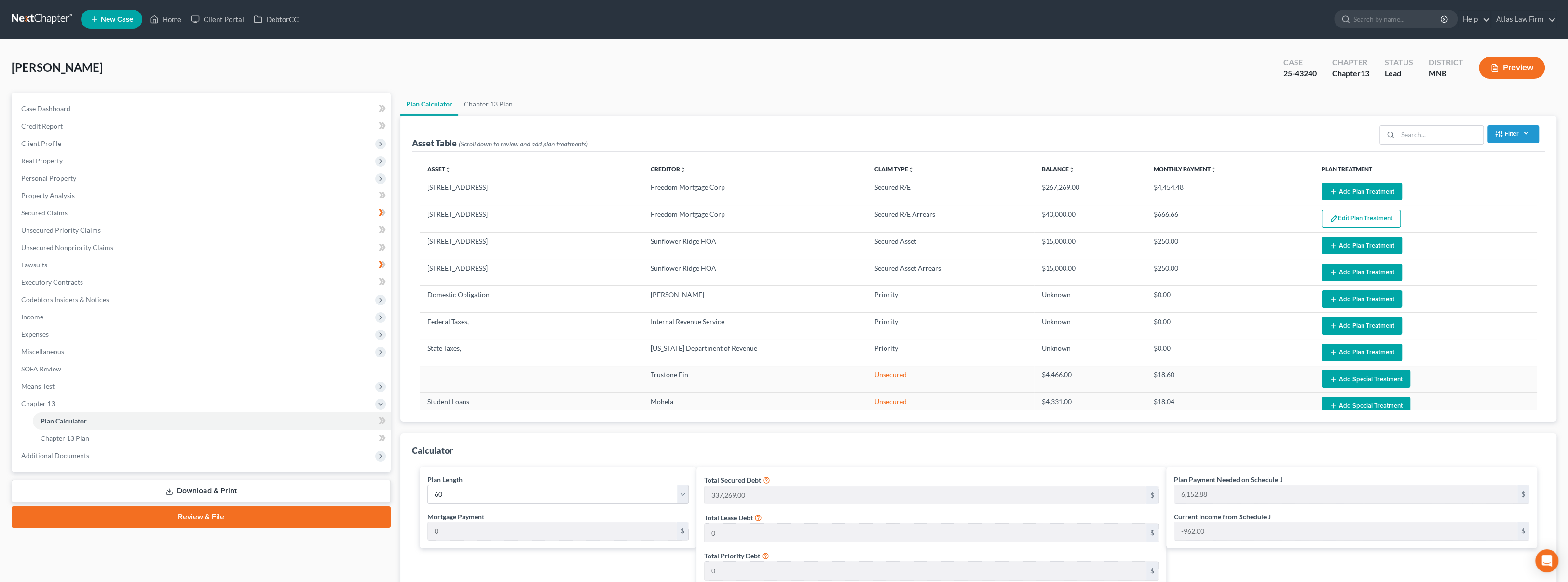
click at [1372, 272] on button "Add Plan Treatment" at bounding box center [1362, 272] width 81 height 18
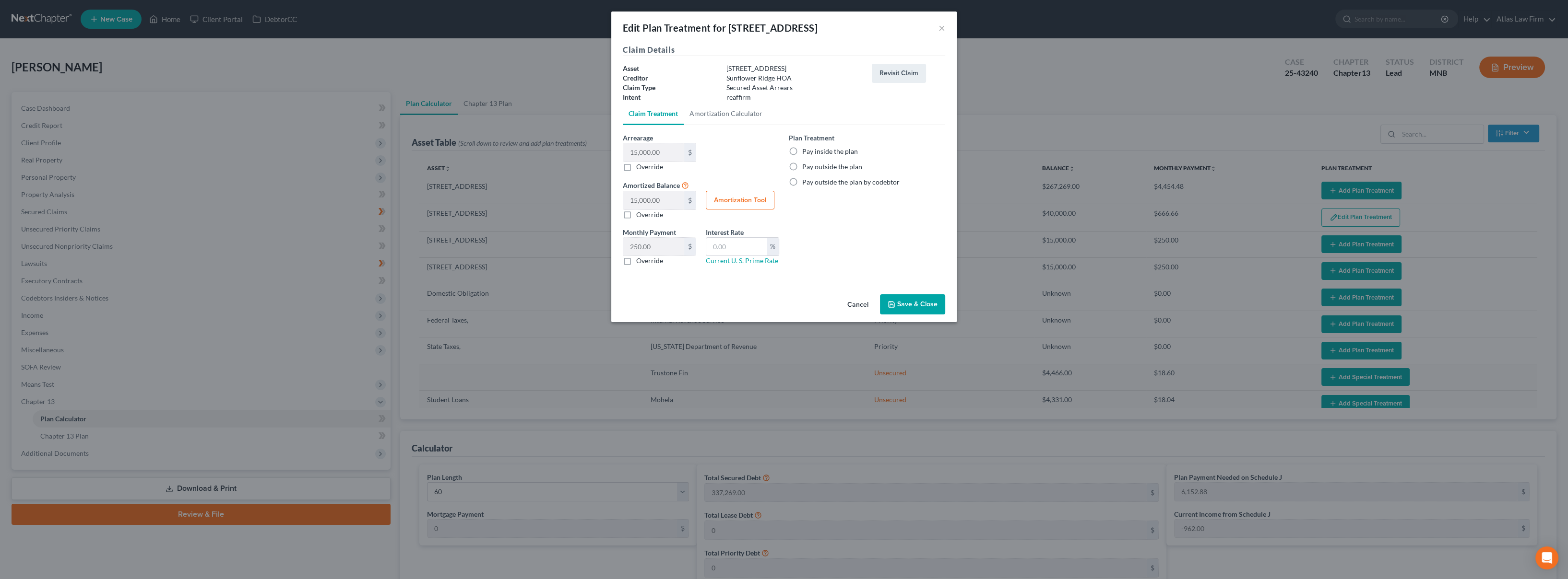
click at [802, 149] on label "Pay inside the plan" at bounding box center [830, 151] width 55 height 10
click at [806, 149] on input "Pay inside the plan" at bounding box center [809, 150] width 6 height 6
radio input "true"
click at [905, 310] on button "Save & Close" at bounding box center [912, 304] width 65 height 20
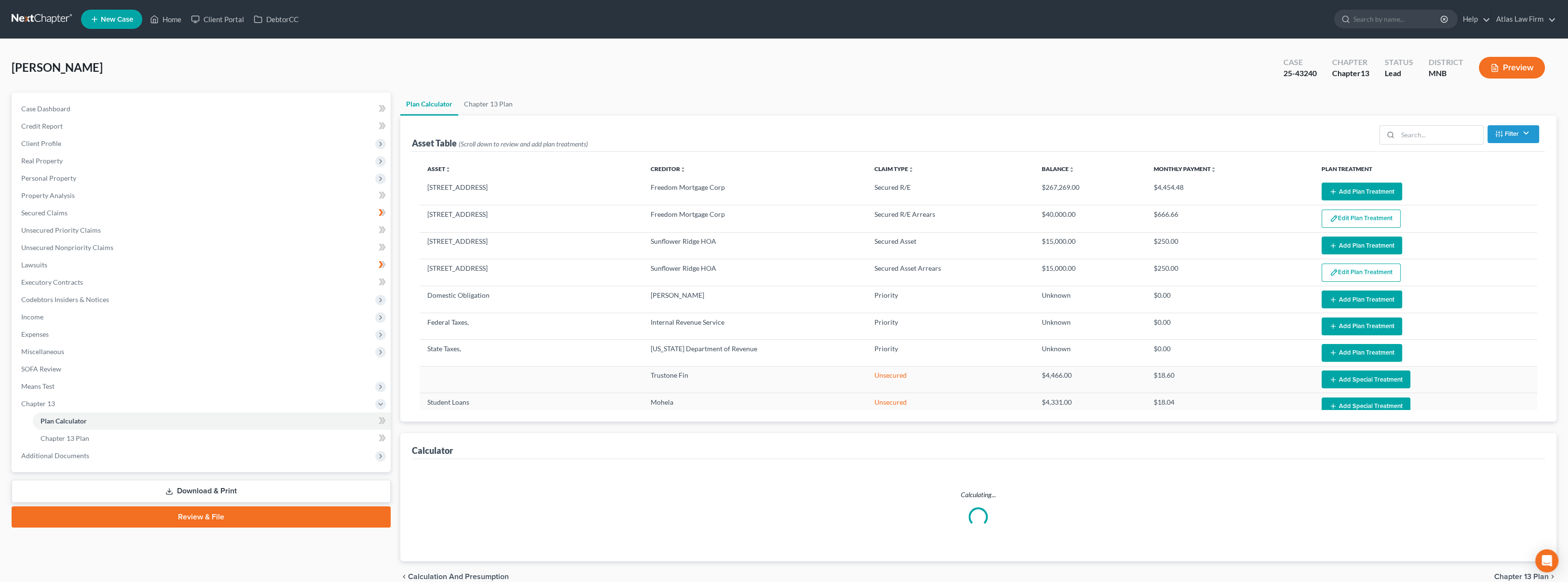
select select "59"
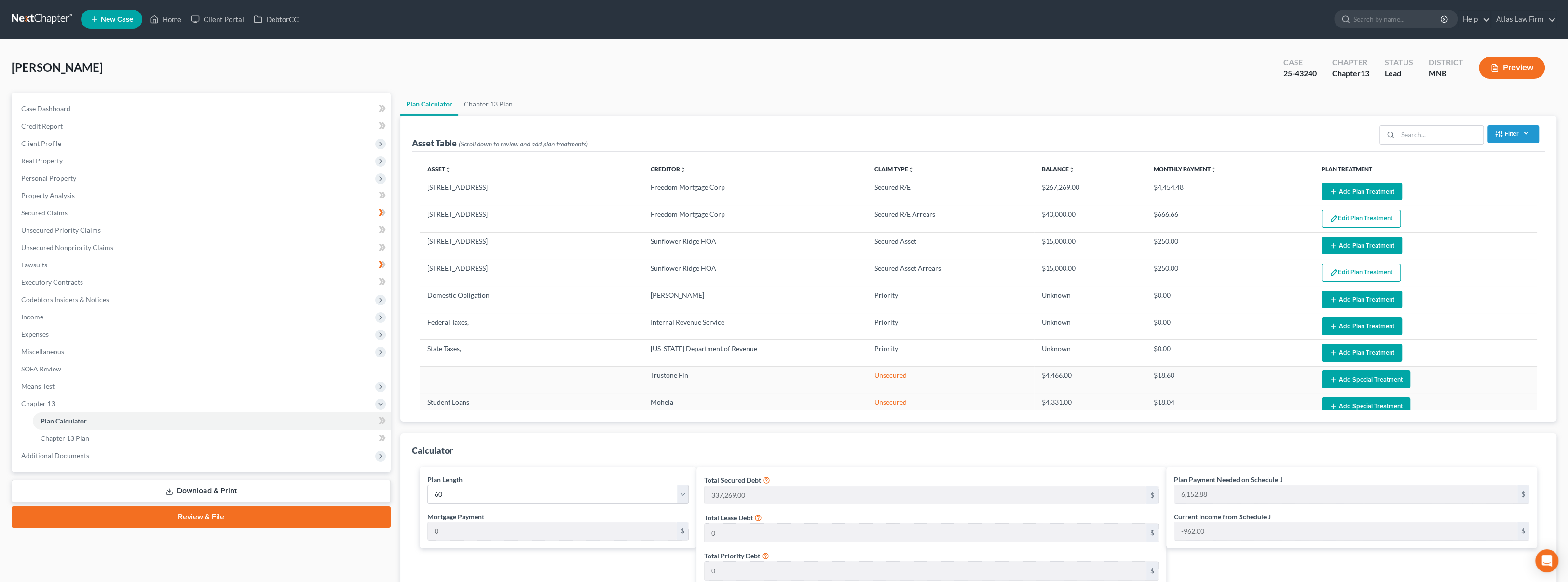
click at [1330, 190] on button "Add Plan Treatment" at bounding box center [1362, 191] width 81 height 18
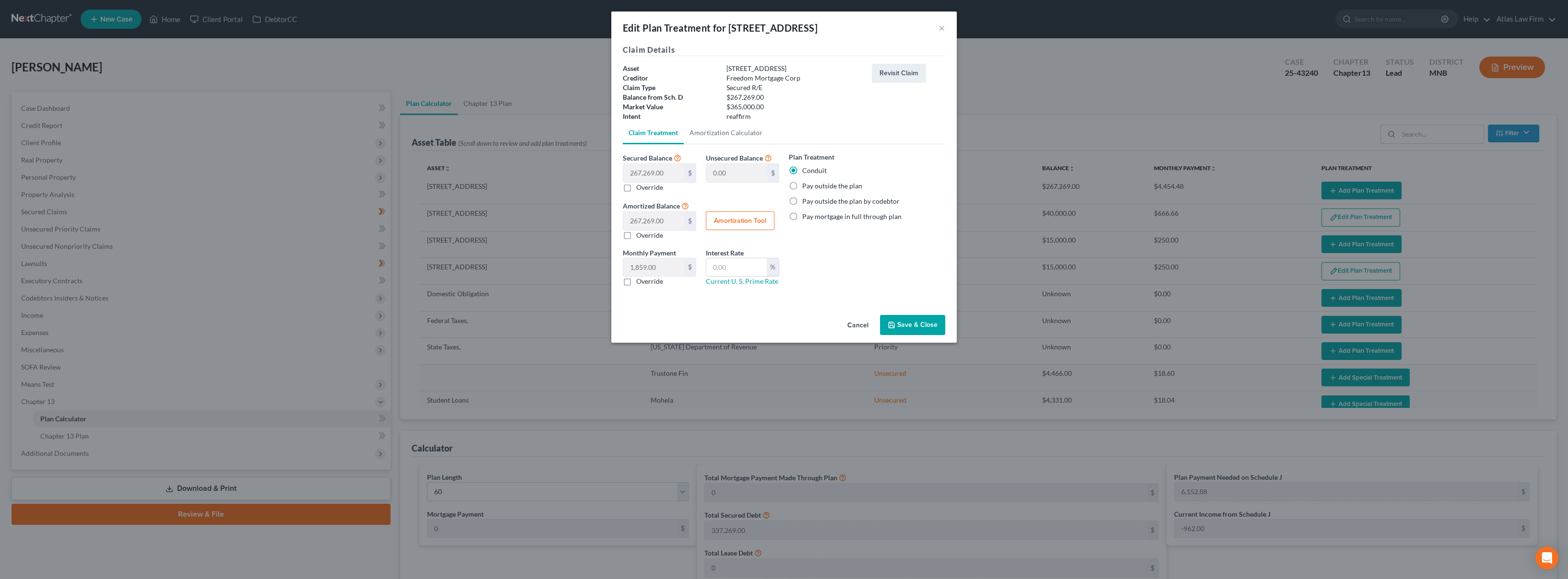
click at [839, 202] on label "Pay outside the plan by codebtor" at bounding box center [851, 201] width 97 height 10
click at [813, 202] on input "Pay outside the plan by codebtor" at bounding box center [809, 199] width 6 height 6
radio input "true"
click at [905, 326] on button "Save & Close" at bounding box center [912, 325] width 65 height 20
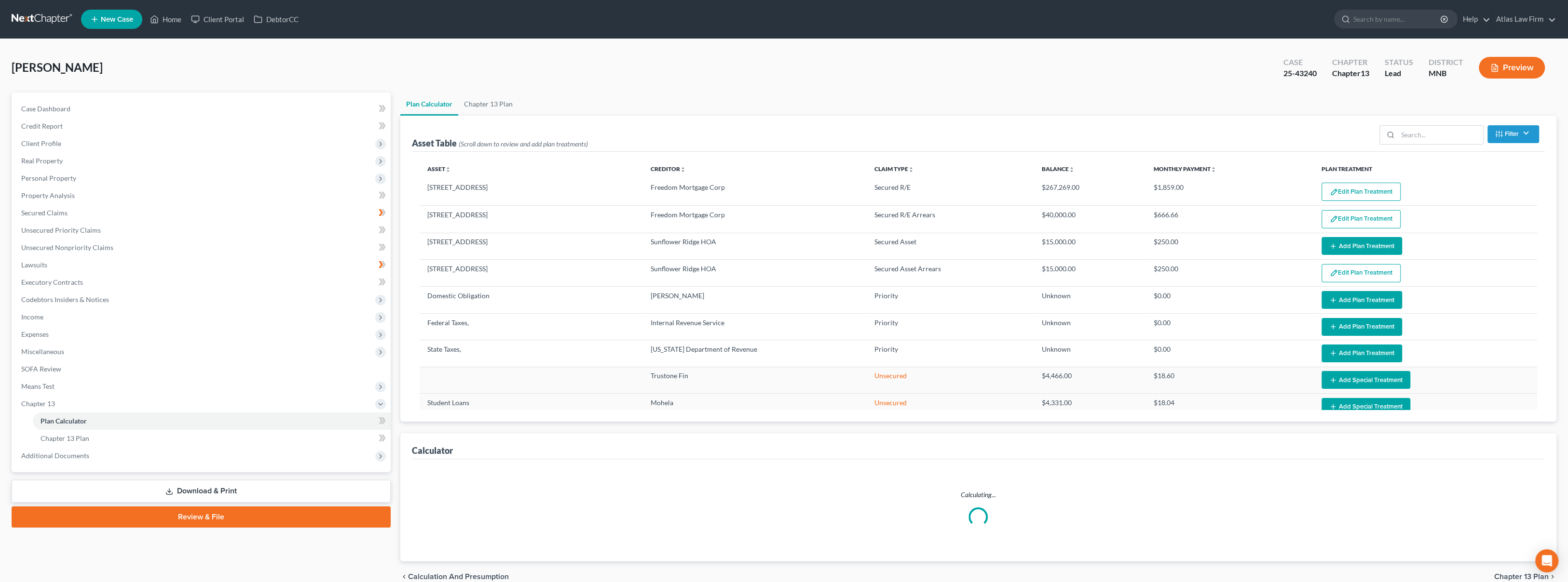
click at [1345, 196] on button "Edit Plan Treatment" at bounding box center [1361, 192] width 79 height 18
select select "59"
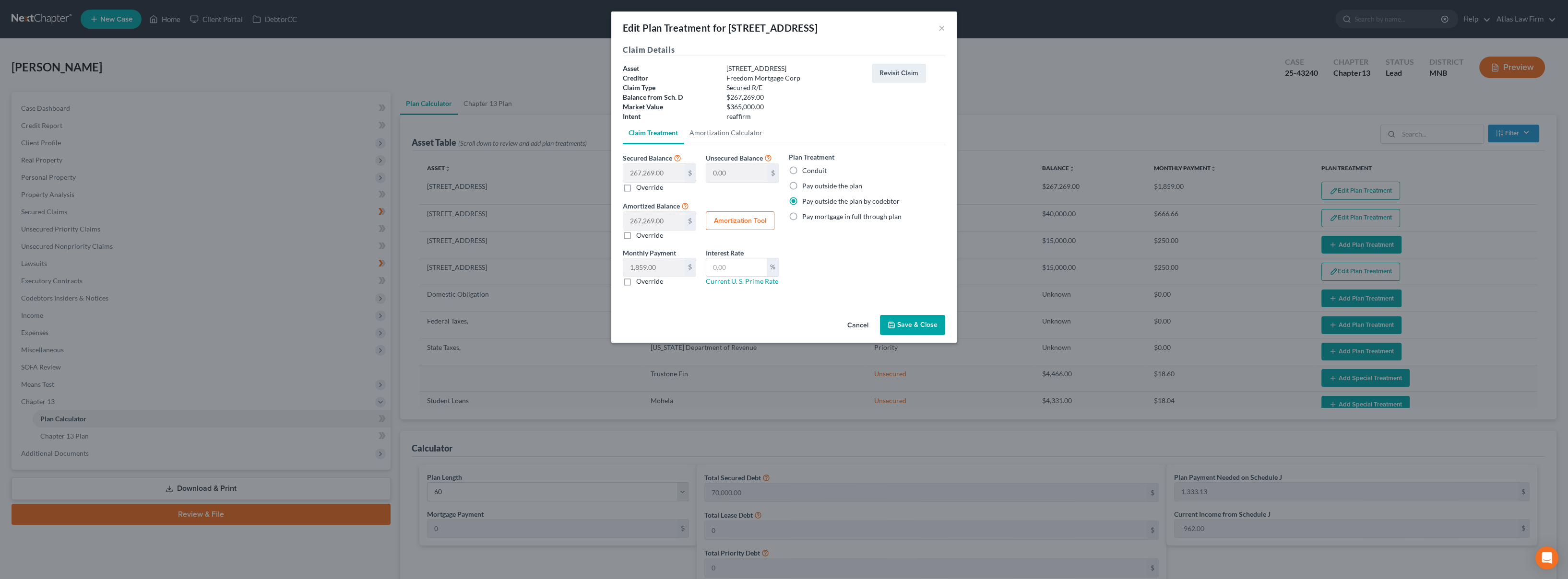
click at [827, 184] on label "Pay outside the plan" at bounding box center [832, 186] width 60 height 10
click at [813, 184] on input "Pay outside the plan" at bounding box center [809, 184] width 6 height 6
radio input "true"
click at [907, 327] on button "Save & Close" at bounding box center [912, 325] width 65 height 20
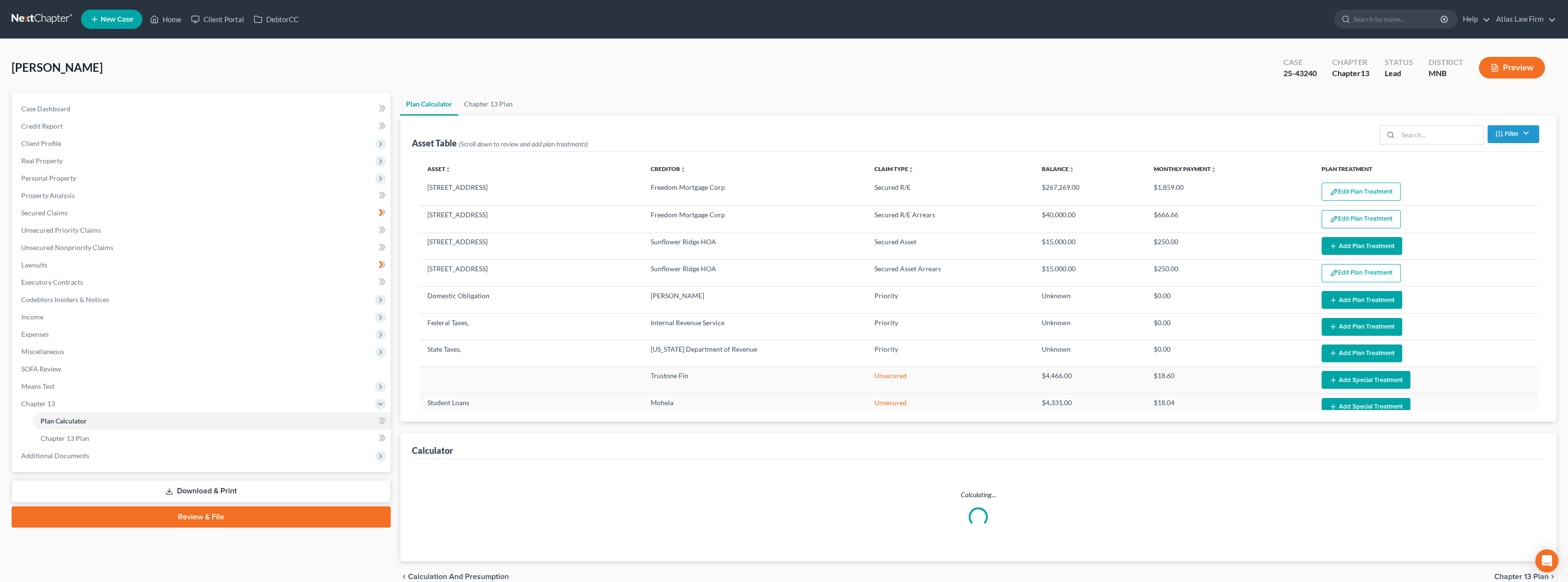
select select "59"
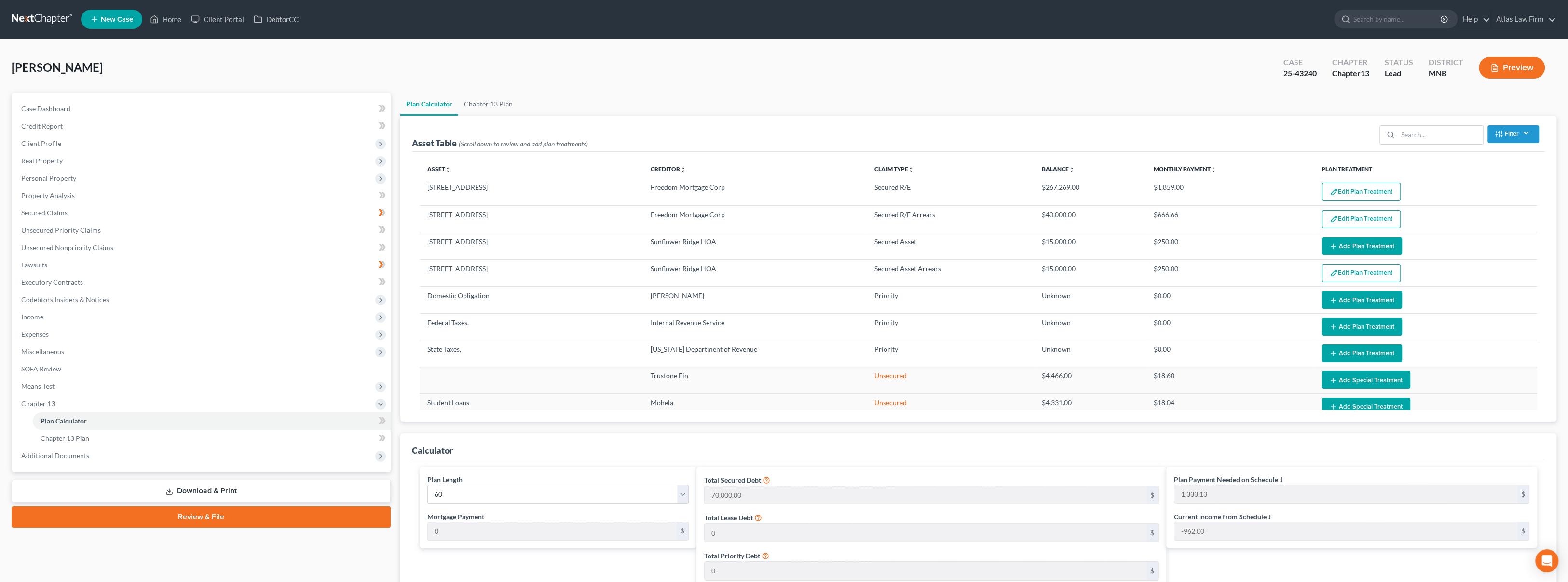
click at [1354, 242] on button "Add Plan Treatment" at bounding box center [1362, 246] width 81 height 18
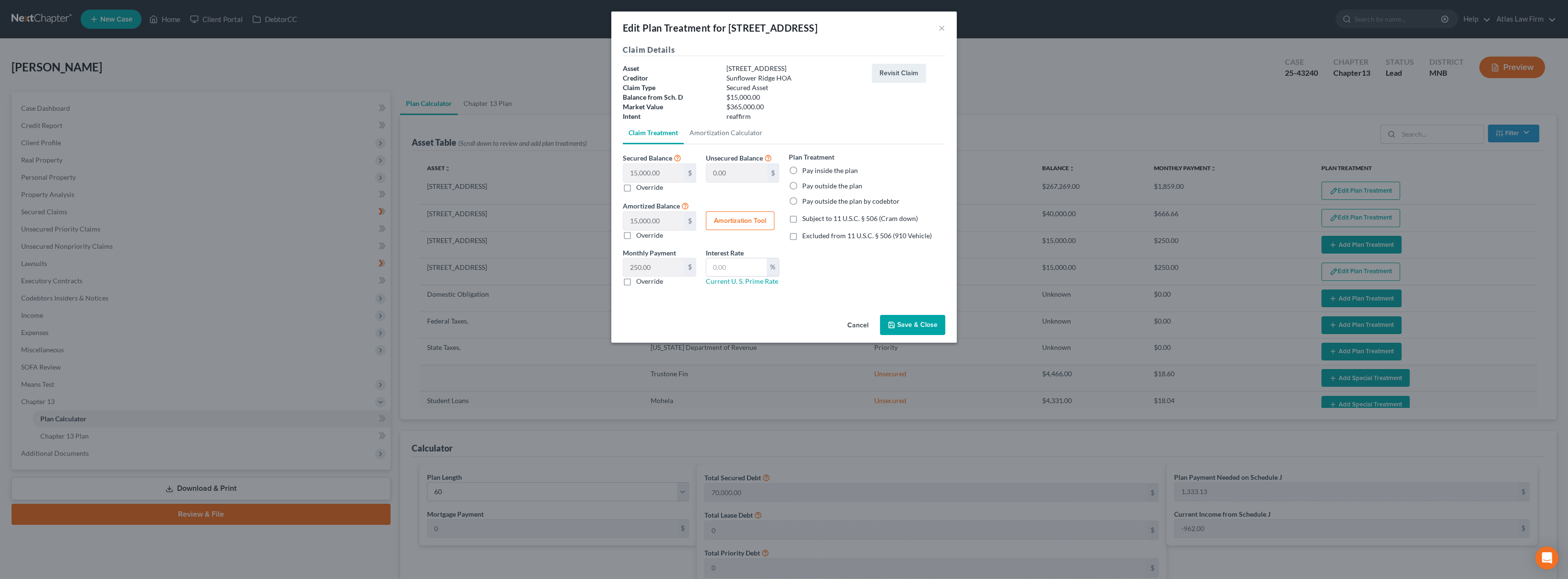
click at [833, 187] on label "Pay outside the plan" at bounding box center [832, 186] width 60 height 10
click at [813, 187] on input "Pay outside the plan" at bounding box center [809, 184] width 6 height 6
radio input "true"
click at [917, 325] on button "Save & Close" at bounding box center [912, 325] width 65 height 20
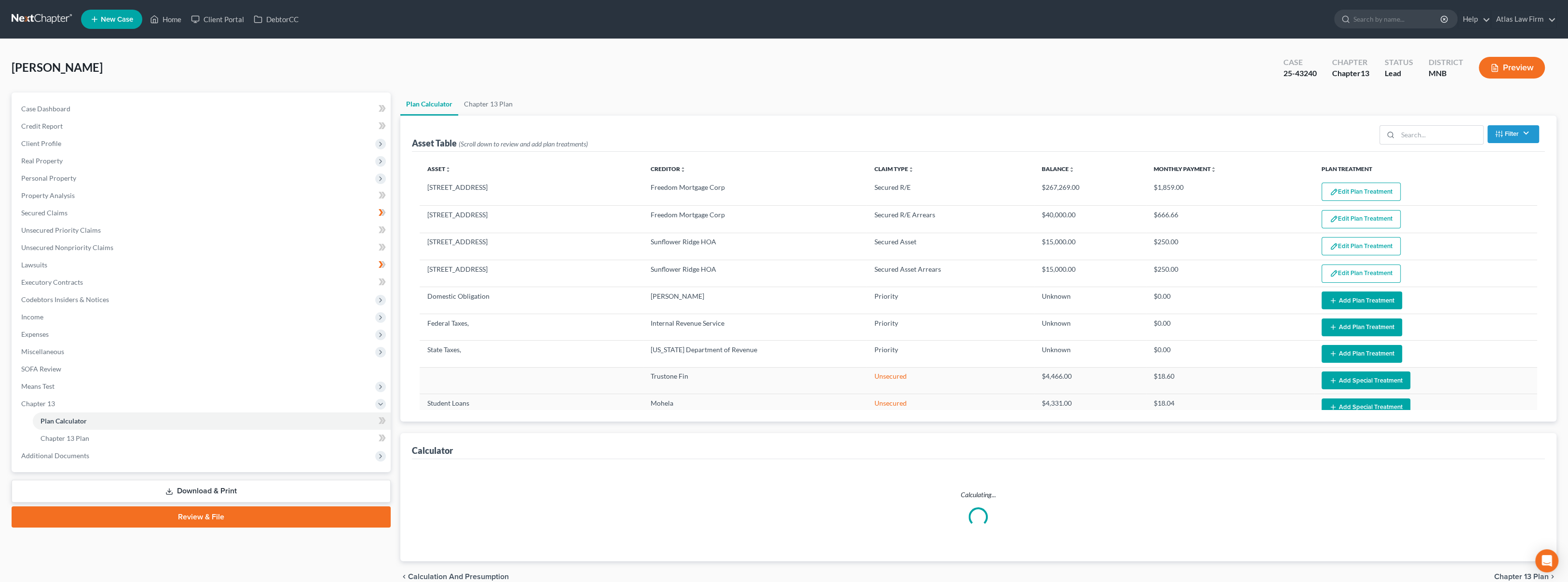
select select "59"
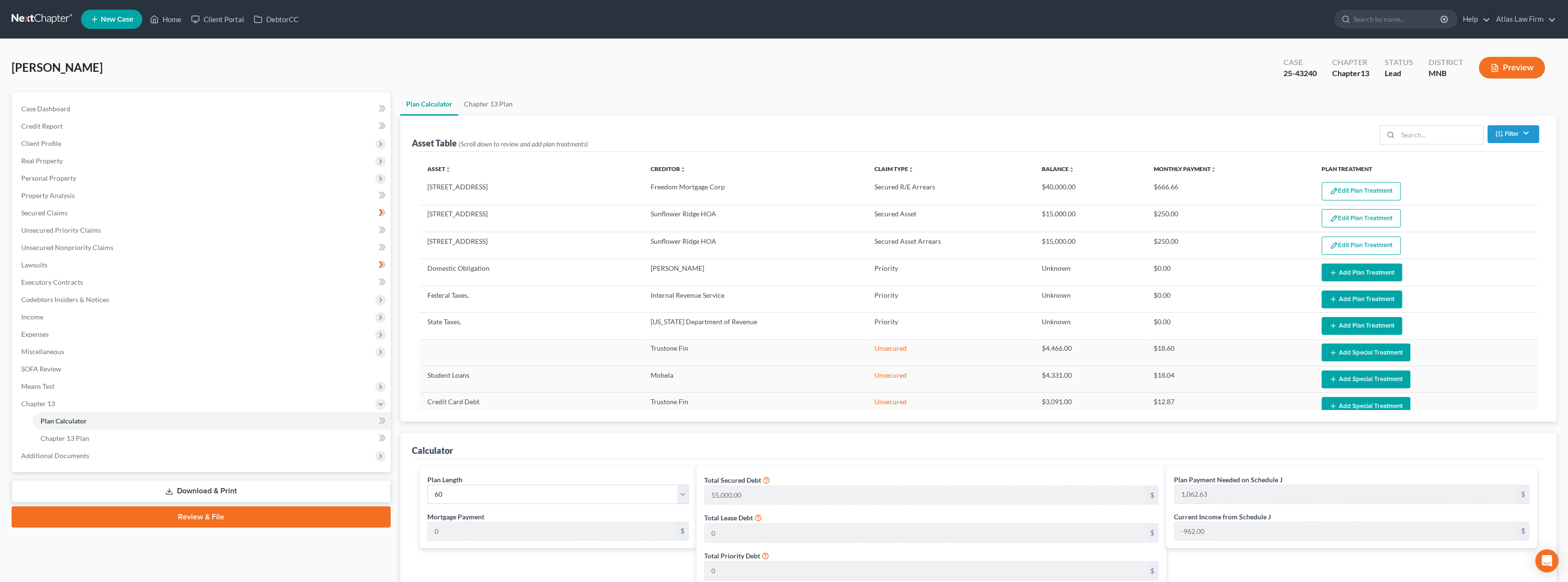
scroll to position [53, 0]
click at [1350, 245] on button "Add Plan Treatment" at bounding box center [1362, 246] width 81 height 18
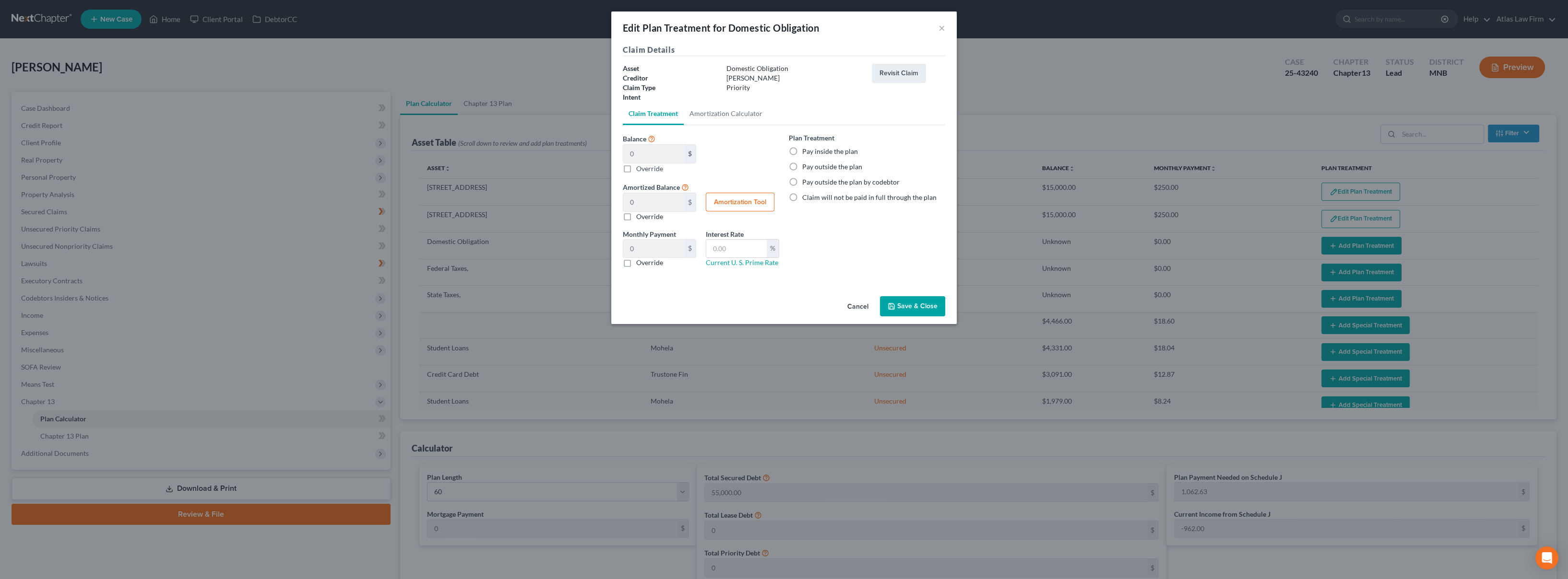
click at [817, 167] on label "Pay outside the plan" at bounding box center [832, 167] width 60 height 10
click at [813, 167] on input "Pay outside the plan" at bounding box center [809, 165] width 6 height 6
radio input "true"
click at [908, 310] on button "Save & Close" at bounding box center [912, 306] width 65 height 20
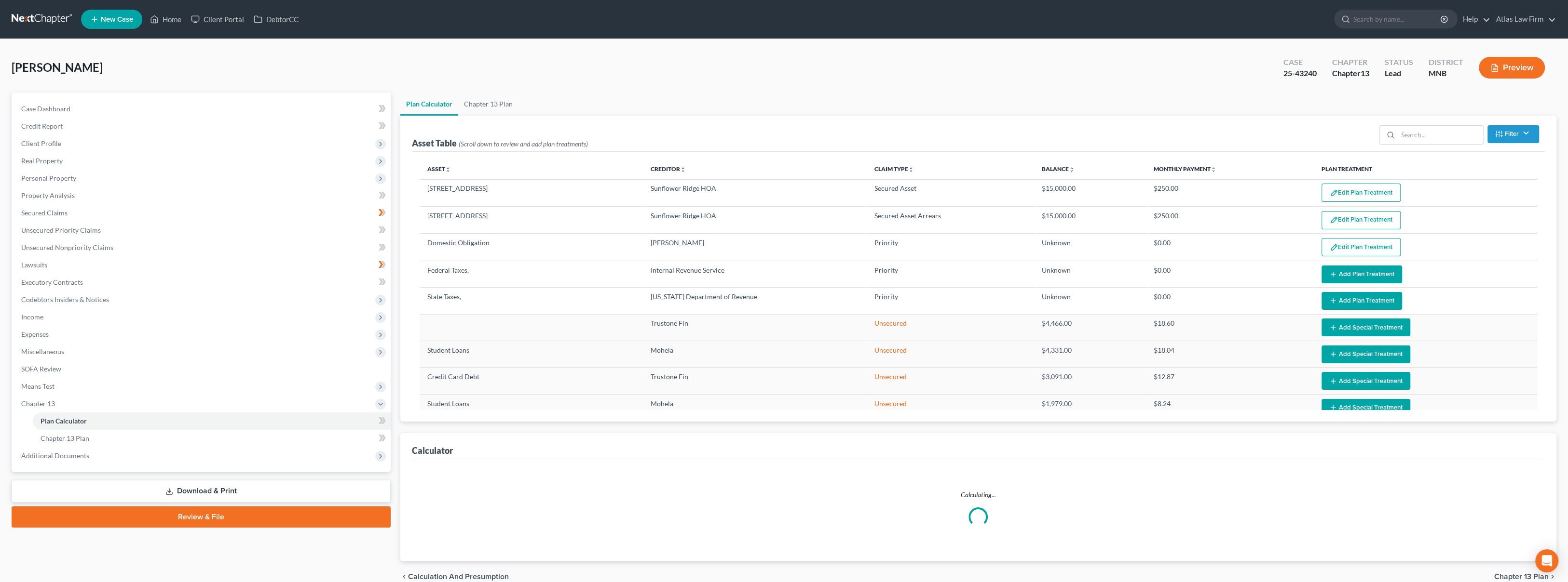
select select "59"
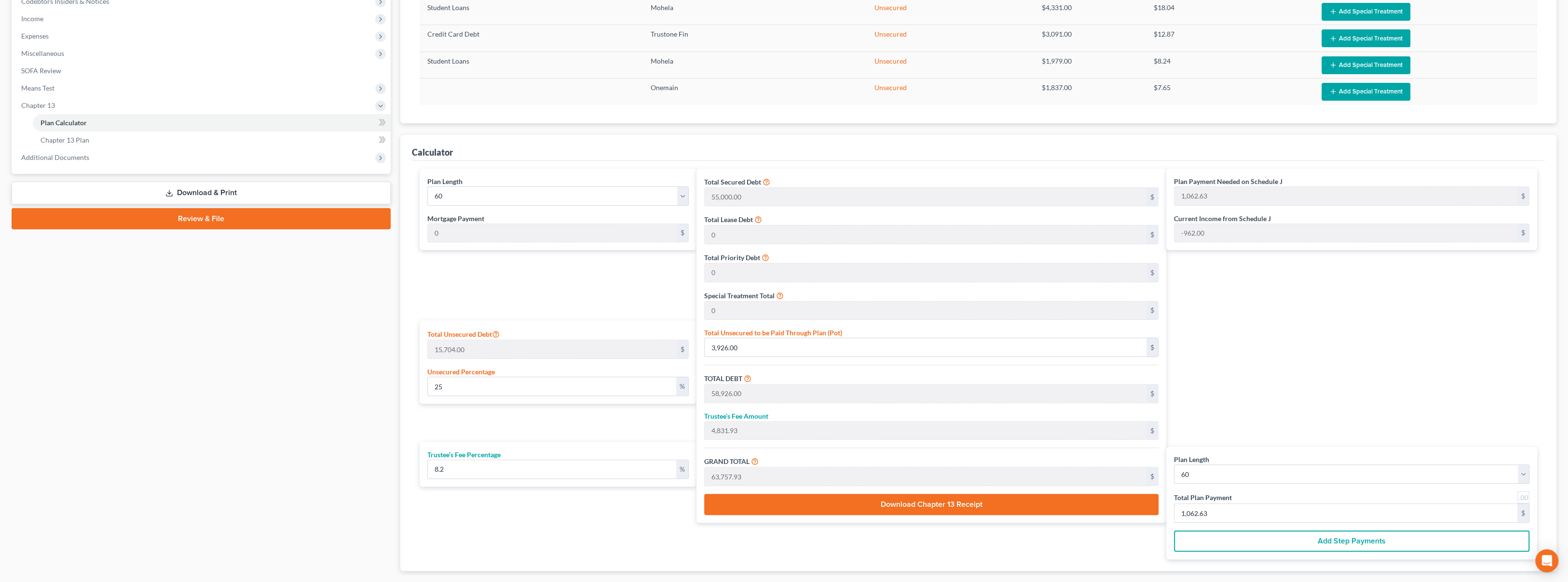
scroll to position [321, 0]
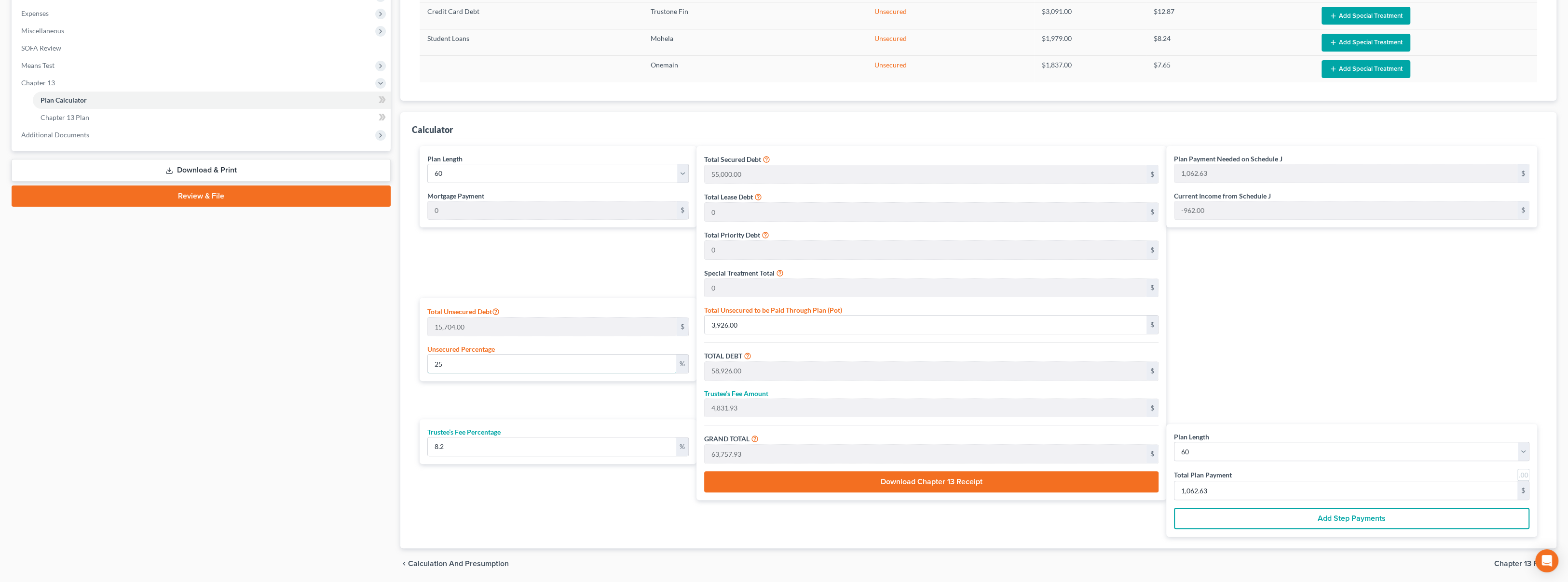
click at [593, 361] on input "25" at bounding box center [552, 364] width 248 height 18
click at [775, 326] on input "3,926.00" at bounding box center [926, 325] width 442 height 18
type input "7"
type input "0.0445746306673459"
type input "55,007.00"
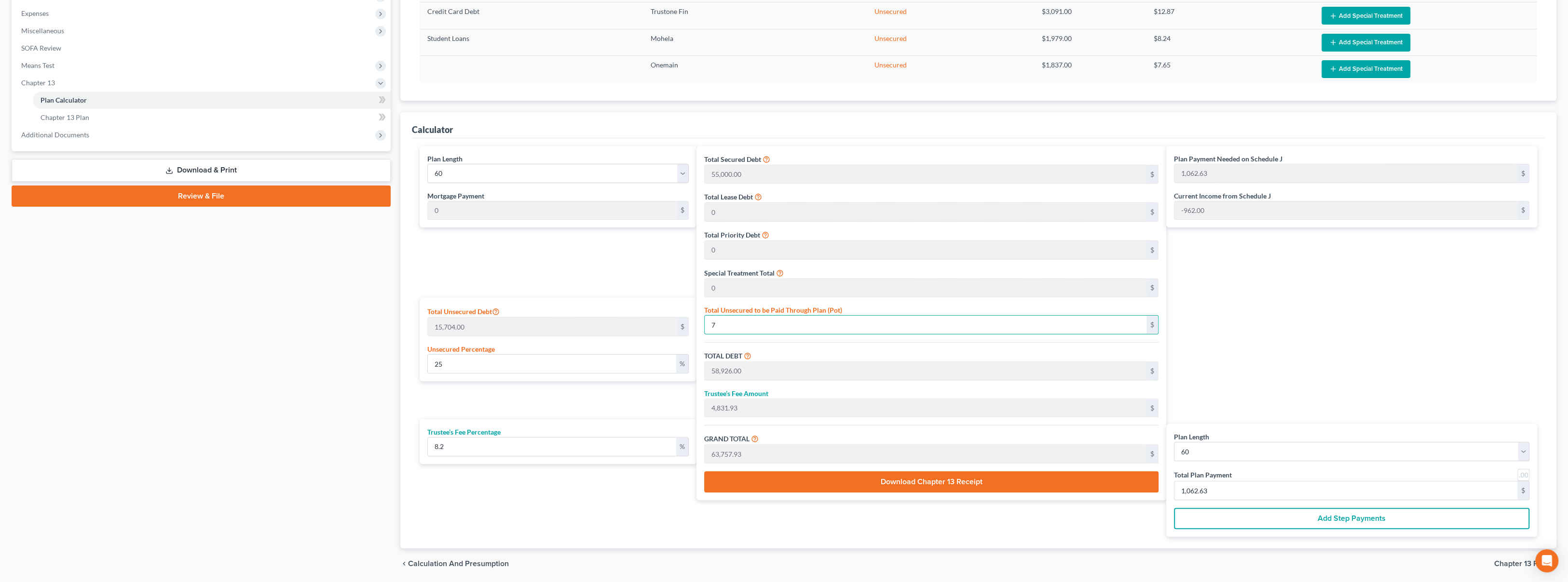
type input "4,510.57"
type input "59,517.57"
type input "991.95"
type input "0.45848191543555783"
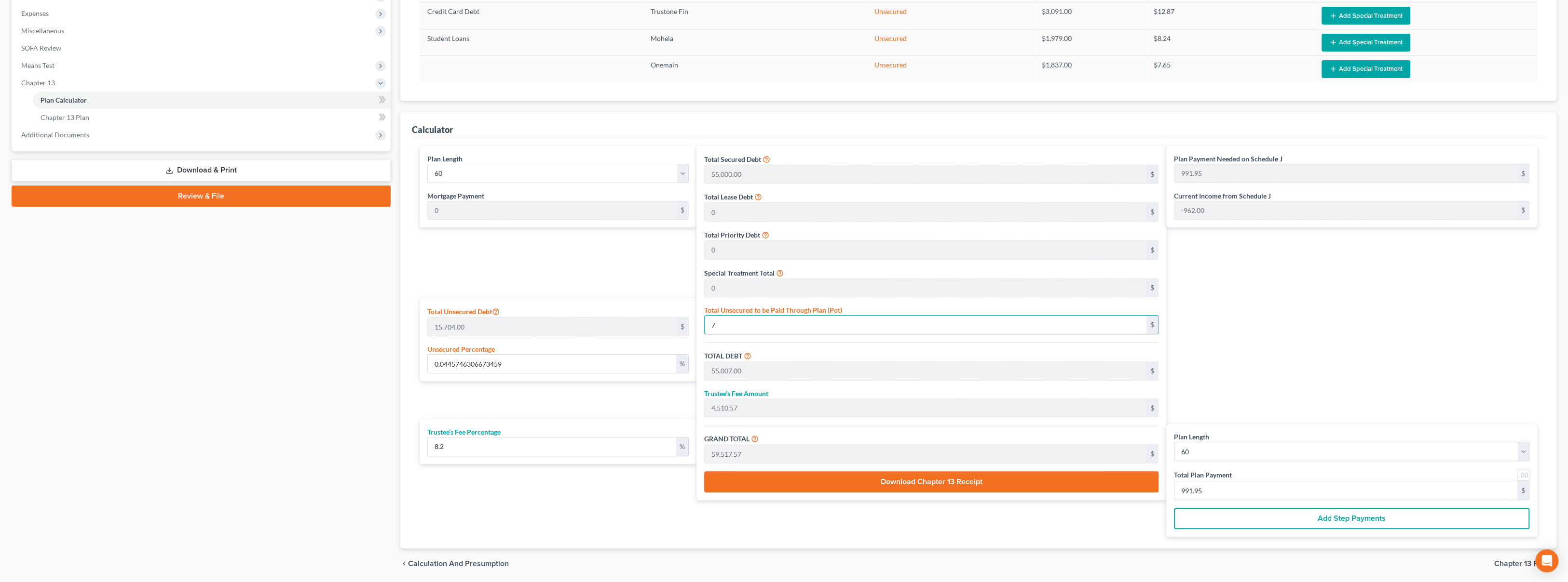
type input "72"
type input "55,072.00"
type input "4,515.90"
type input "59,587.90"
type input "993.13"
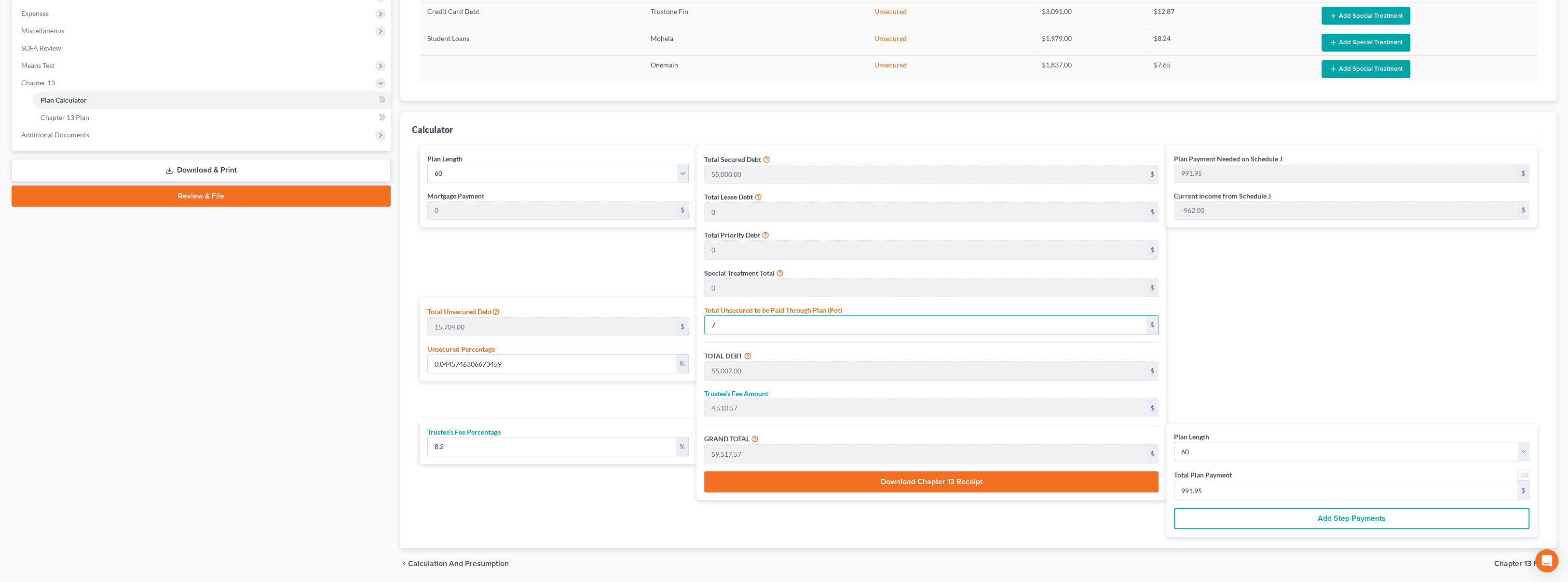
type input "993.13"
type input "4.6230259806418745"
type input "726"
type input "55,726.00"
type input "4,569.53"
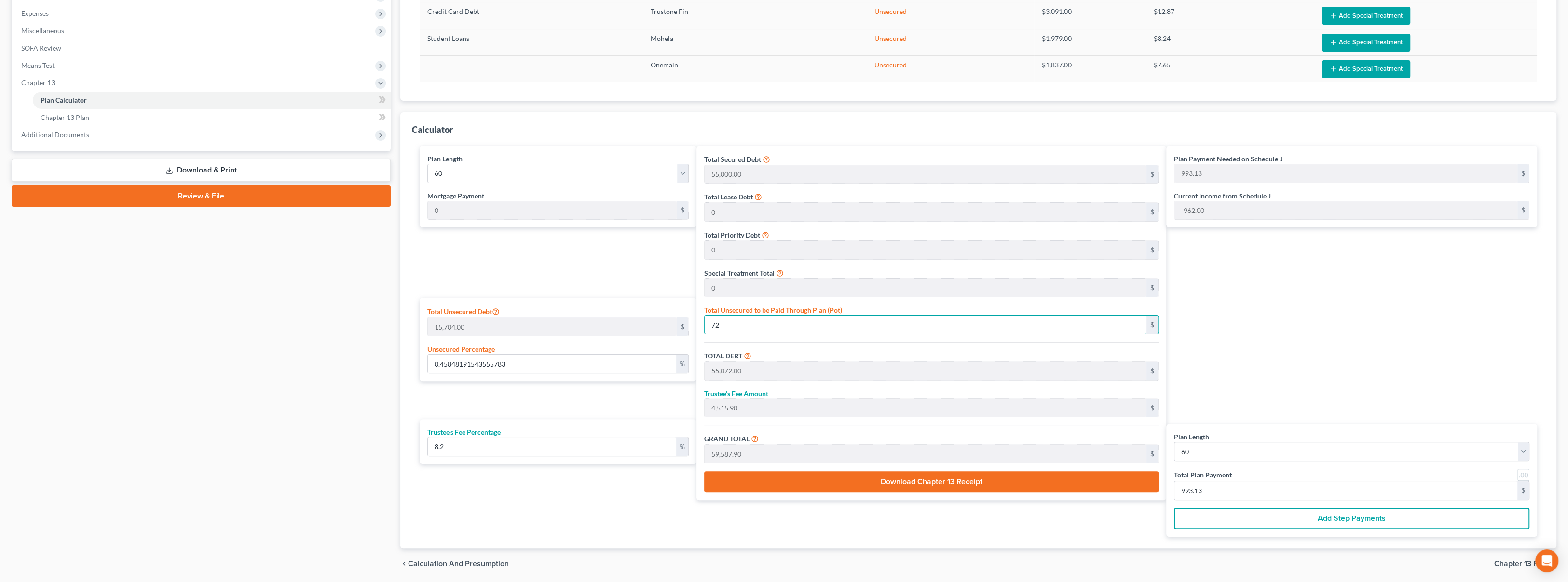
type input "60,295.53"
type input "1,004.92"
type input "726"
click at [729, 324] on input "726" at bounding box center [926, 325] width 442 height 18
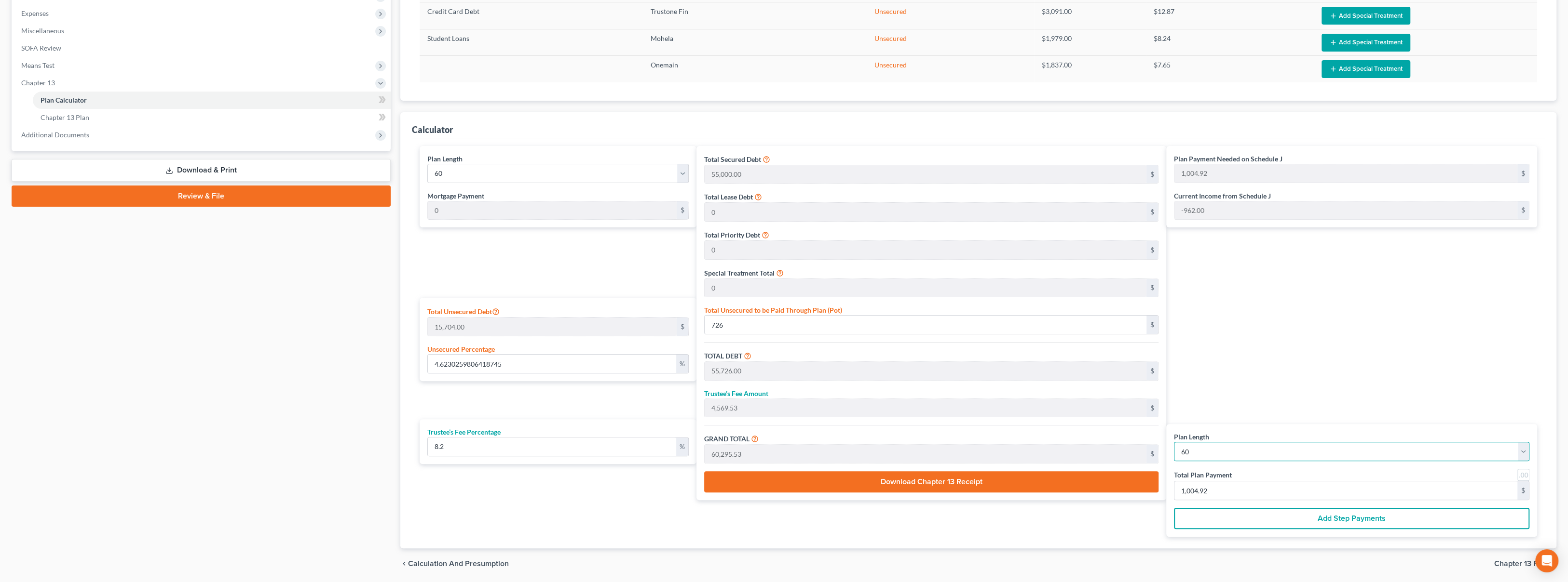
click at [1231, 452] on select "1 2 3 4 5 6 7 8 9 10 11 12 13 14 15 16 17 18 19 20 21 22 23 24 25 26 27 28 29 3…" at bounding box center [1351, 452] width 355 height 20
click at [1231, 490] on input "1,004.92" at bounding box center [1345, 490] width 343 height 18
type input "7"
type input "0"
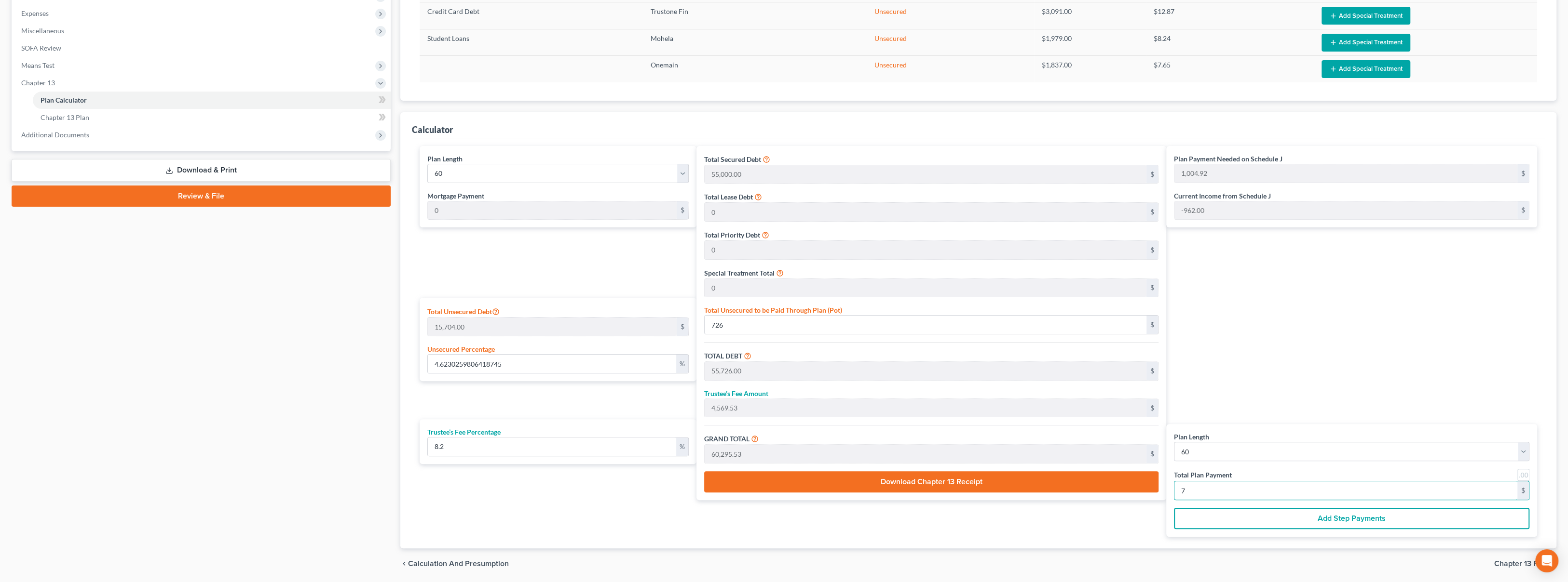
type input "388.17"
type input "31.82"
type input "419.99"
type input "3,992.60"
type input "327.39"
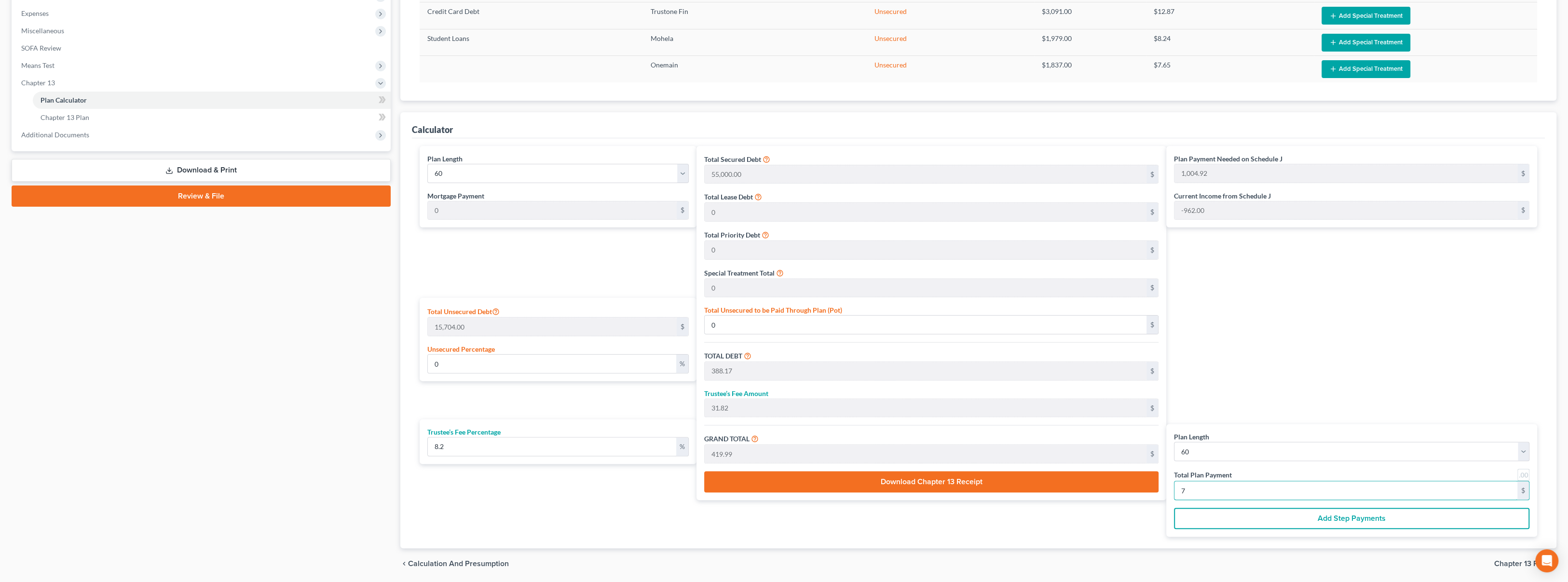
type input "4,320.00"
type input "72"
type input "40,258.78"
type input "3,301.21"
type input "43,560.00"
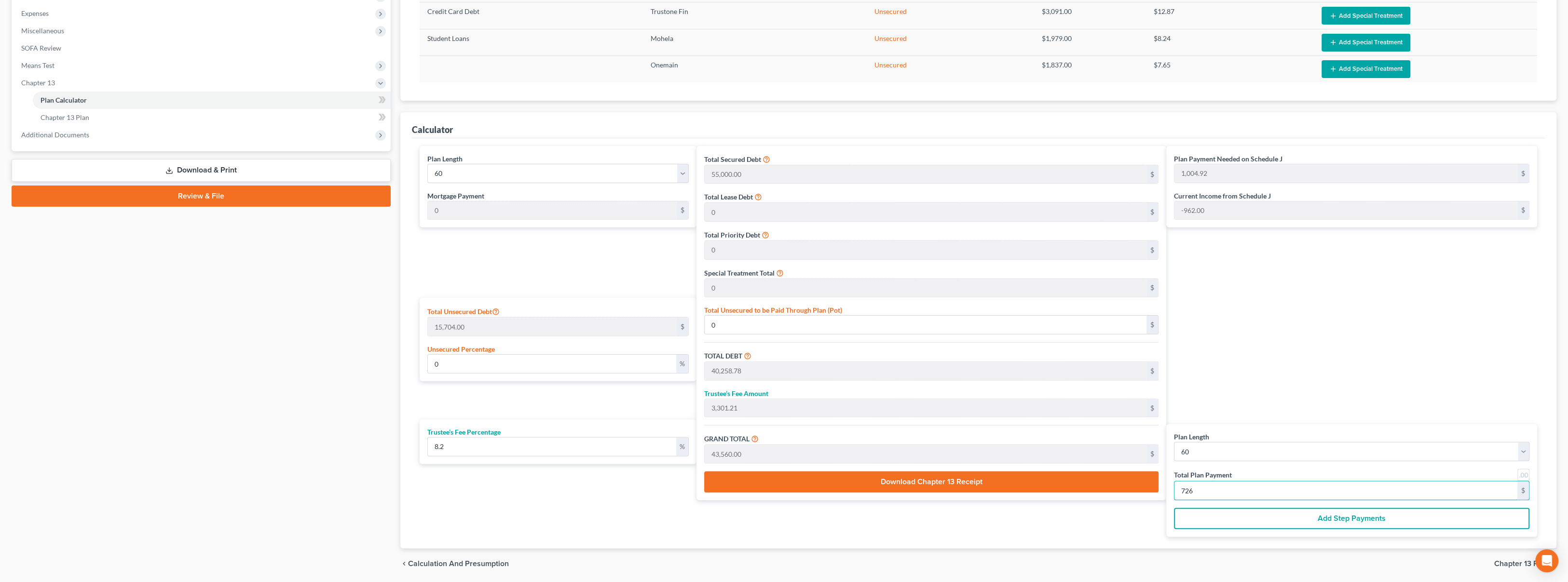
type input "726"
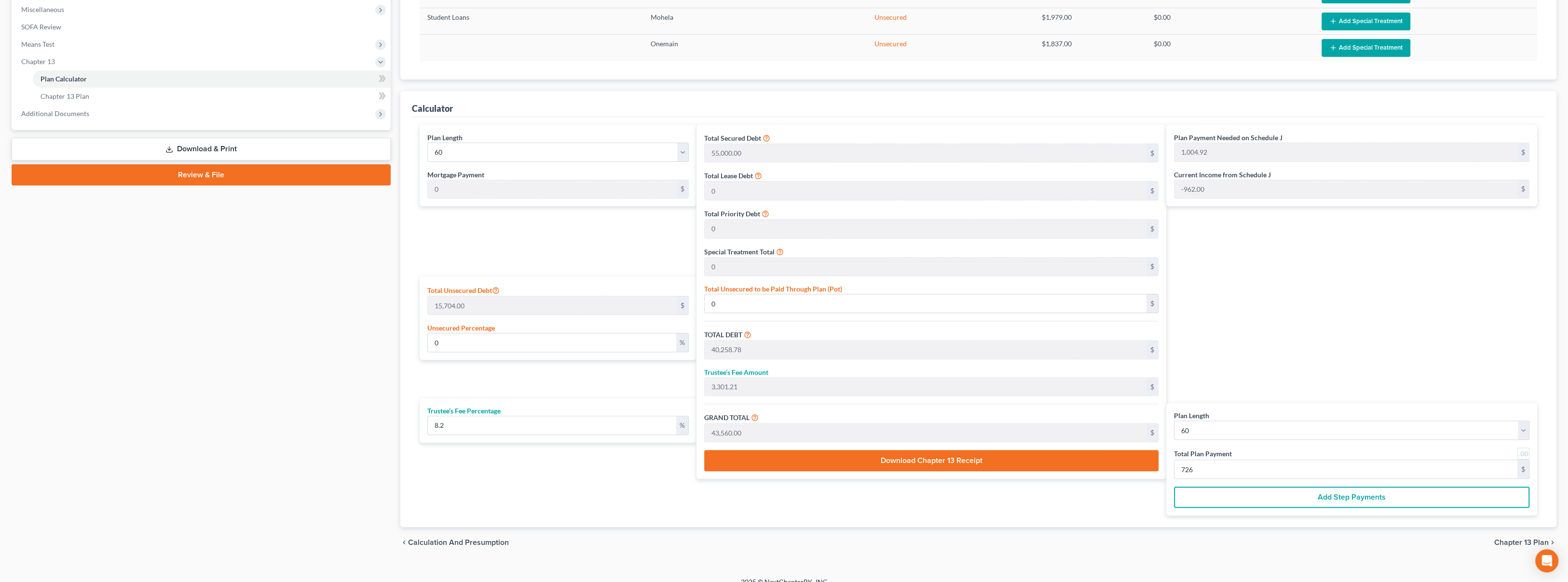
scroll to position [354, 0]
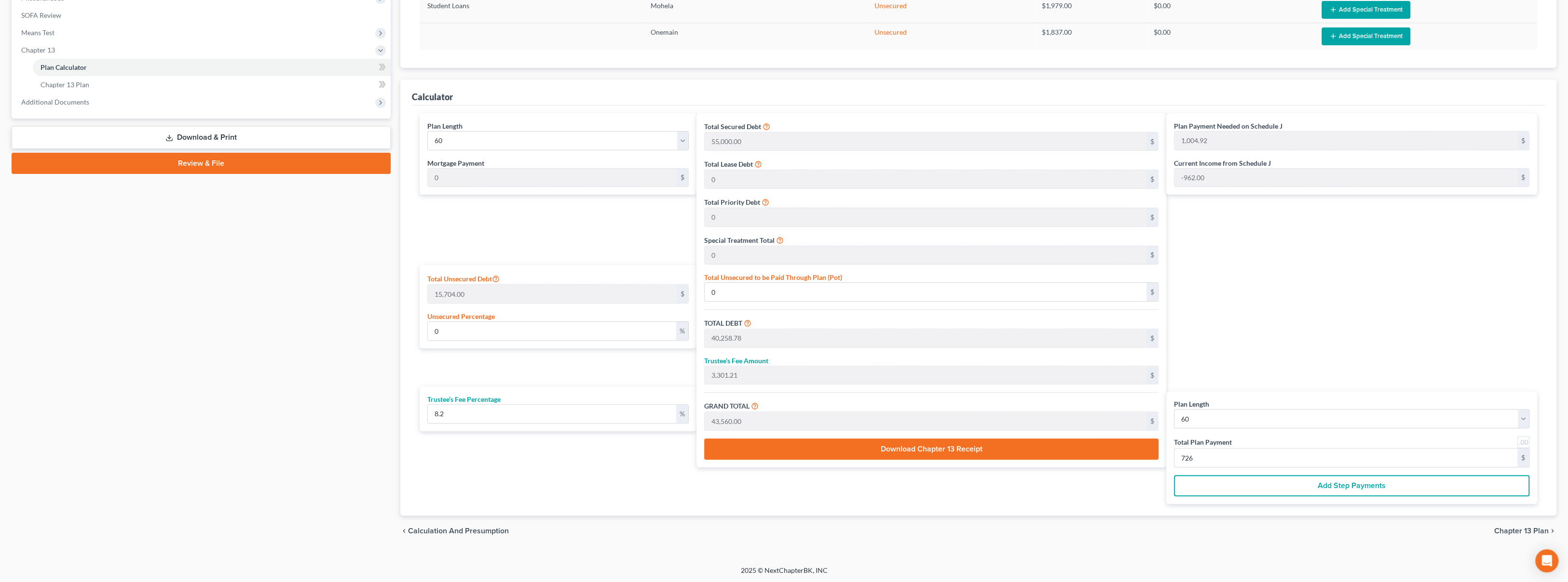
click at [1516, 532] on span "Chapter 13 Plan" at bounding box center [1521, 531] width 54 height 8
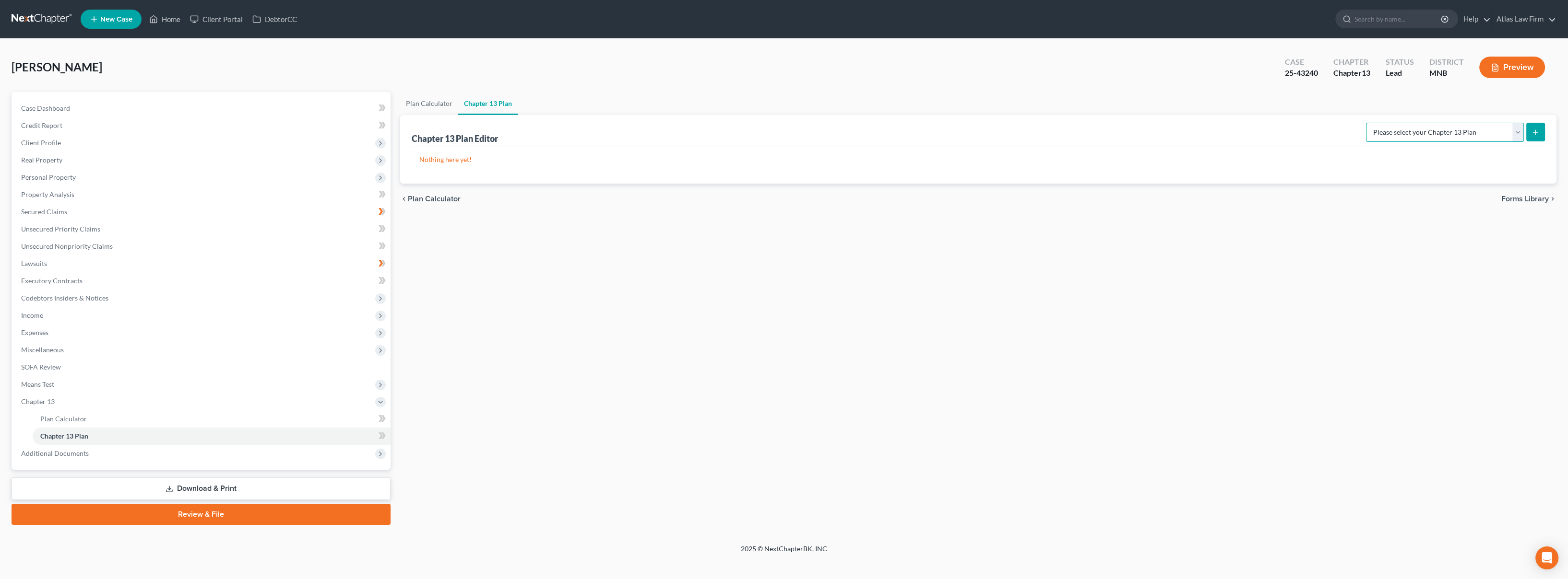
click at [1518, 131] on select "Please select your Chapter 13 Plan [US_STATE] Chapter 13 Plan: Revised [DATE] […" at bounding box center [1444, 133] width 158 height 19
select select "2"
click at [1370, 123] on select "Please select your Chapter 13 Plan [US_STATE] Chapter 13 Plan: Revised [DATE] […" at bounding box center [1444, 133] width 158 height 19
click at [1535, 130] on icon "submit" at bounding box center [1535, 132] width 8 height 8
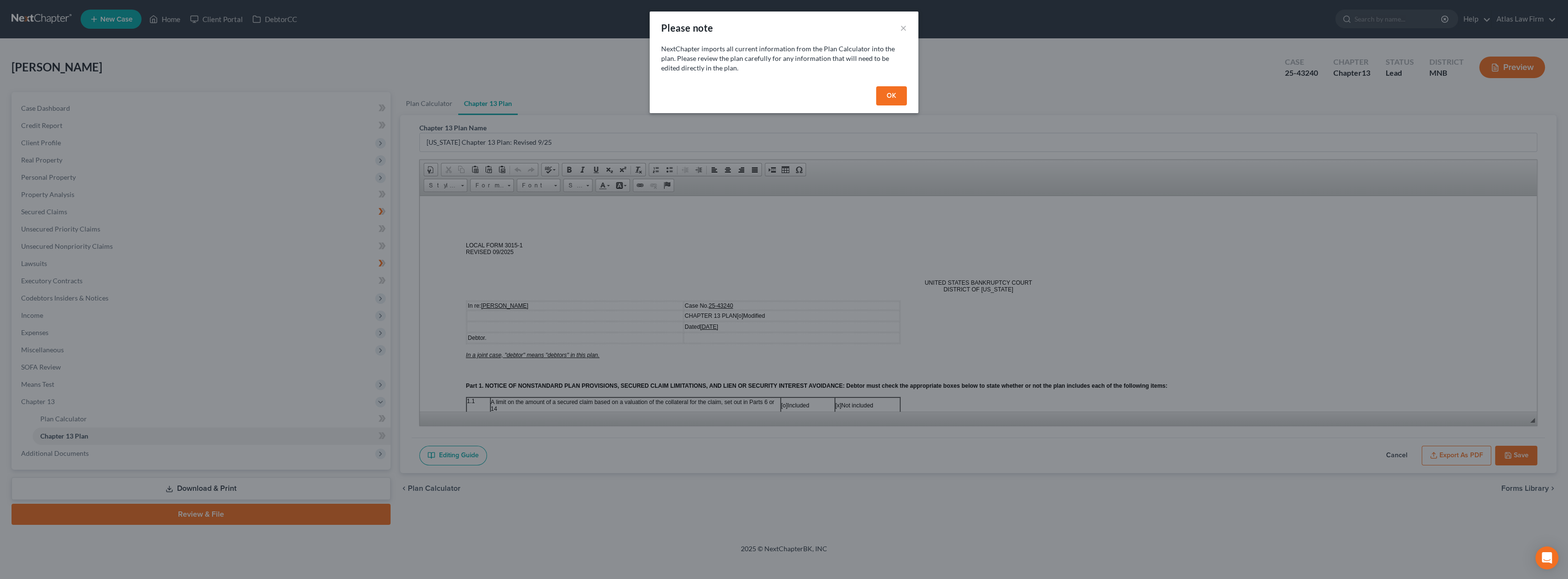
click at [892, 96] on button "OK" at bounding box center [891, 96] width 30 height 19
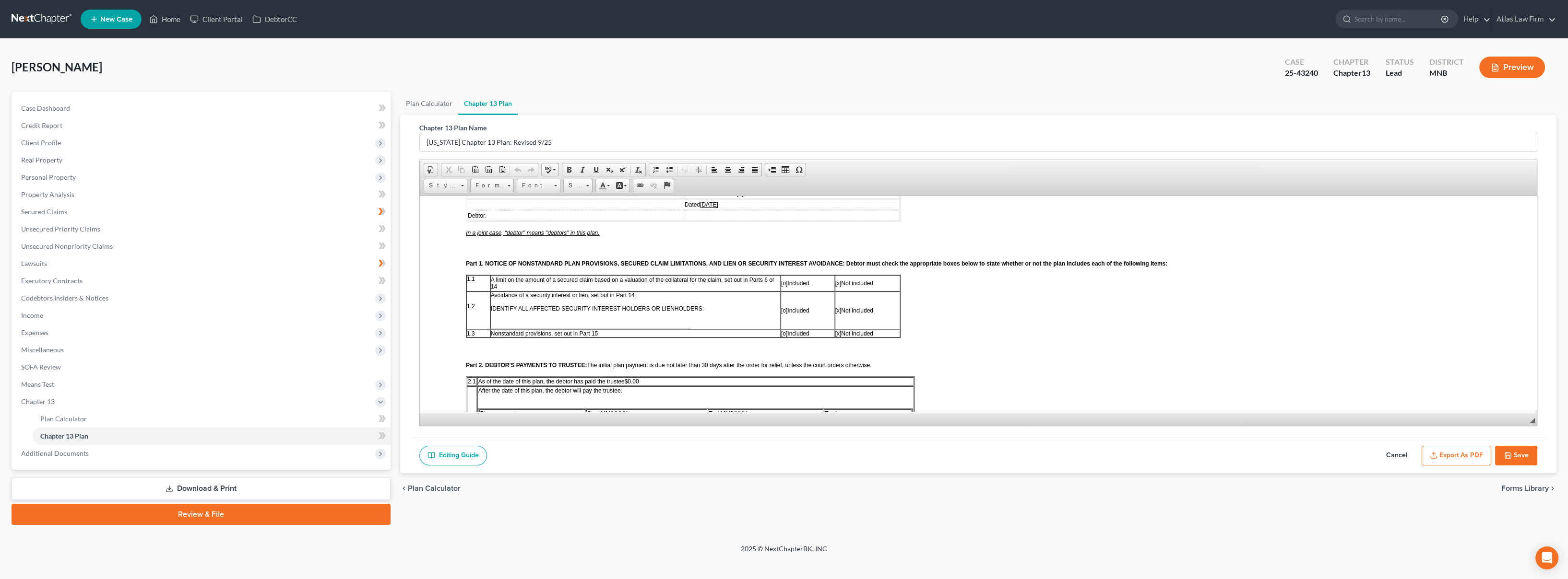
scroll to position [106, 0]
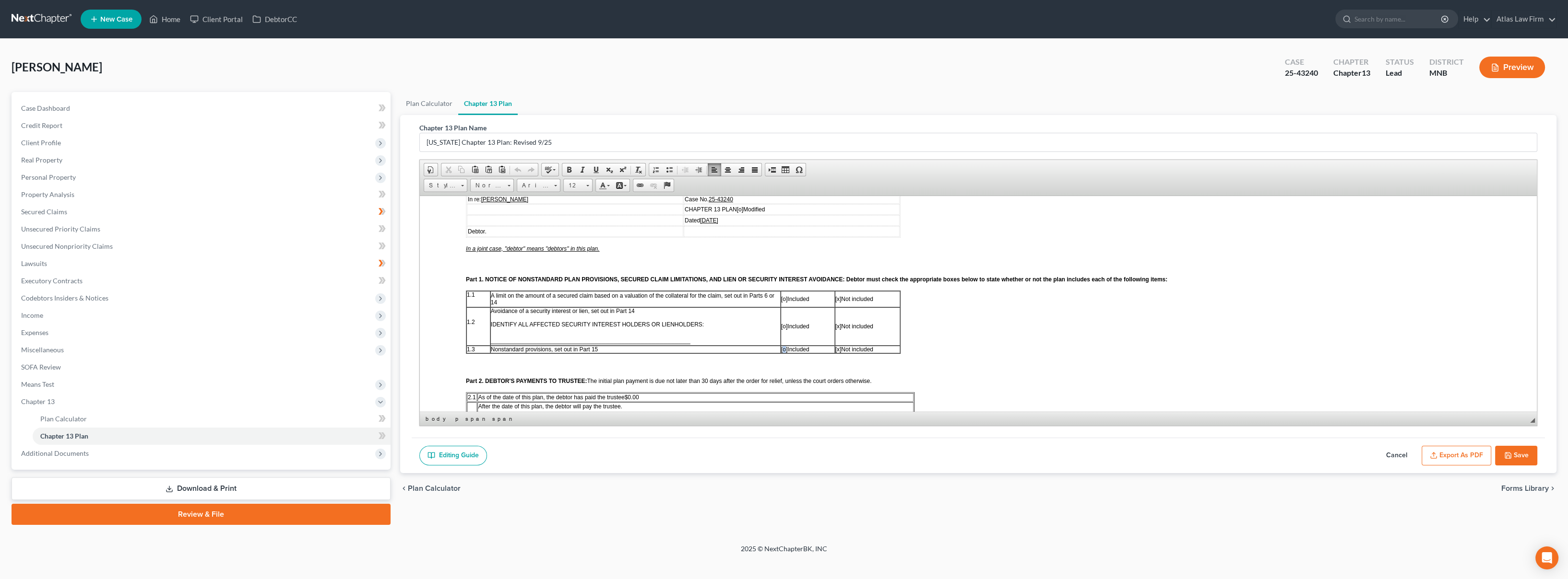
click at [786, 348] on span "[o]" at bounding box center [784, 348] width 6 height 7
click at [837, 350] on span "[x]" at bounding box center [838, 348] width 6 height 7
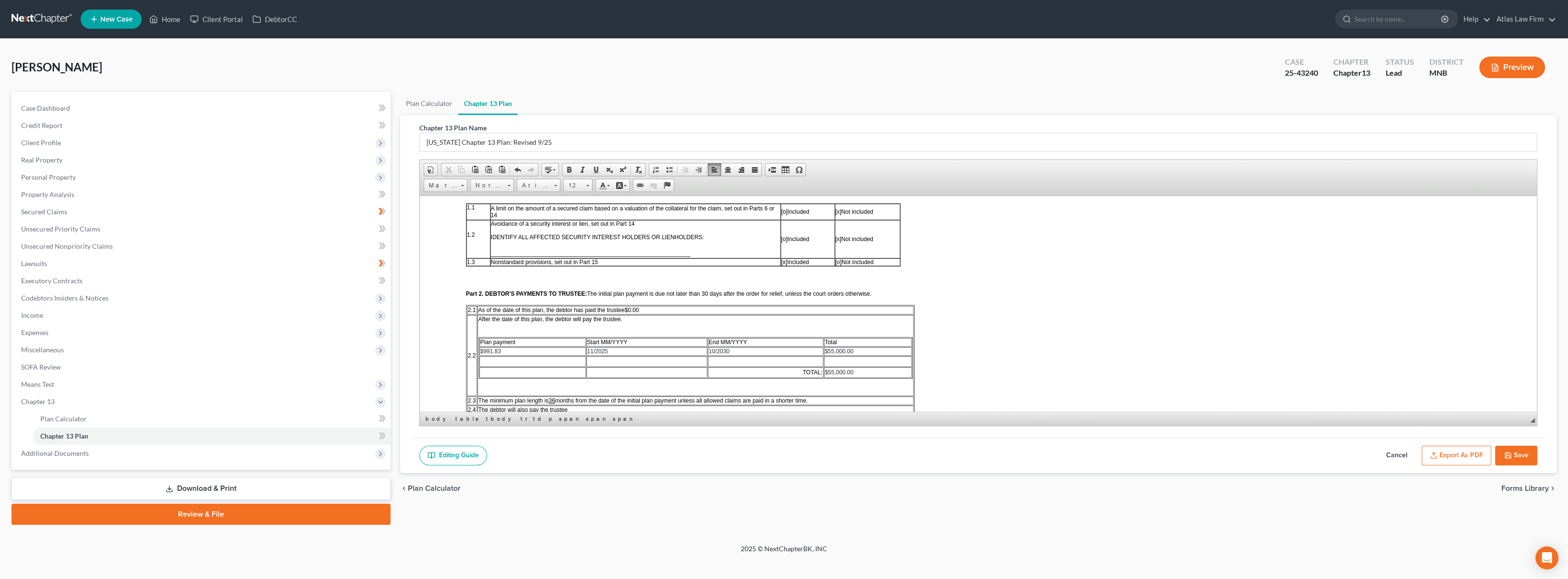
scroll to position [213, 0]
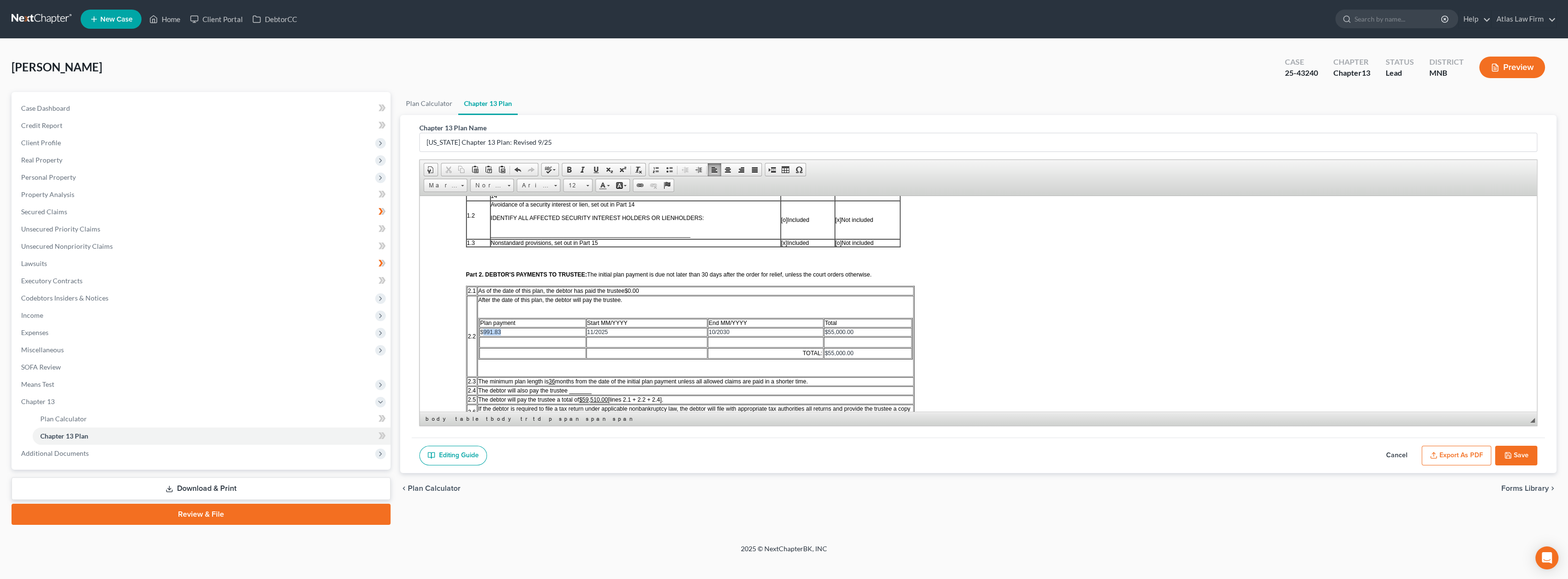
drag, startPoint x: 509, startPoint y: 328, endPoint x: 484, endPoint y: 333, distance: 25.5
click at [484, 333] on td "$991.83" at bounding box center [532, 331] width 107 height 9
click at [589, 330] on span "11/2025" at bounding box center [598, 331] width 21 height 7
click at [715, 330] on span "10/2030" at bounding box center [719, 331] width 21 height 7
click at [870, 331] on td "$55,000.00" at bounding box center [867, 331] width 88 height 9
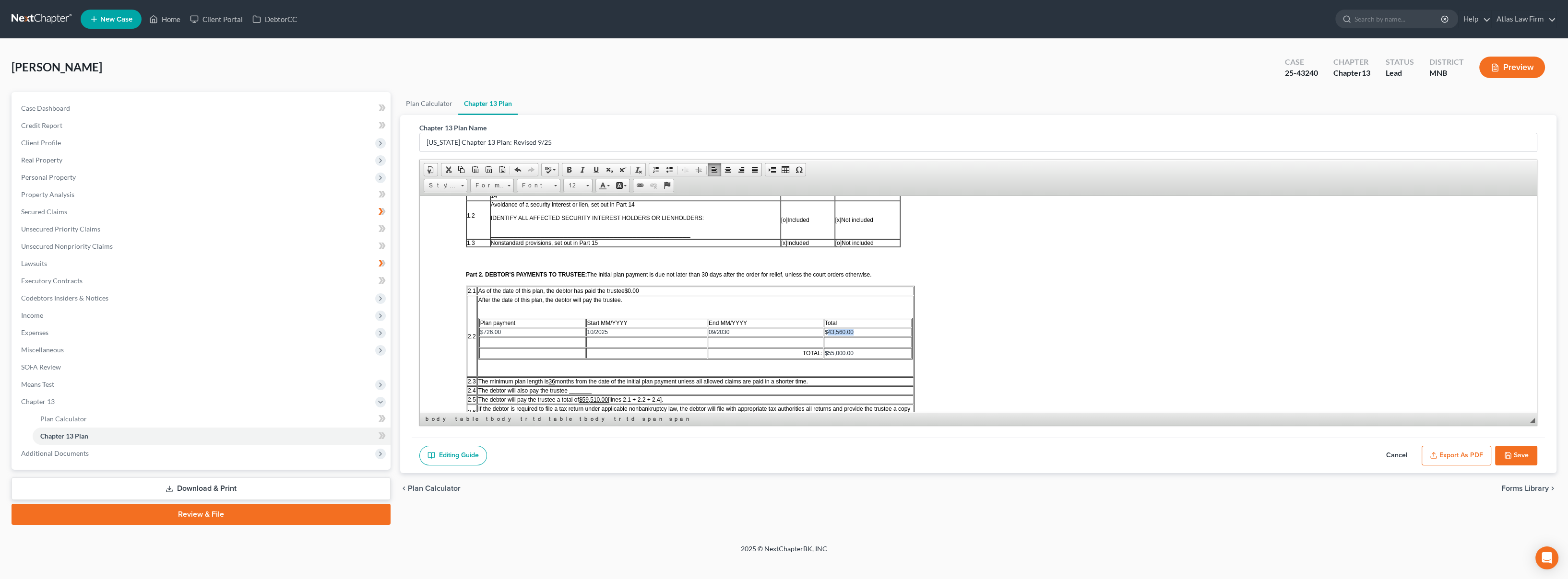
copy span "43,560.00"
click at [863, 347] on td "$55,000.00" at bounding box center [867, 352] width 88 height 10
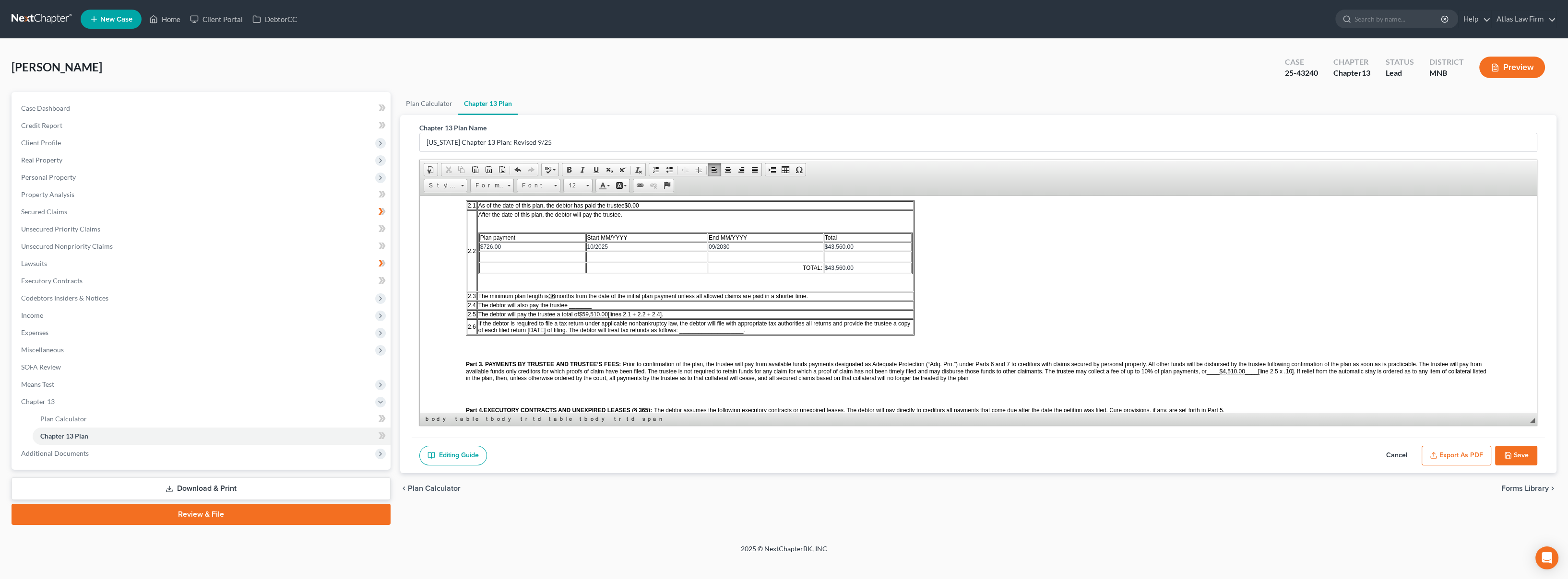
scroll to position [319, 0]
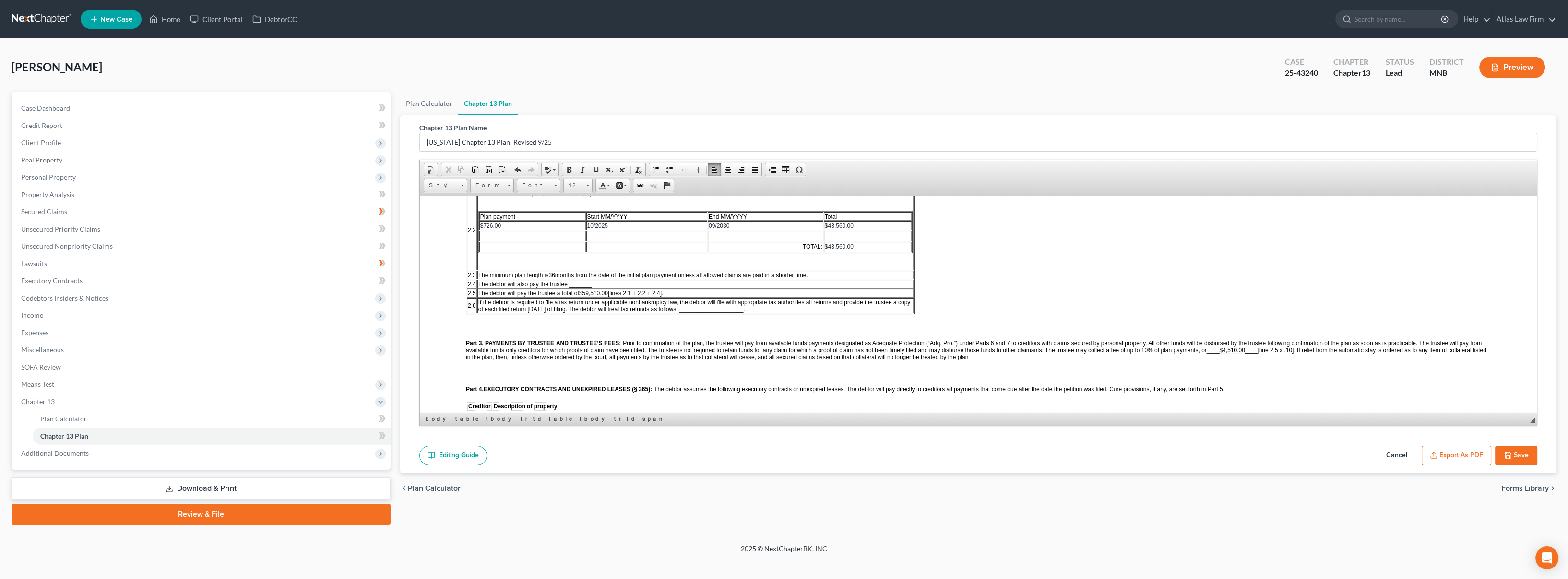
click at [608, 290] on u "$59,510.00" at bounding box center [593, 293] width 29 height 7
click at [631, 308] on td "If the debtor is required to file a tax return under applicable nonbankruptcy l…" at bounding box center [695, 305] width 436 height 15
click at [761, 304] on span "If the debtor is required to file a tax return under applicable nonbankruptcy l…" at bounding box center [695, 305] width 432 height 13
click at [1234, 348] on u "$4,510.00" at bounding box center [1232, 350] width 26 height 7
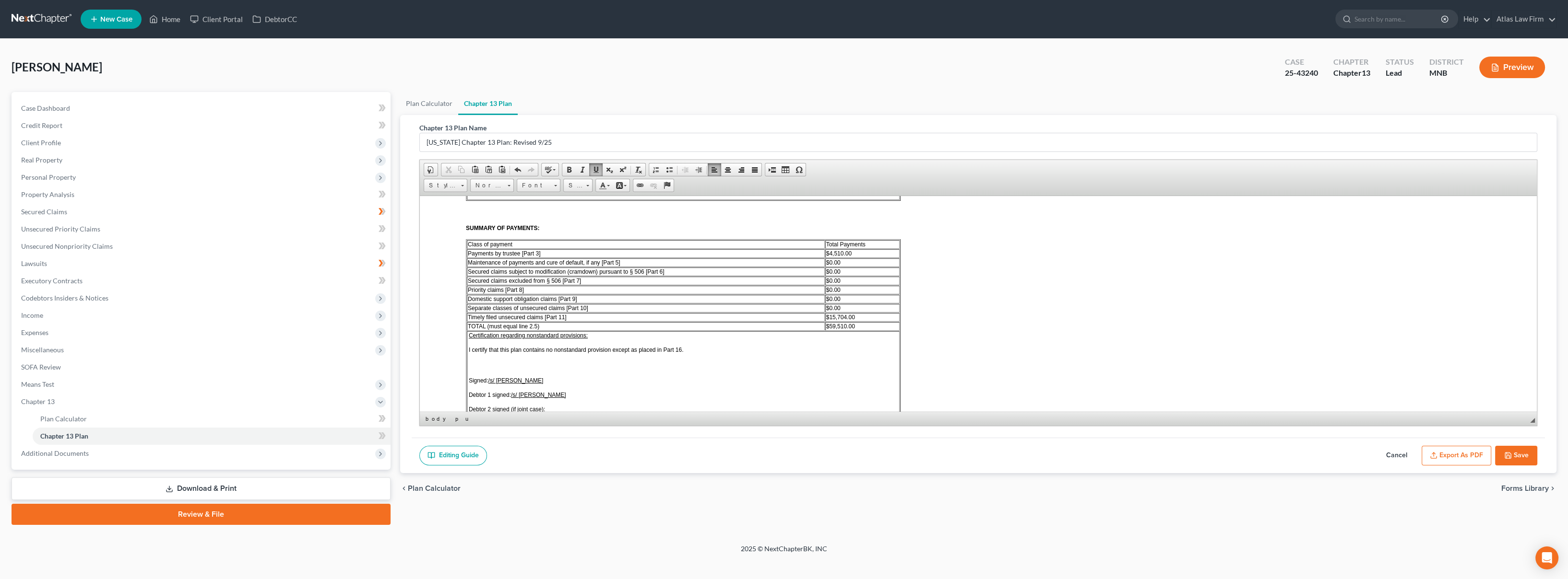
scroll to position [1362, 0]
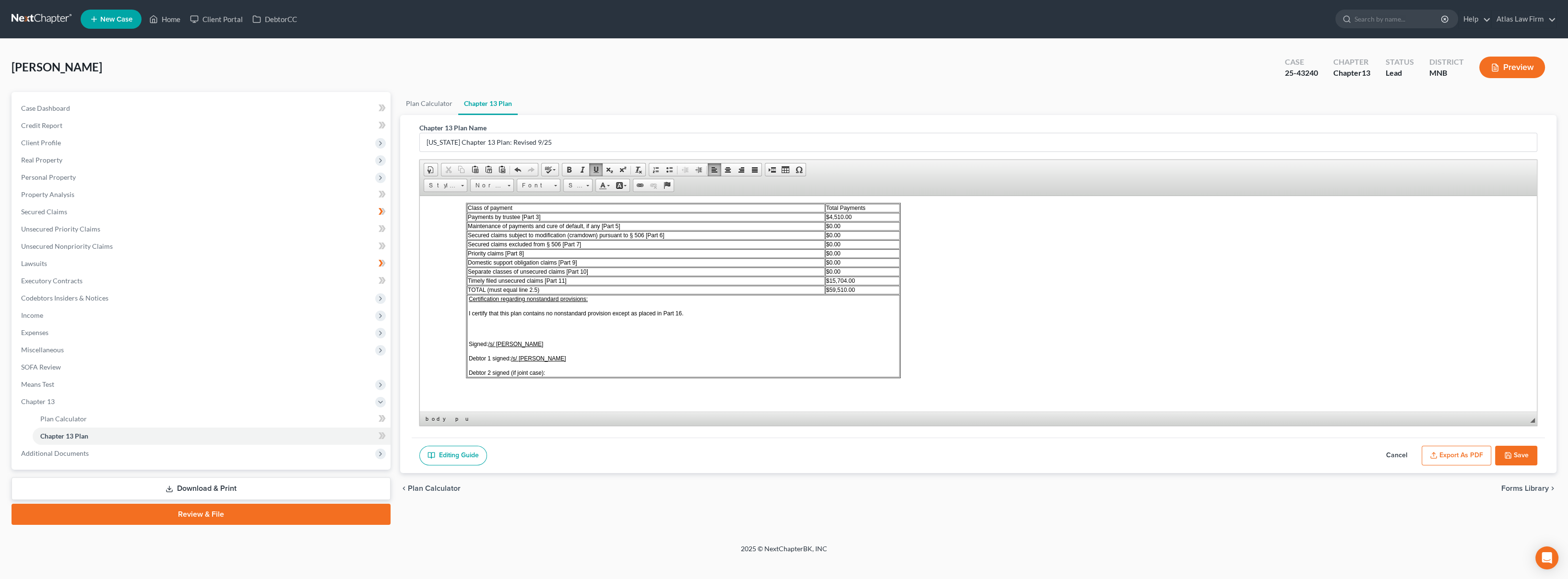
click at [879, 285] on td "$59,510.00" at bounding box center [863, 290] width 74 height 9
drag, startPoint x: 845, startPoint y: 209, endPoint x: 851, endPoint y: 227, distance: 19.0
click at [844, 213] on span "$4,510.00" at bounding box center [839, 217] width 26 height 7
drag, startPoint x: 827, startPoint y: 244, endPoint x: 834, endPoint y: 244, distance: 7.0
click at [827, 250] on span "$0.00" at bounding box center [833, 253] width 15 height 7
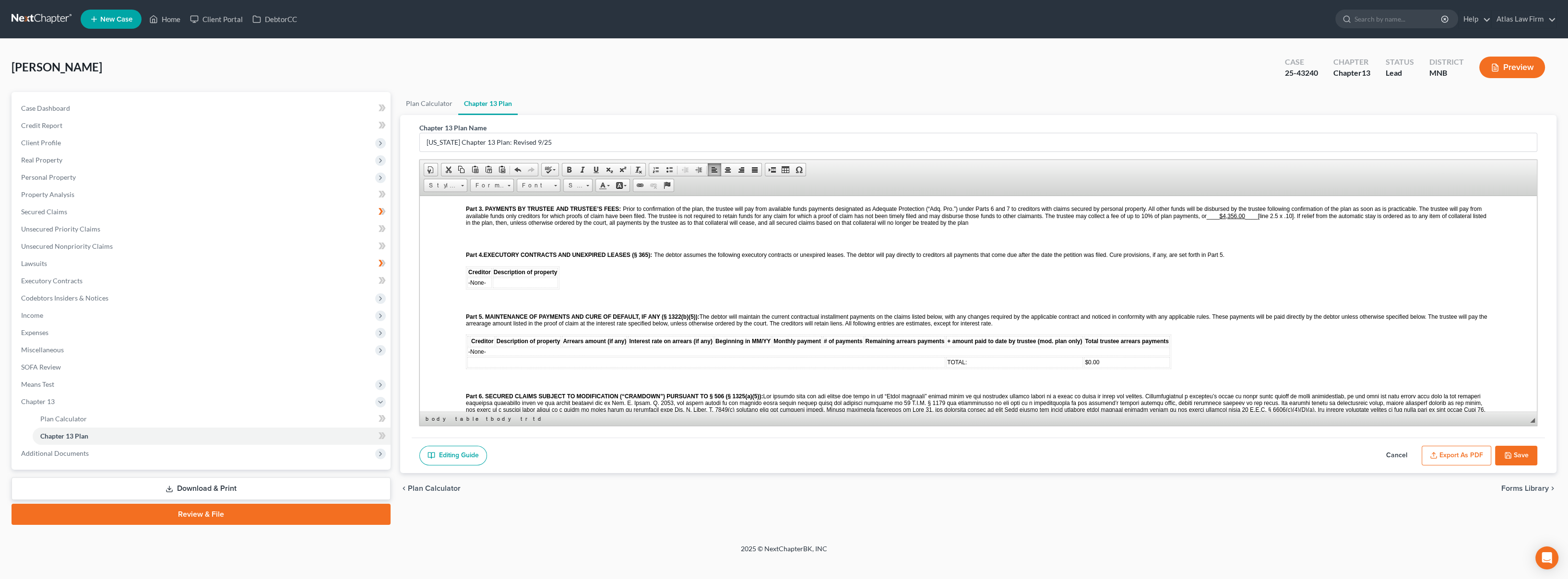
scroll to position [457, 0]
click at [498, 344] on td "-None-" at bounding box center [819, 348] width 702 height 9
click at [529, 345] on td "-None-" at bounding box center [819, 348] width 702 height 9
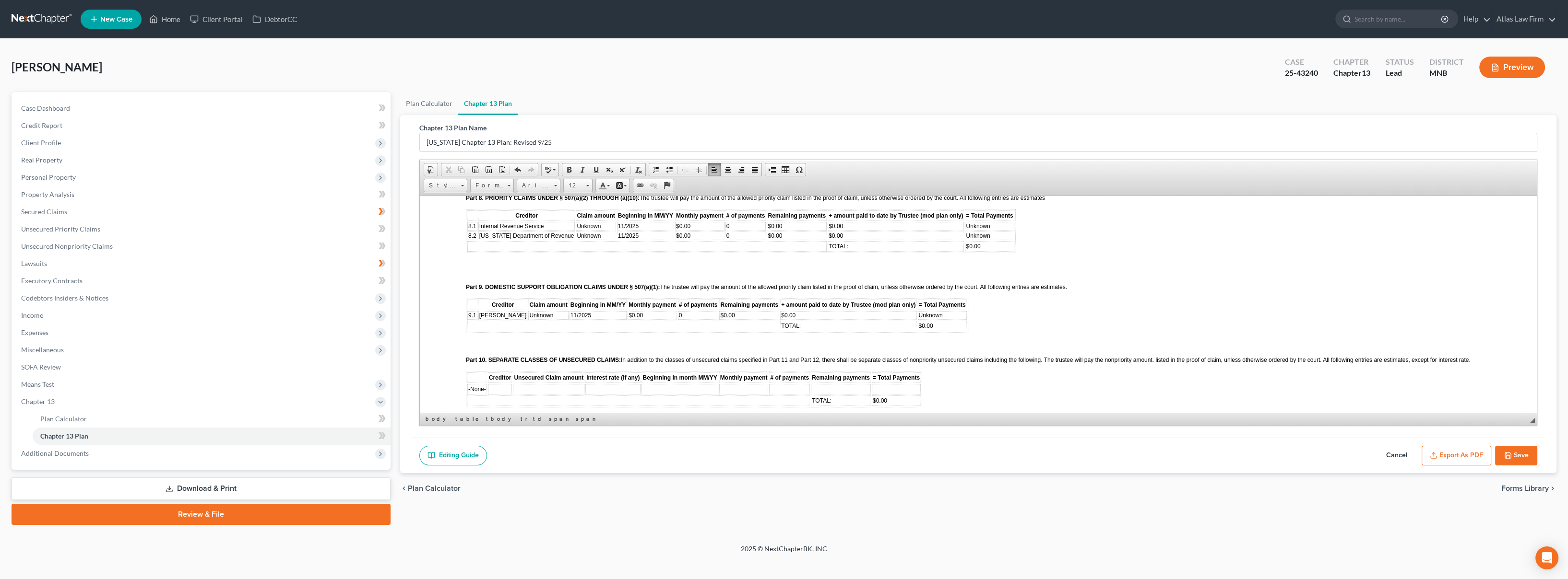
scroll to position [852, 0]
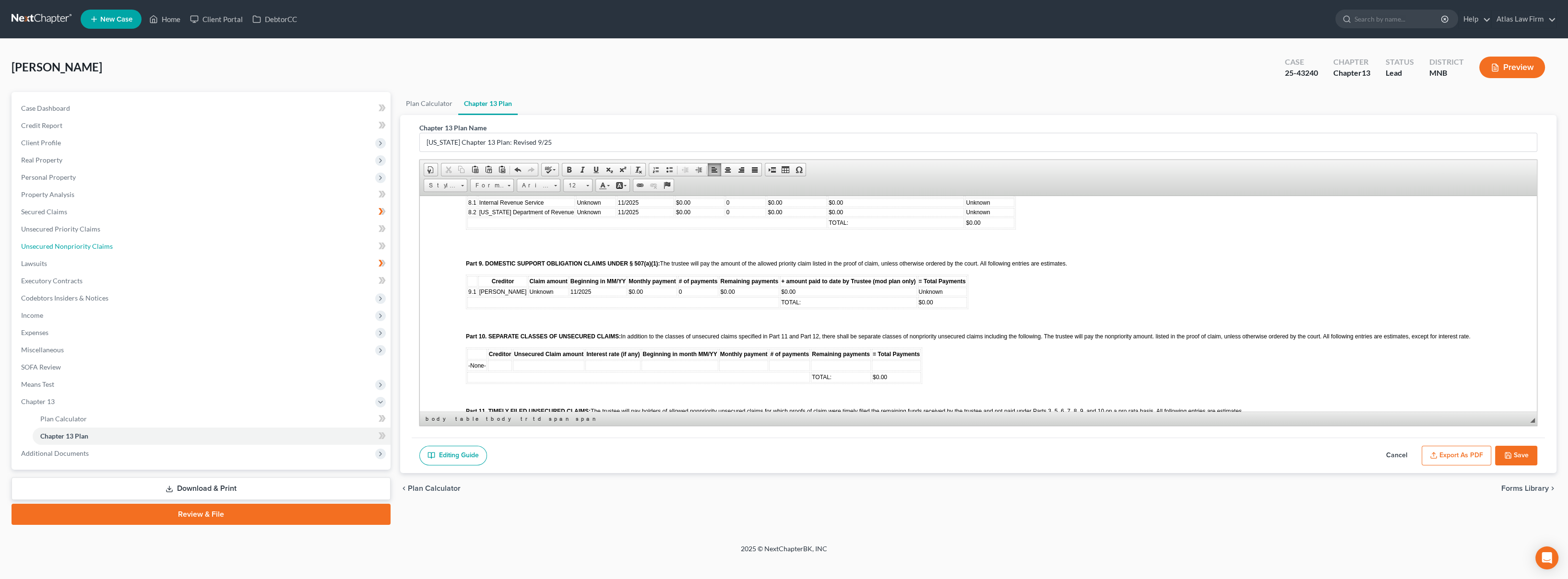
click at [84, 243] on span "Unsecured Nonpriority Claims" at bounding box center [67, 246] width 92 height 8
